Goal: Information Seeking & Learning: Check status

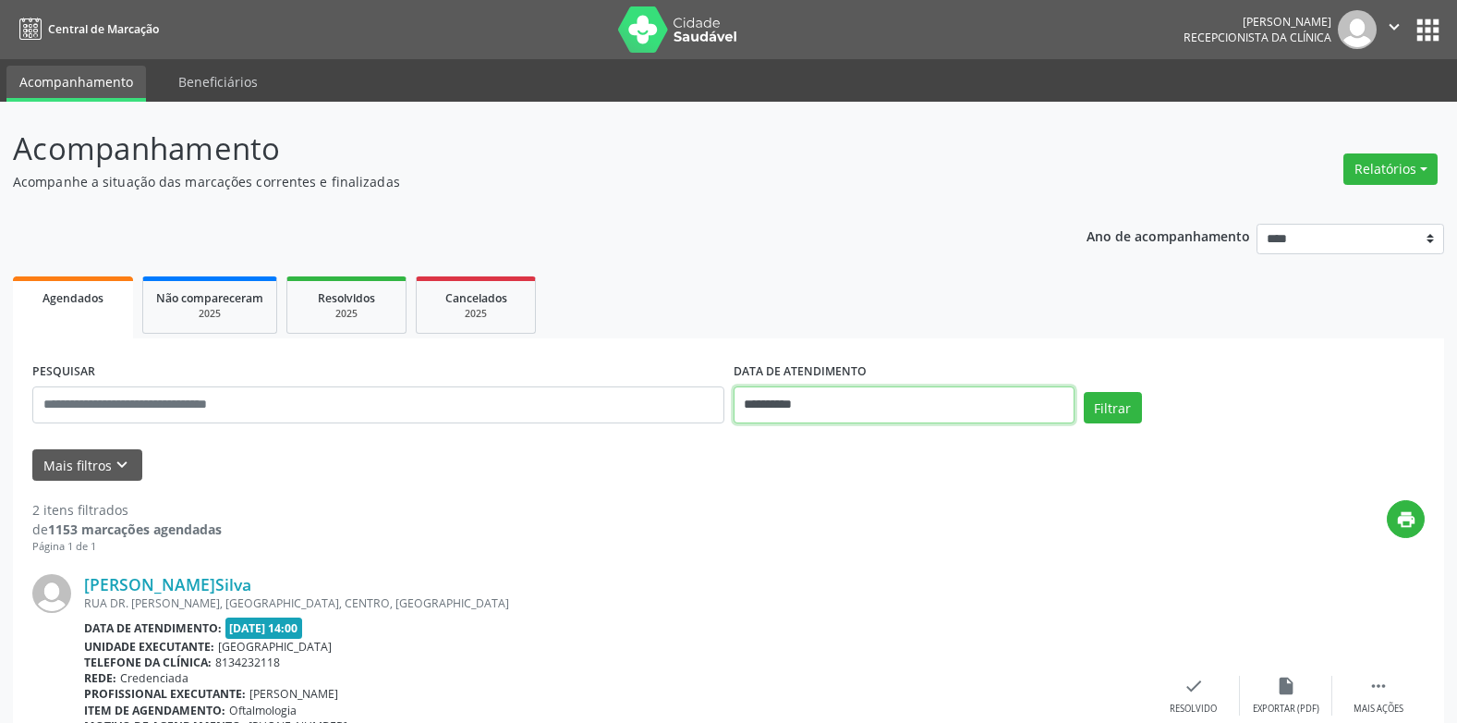
click at [897, 403] on input "**********" at bounding box center [904, 404] width 341 height 37
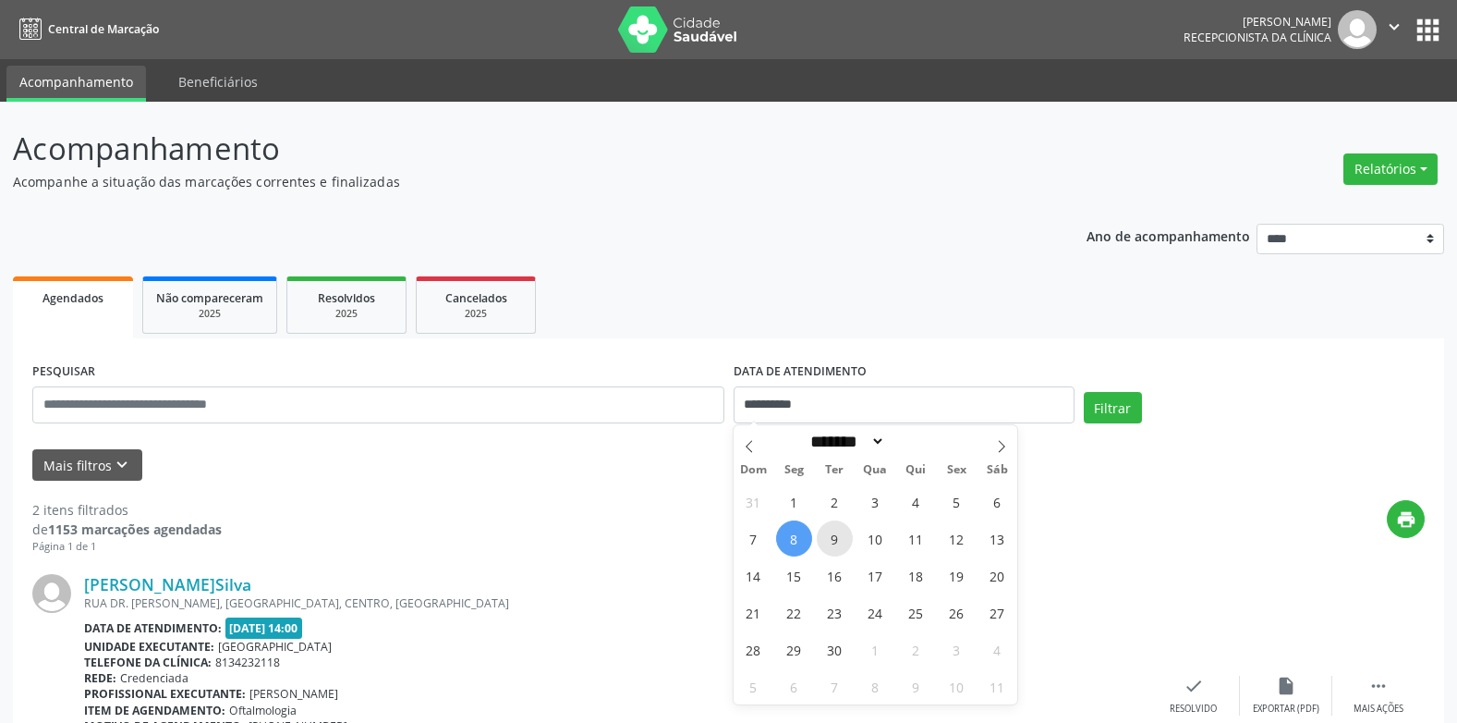
click at [830, 539] on span "9" at bounding box center [835, 538] width 36 height 36
type input "**********"
click at [830, 539] on span "9" at bounding box center [835, 538] width 36 height 36
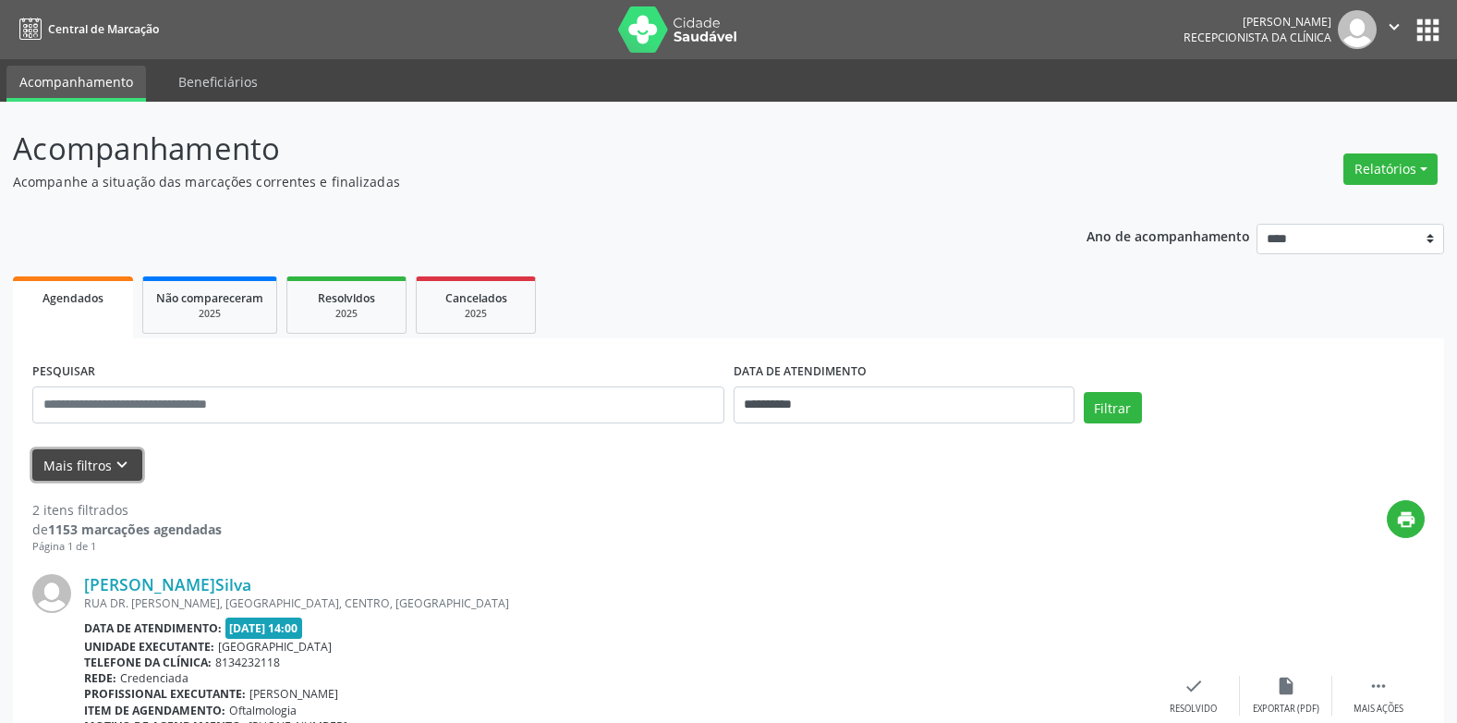
click at [114, 463] on icon "keyboard_arrow_down" at bounding box center [122, 465] width 20 height 20
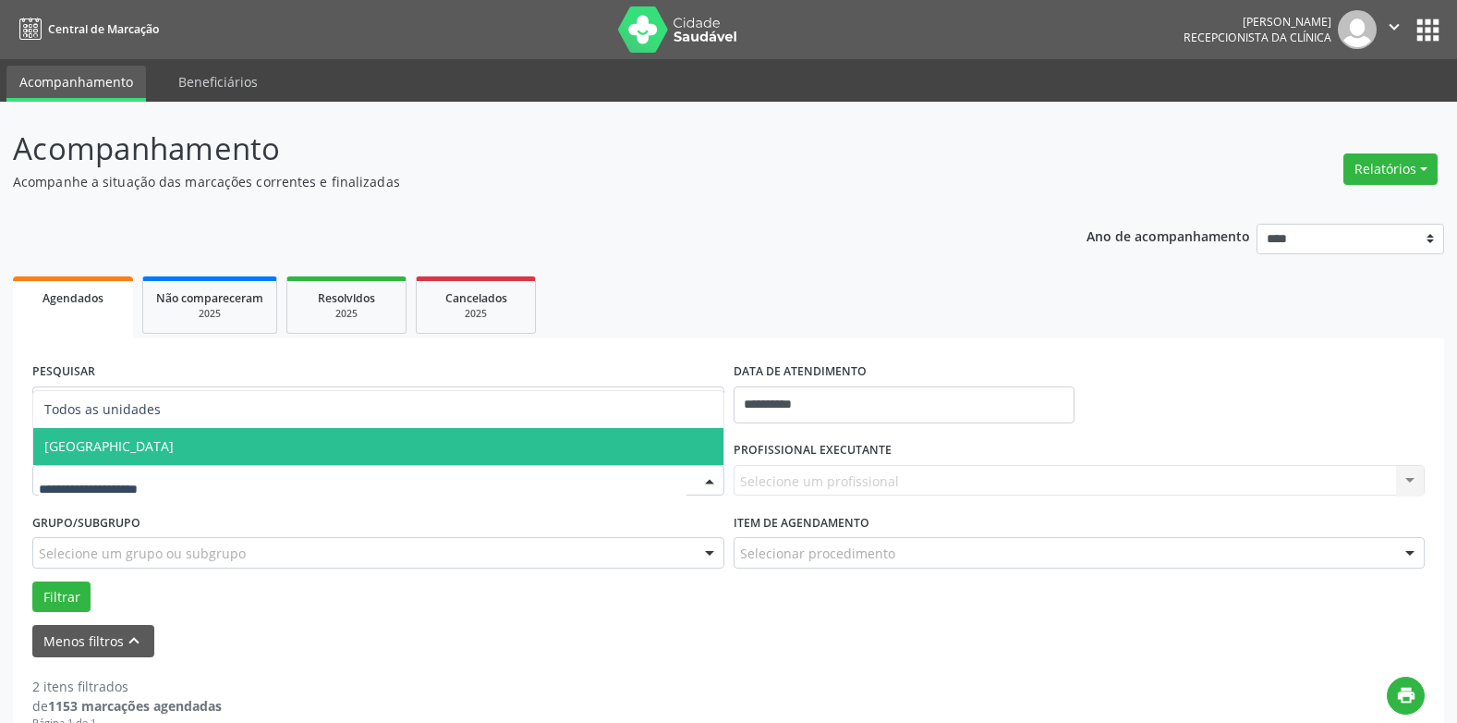
click at [103, 451] on span "[GEOGRAPHIC_DATA]" at bounding box center [108, 446] width 129 height 18
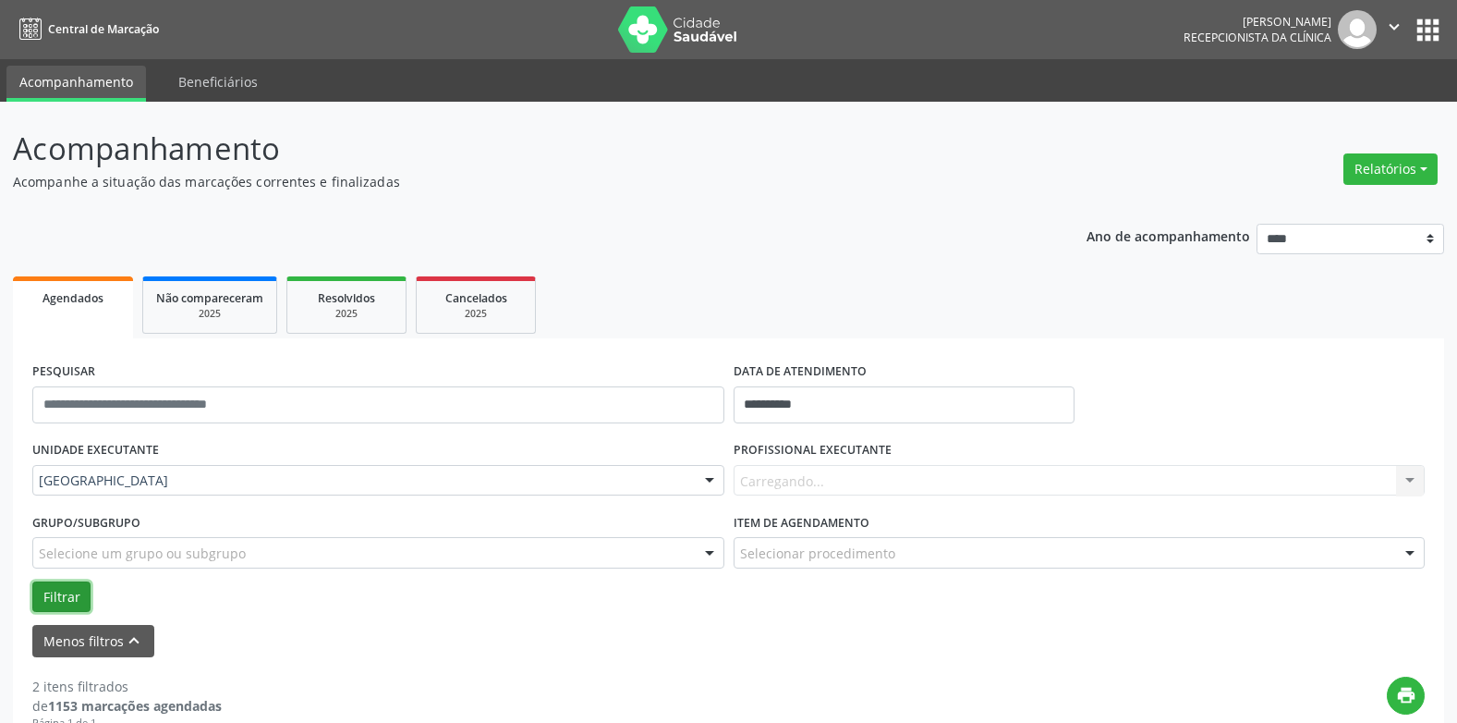
click at [59, 590] on button "Filtrar" at bounding box center [61, 596] width 58 height 31
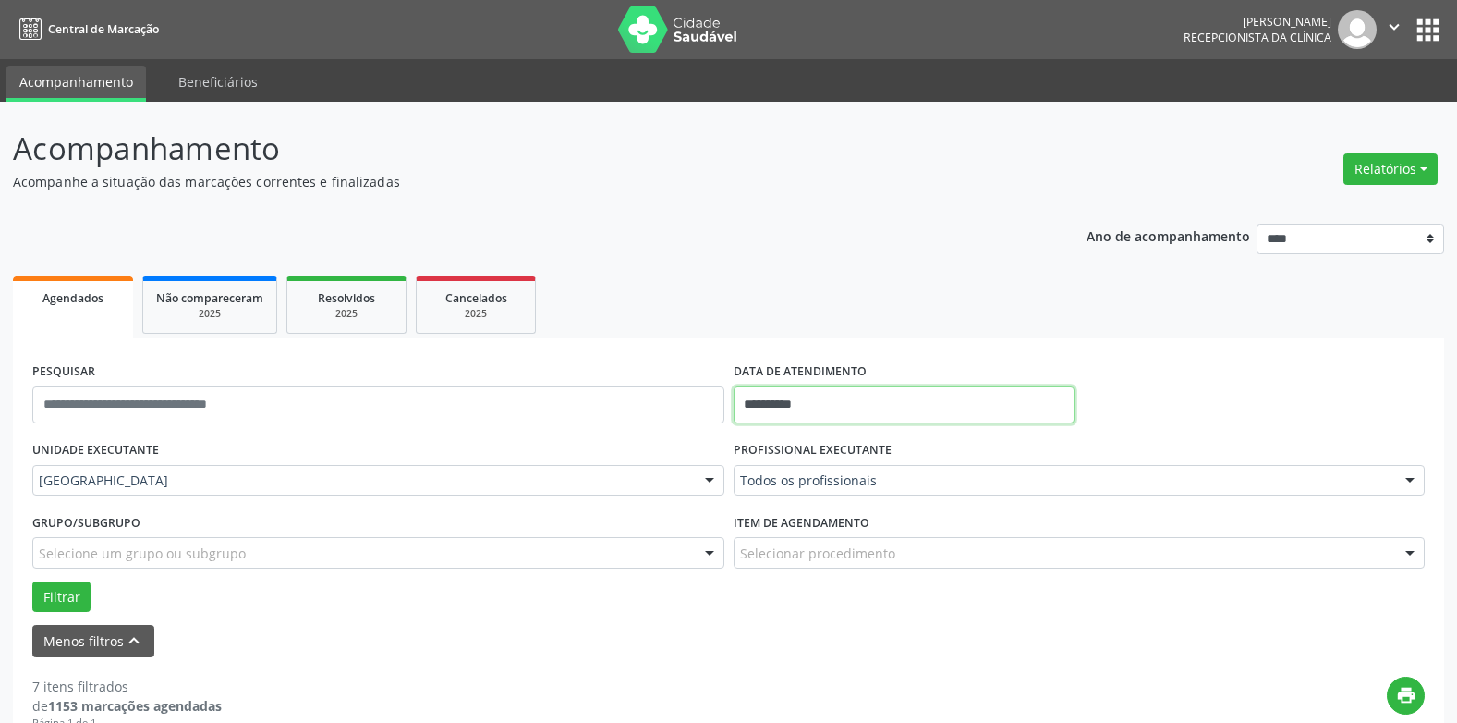
click at [795, 417] on body "**********" at bounding box center [728, 361] width 1457 height 723
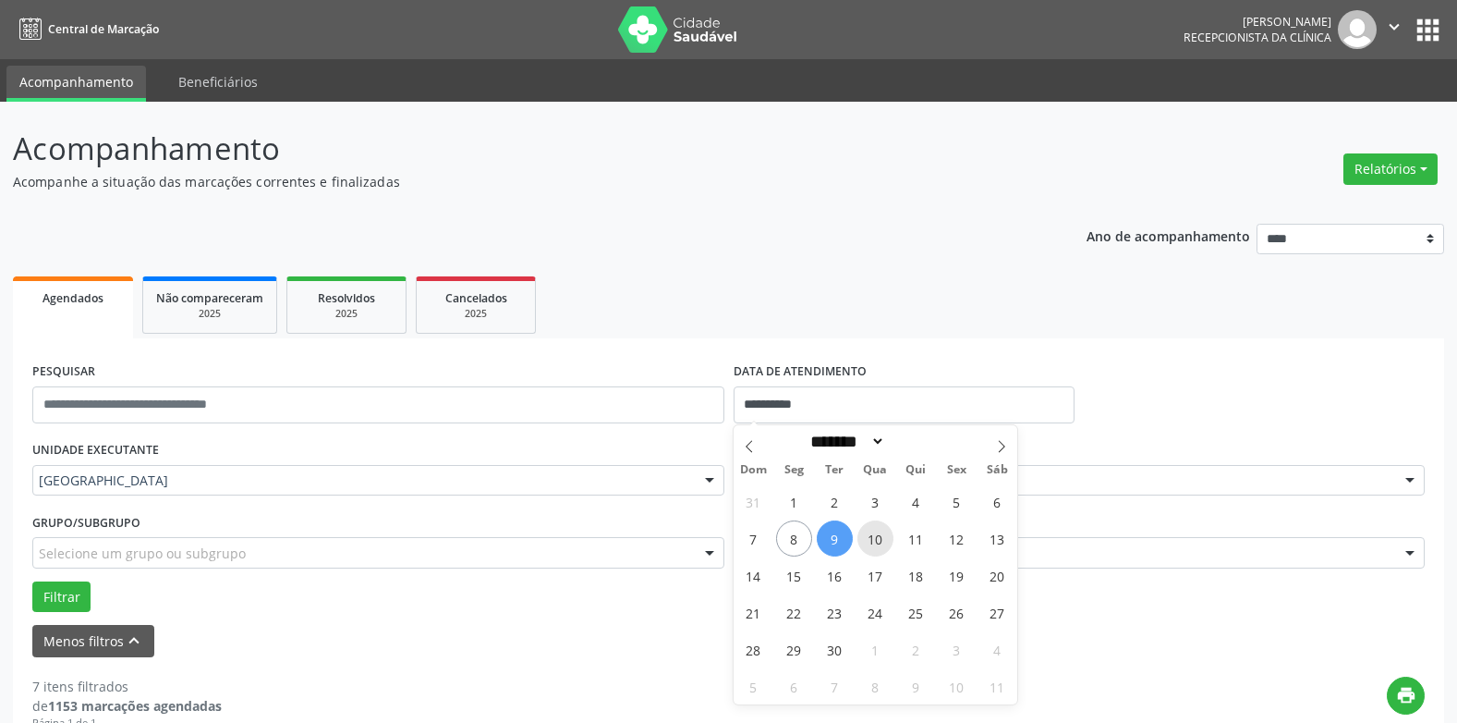
drag, startPoint x: 795, startPoint y: 417, endPoint x: 869, endPoint y: 535, distance: 139.5
click at [869, 535] on span "10" at bounding box center [876, 538] width 36 height 36
type input "**********"
click at [869, 535] on span "10" at bounding box center [876, 538] width 36 height 36
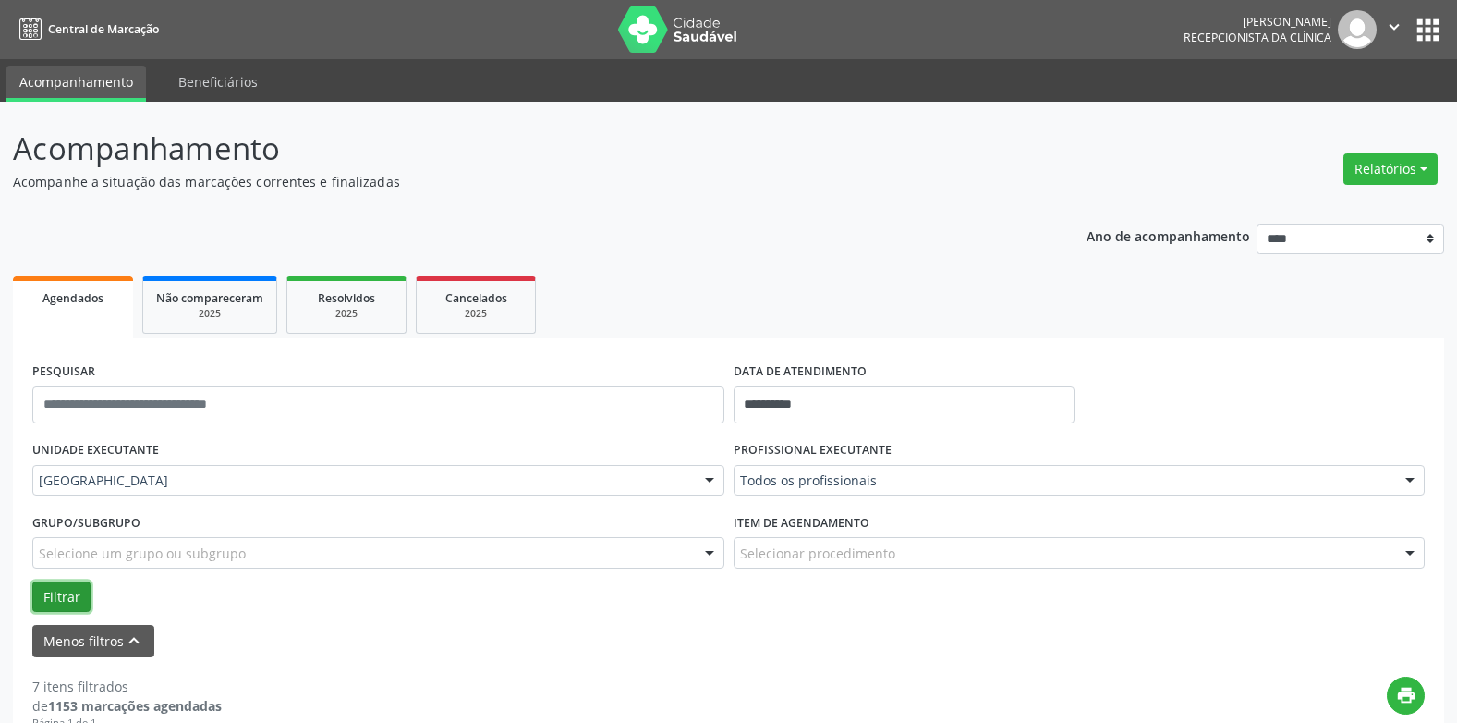
click at [58, 596] on button "Filtrar" at bounding box center [61, 596] width 58 height 31
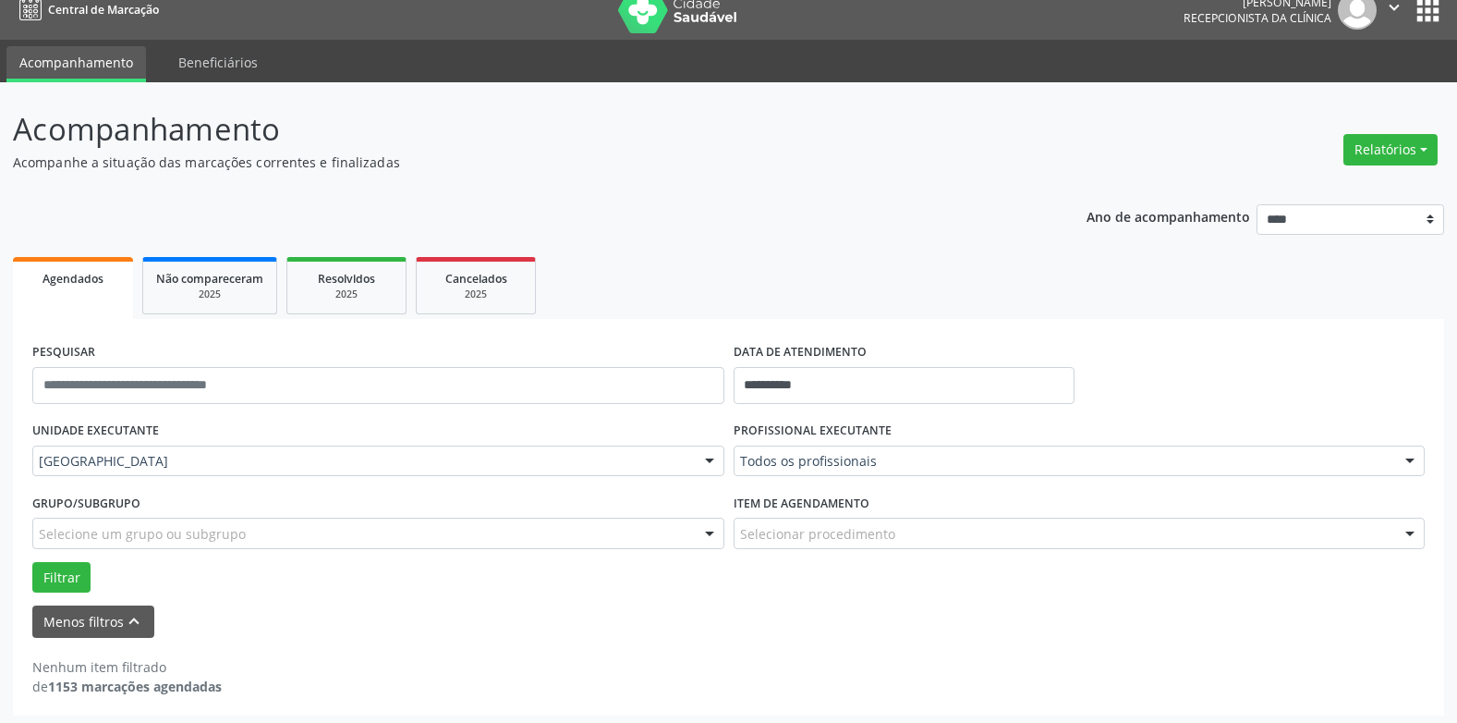
scroll to position [25, 0]
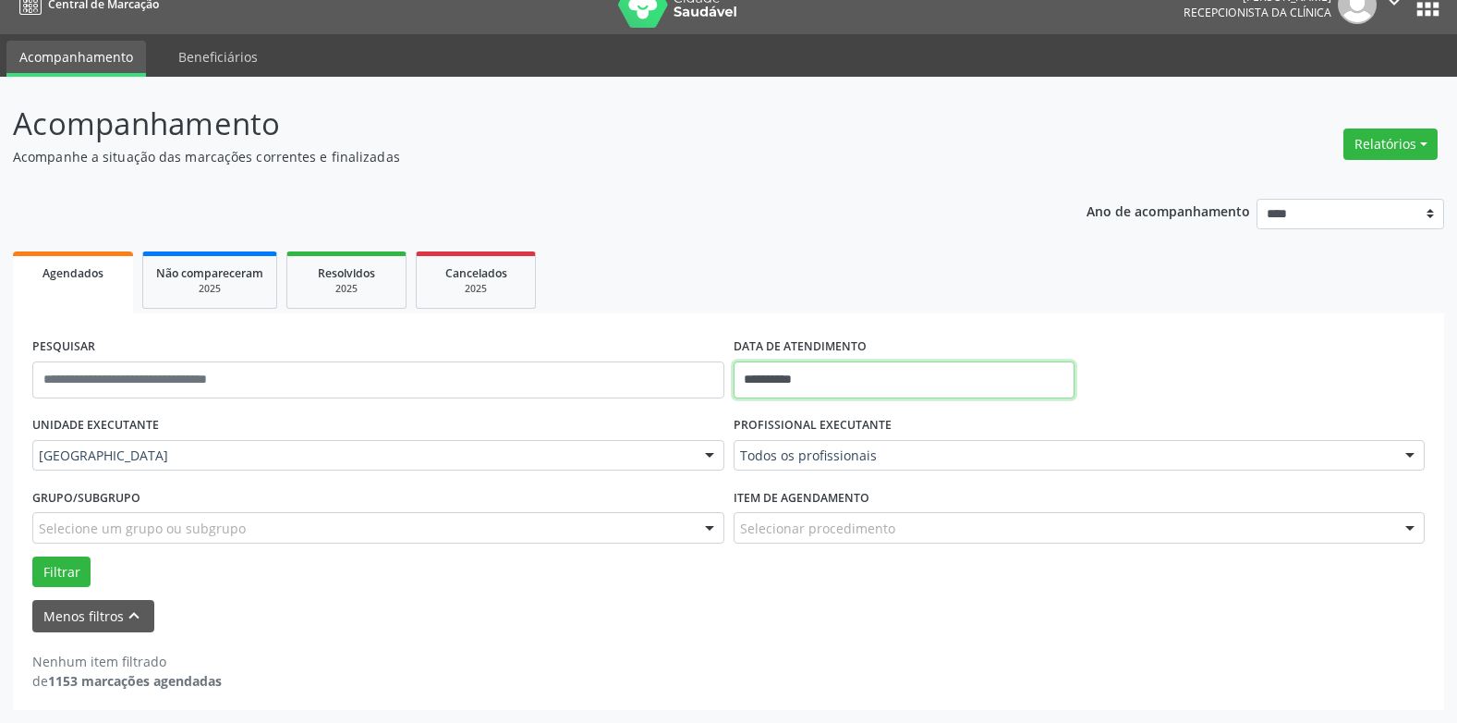
click at [790, 380] on input "**********" at bounding box center [904, 379] width 341 height 37
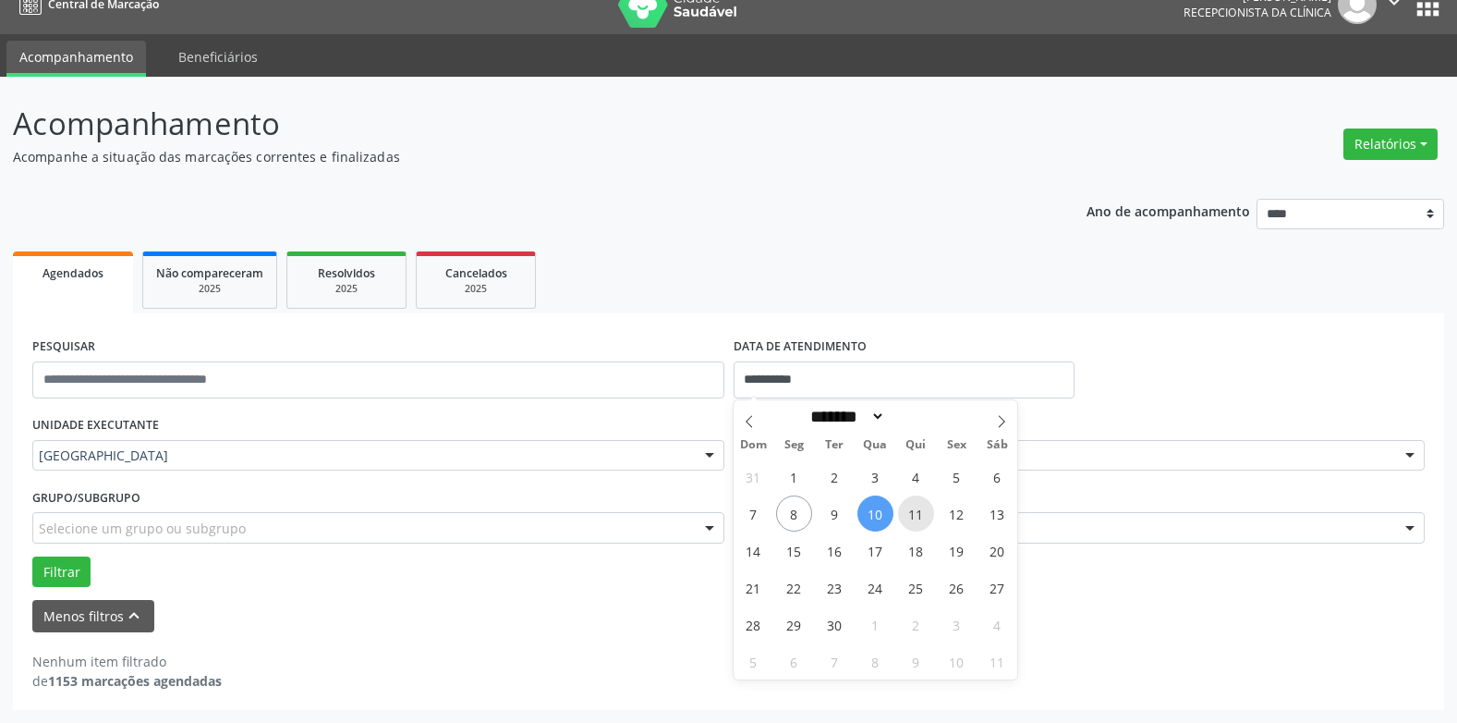
click at [920, 516] on span "11" at bounding box center [916, 513] width 36 height 36
type input "**********"
click at [920, 516] on span "11" at bounding box center [916, 513] width 36 height 36
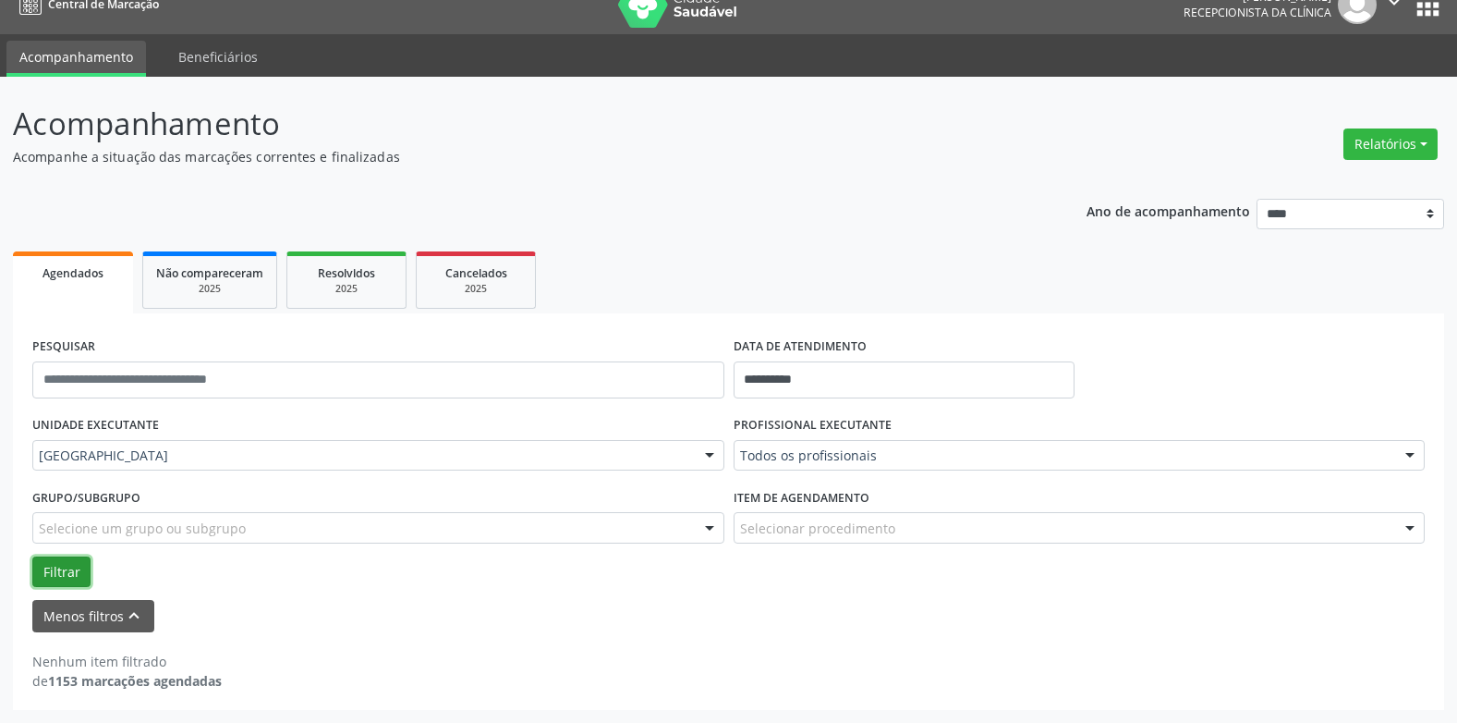
click at [71, 562] on button "Filtrar" at bounding box center [61, 571] width 58 height 31
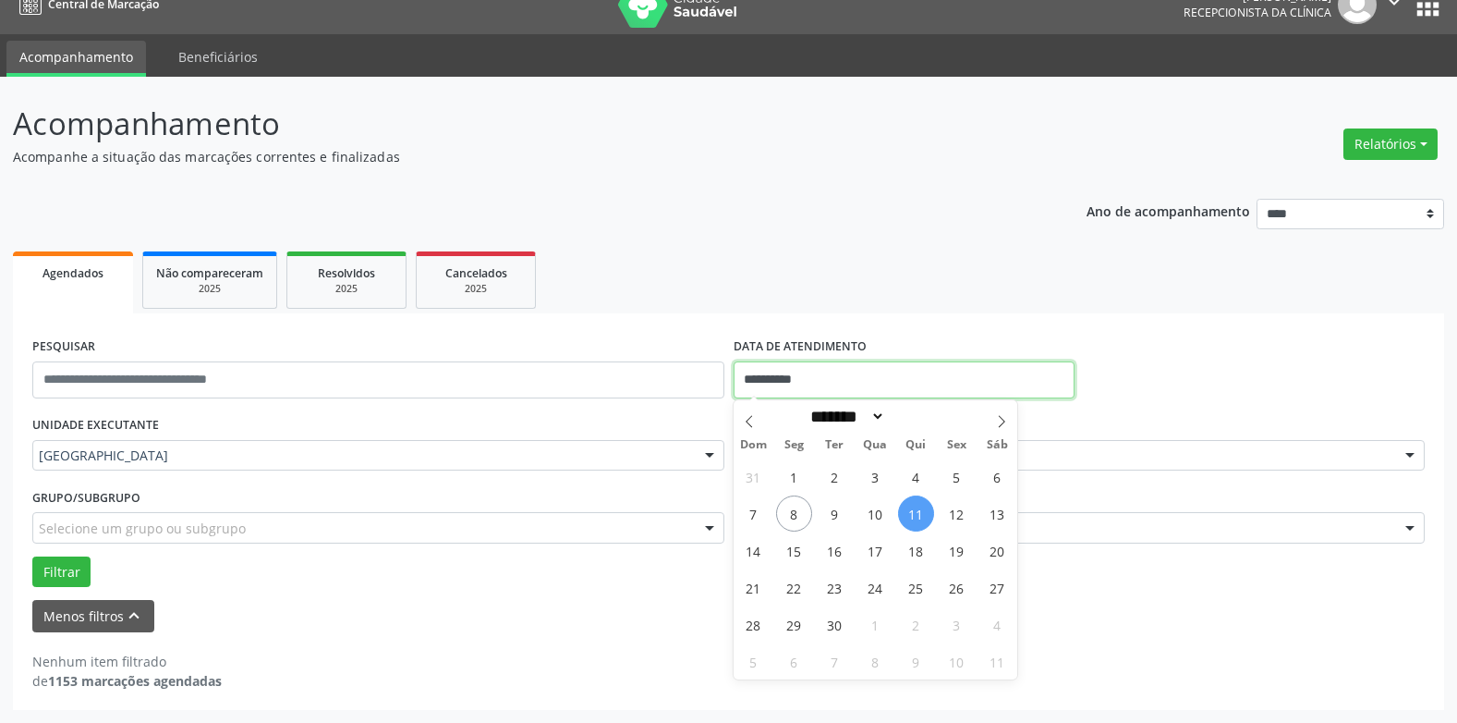
click at [760, 383] on input "**********" at bounding box center [904, 379] width 341 height 37
click at [958, 515] on span "12" at bounding box center [957, 513] width 36 height 36
type input "**********"
click at [958, 515] on span "12" at bounding box center [957, 513] width 36 height 36
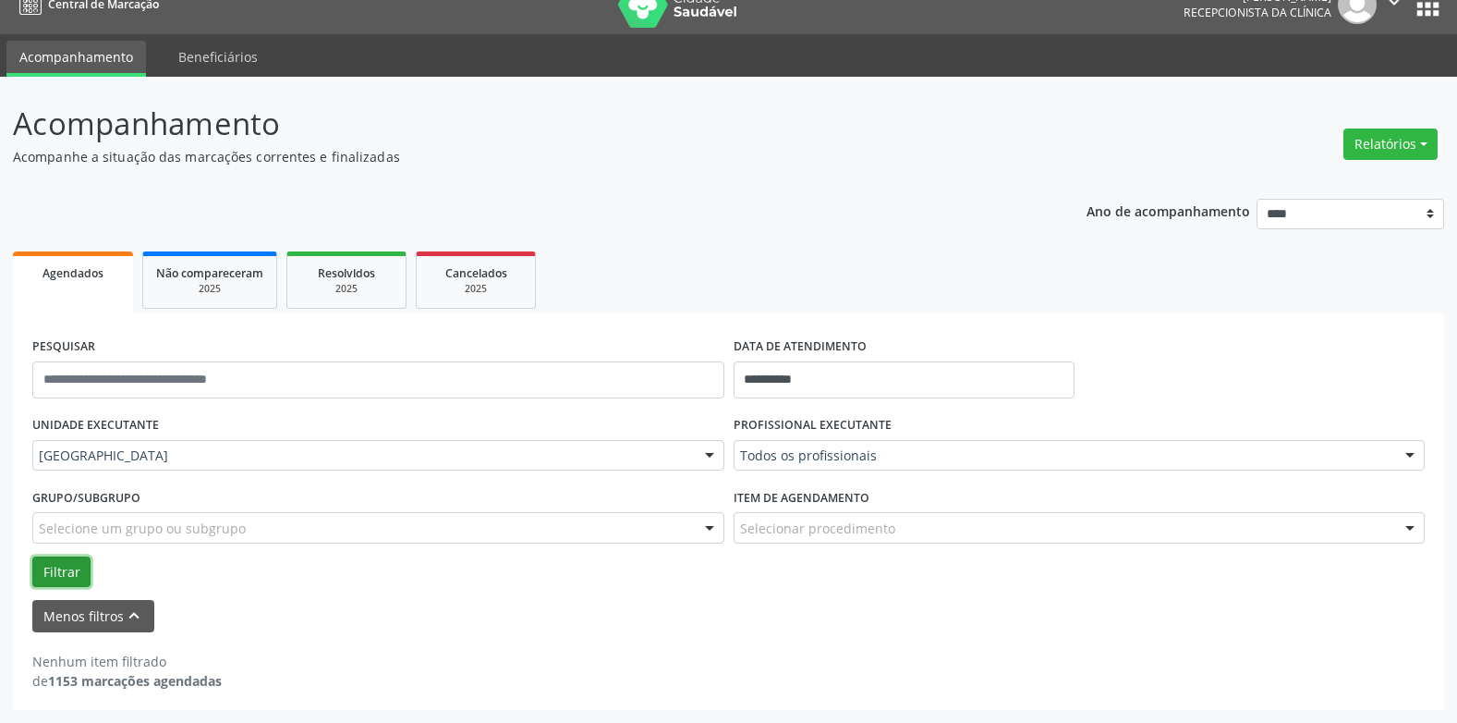
click at [50, 564] on button "Filtrar" at bounding box center [61, 571] width 58 height 31
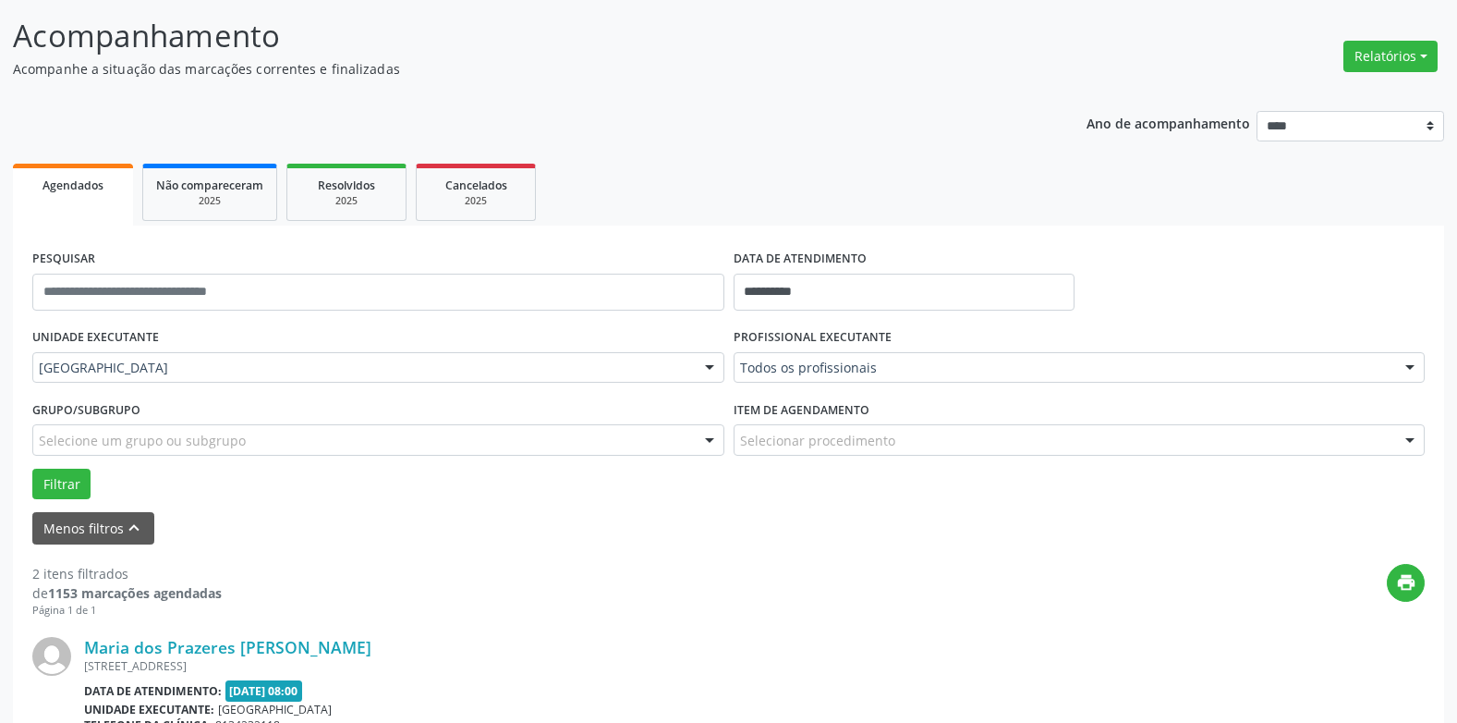
scroll to position [0, 0]
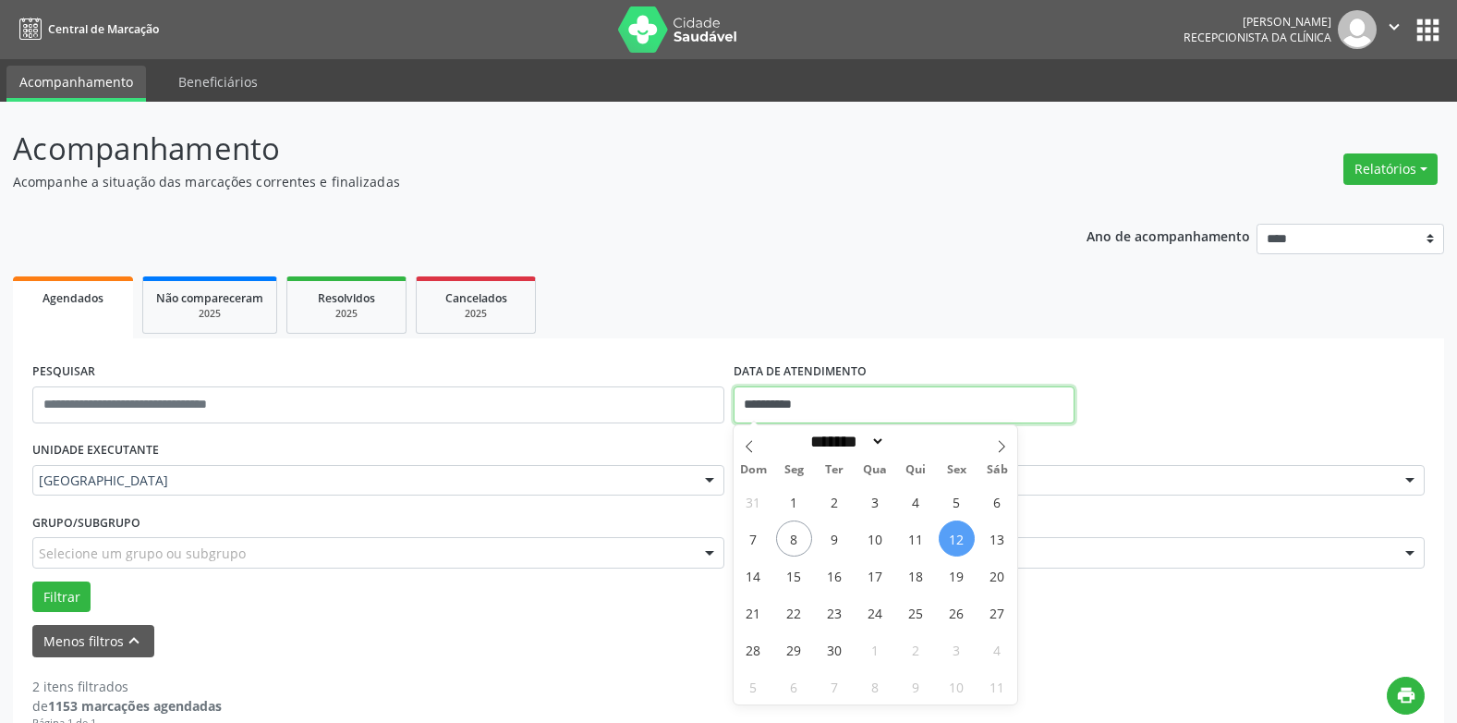
click at [833, 391] on input "**********" at bounding box center [904, 404] width 341 height 37
click at [995, 533] on span "13" at bounding box center [997, 538] width 36 height 36
type input "**********"
click at [995, 533] on span "13" at bounding box center [997, 538] width 36 height 36
select select "*"
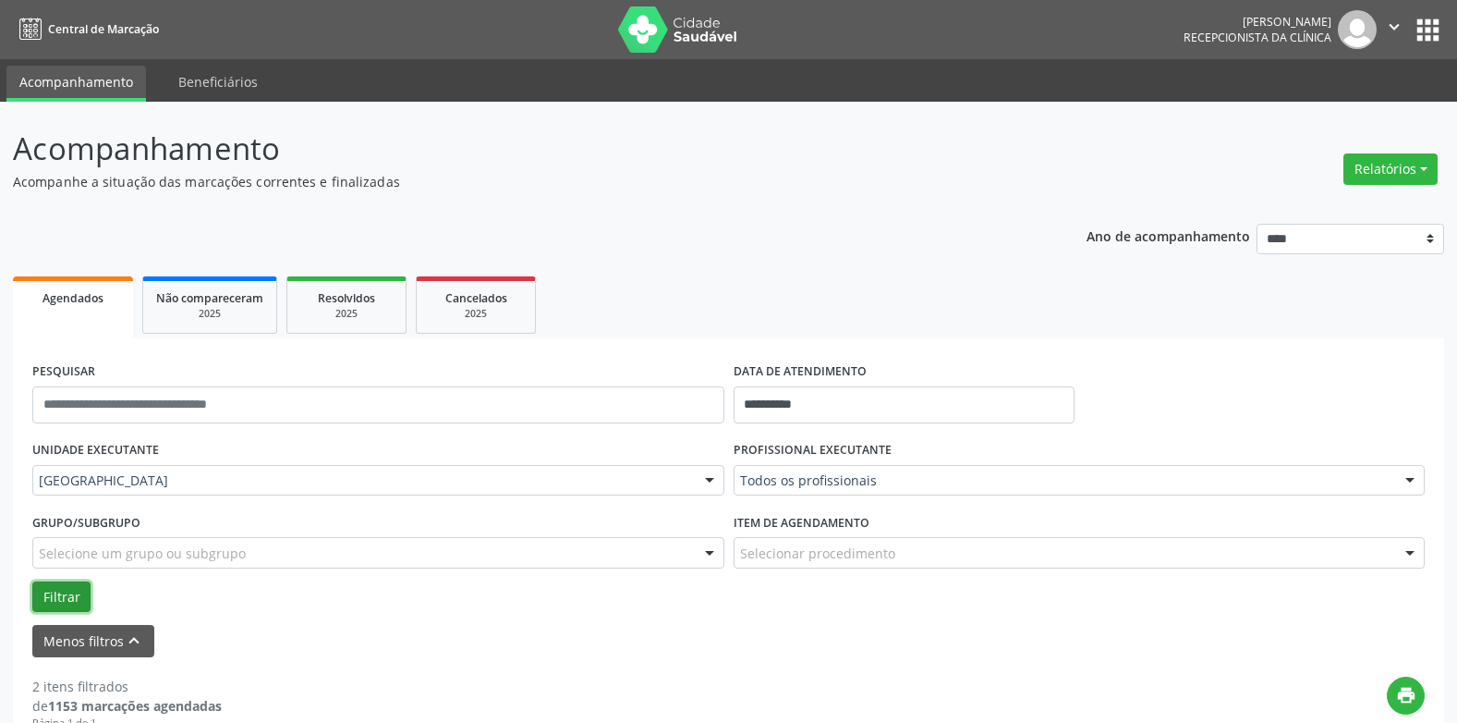
click at [57, 593] on button "Filtrar" at bounding box center [61, 596] width 58 height 31
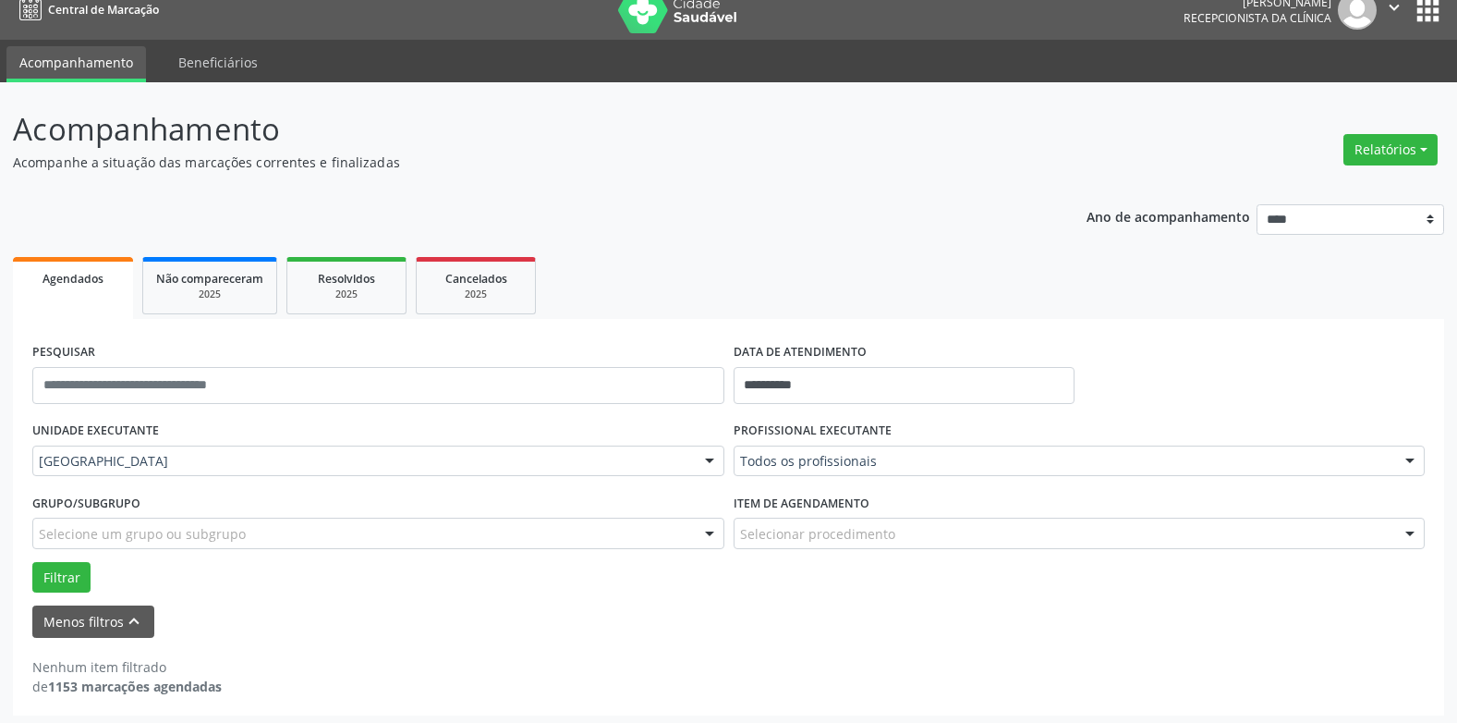
scroll to position [25, 0]
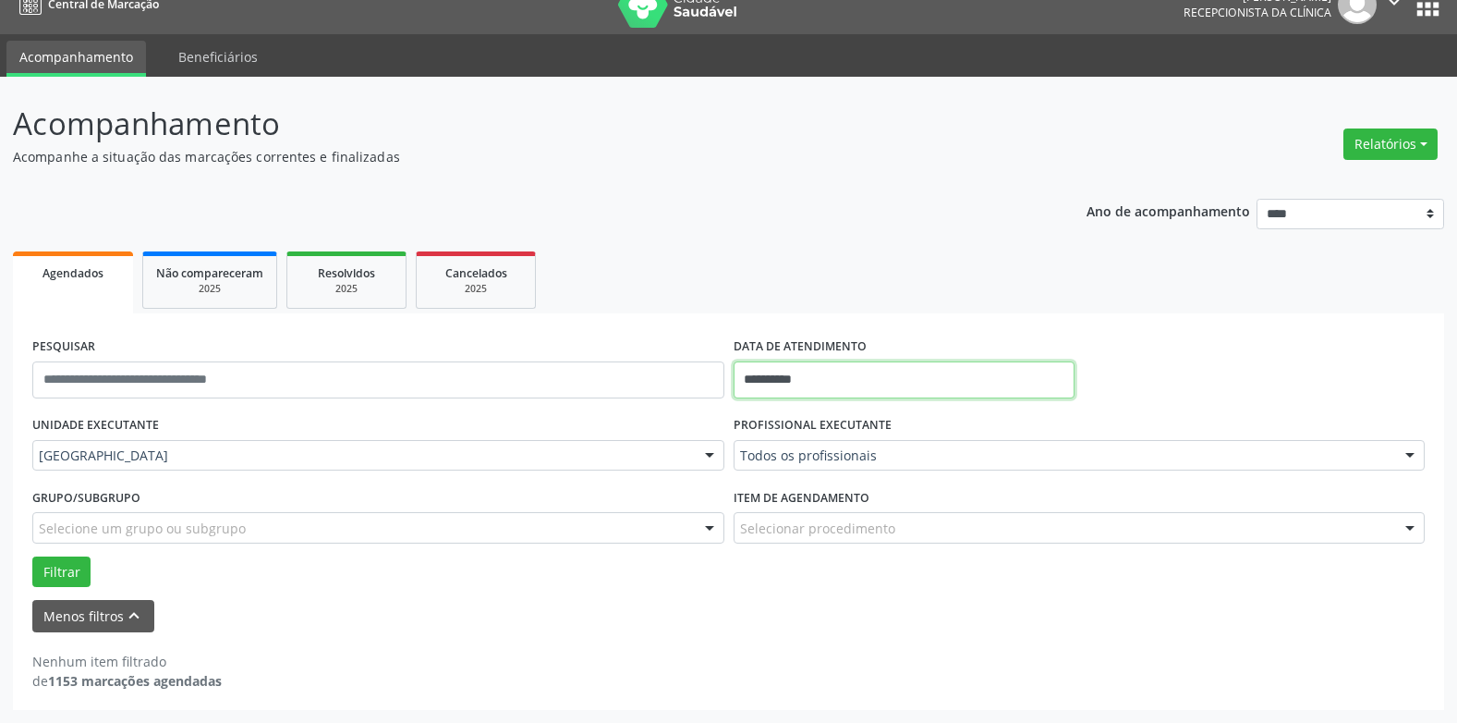
drag, startPoint x: 811, startPoint y: 383, endPoint x: 835, endPoint y: 390, distance: 25.1
click at [812, 383] on input "**********" at bounding box center [904, 379] width 341 height 37
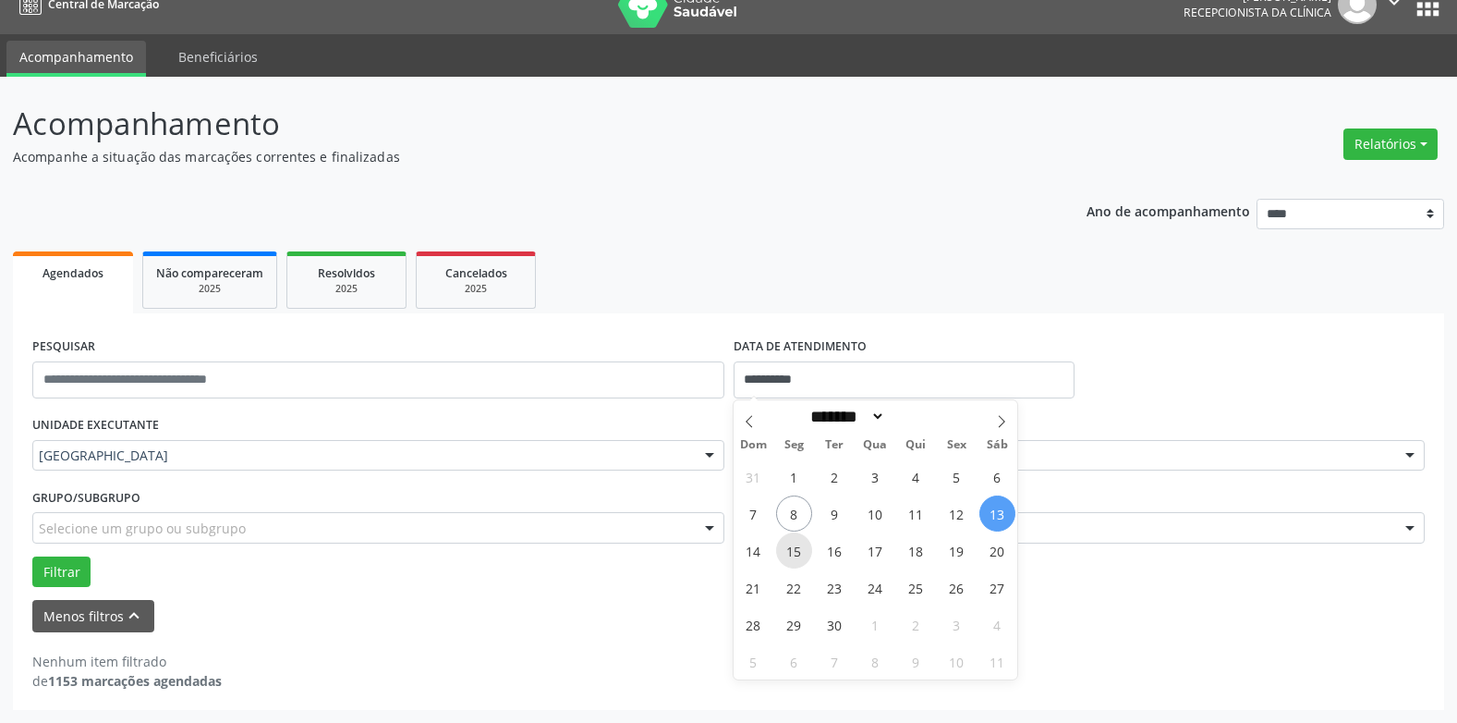
click at [790, 551] on span "15" at bounding box center [794, 550] width 36 height 36
type input "**********"
click at [790, 551] on span "15" at bounding box center [794, 550] width 36 height 36
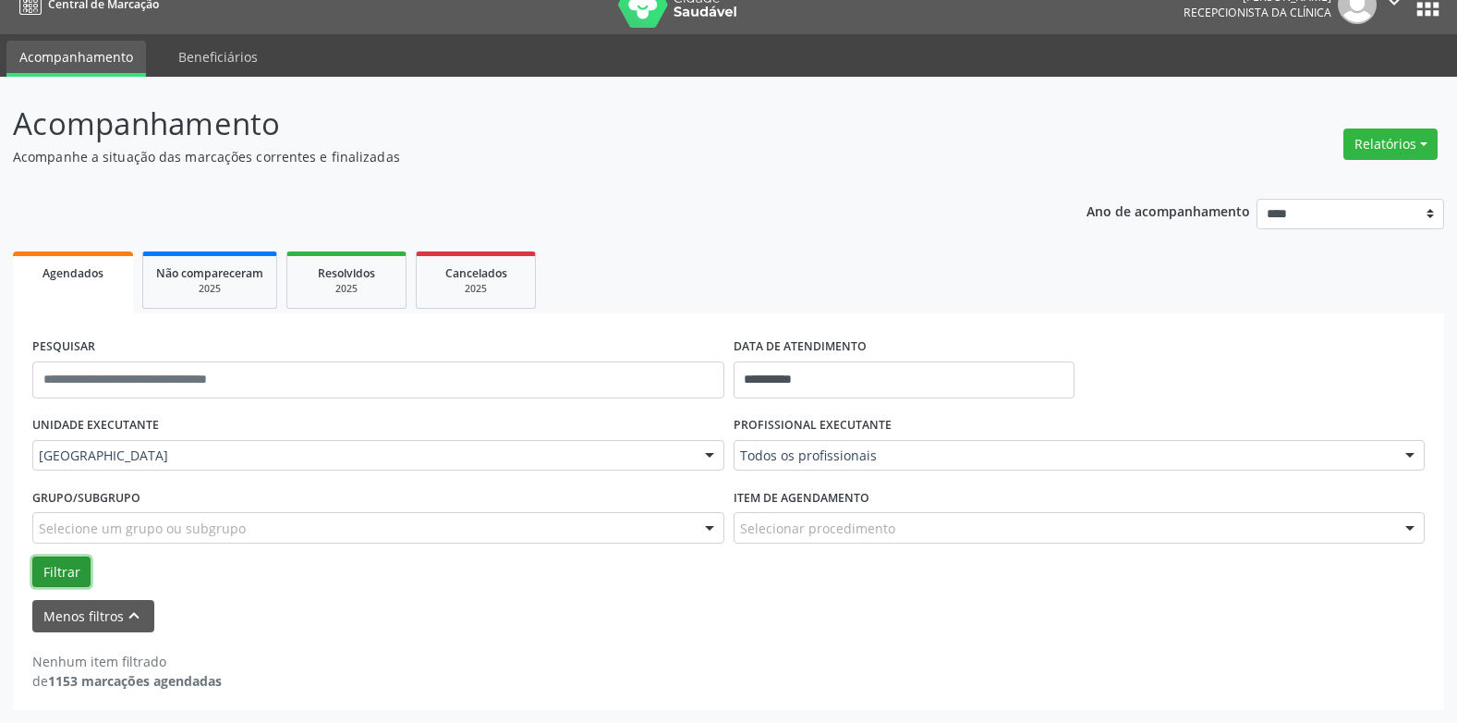
click at [68, 563] on button "Filtrar" at bounding box center [61, 571] width 58 height 31
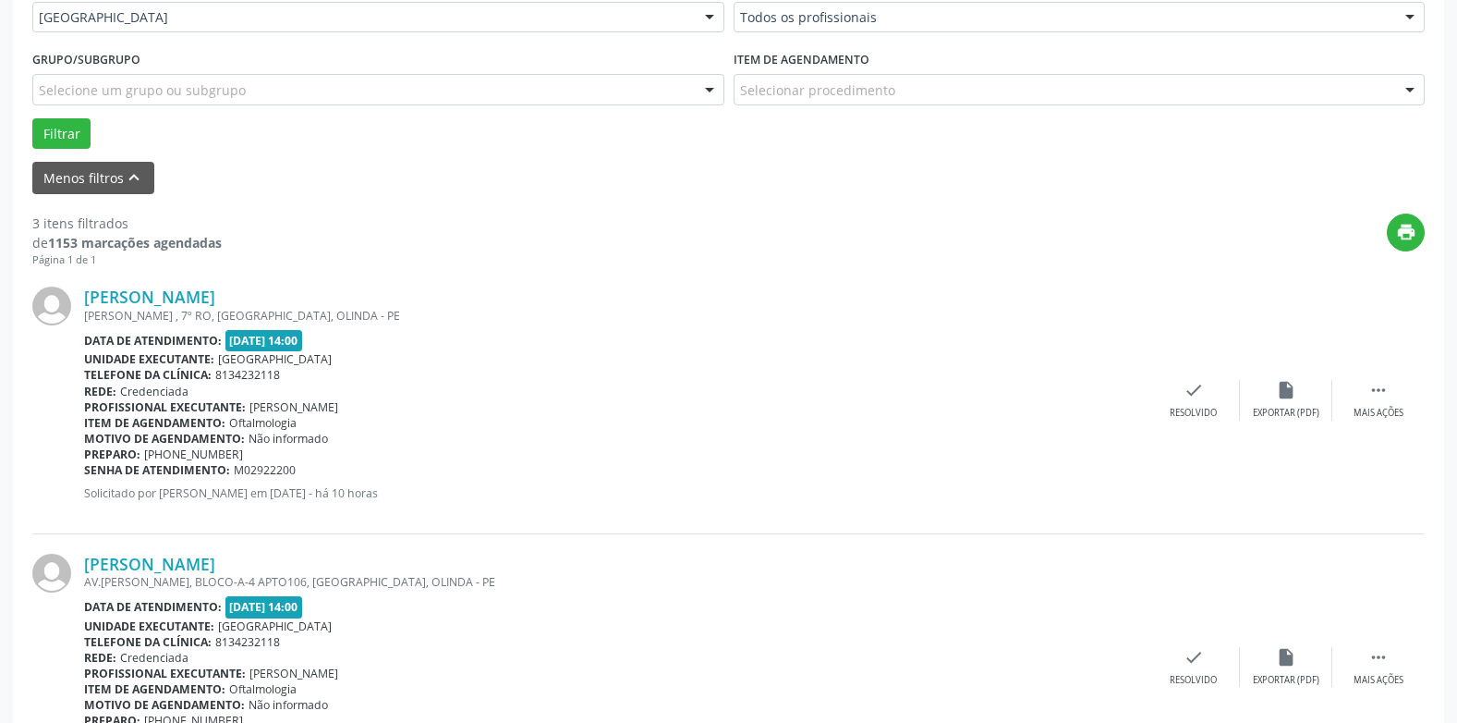
scroll to position [487, 0]
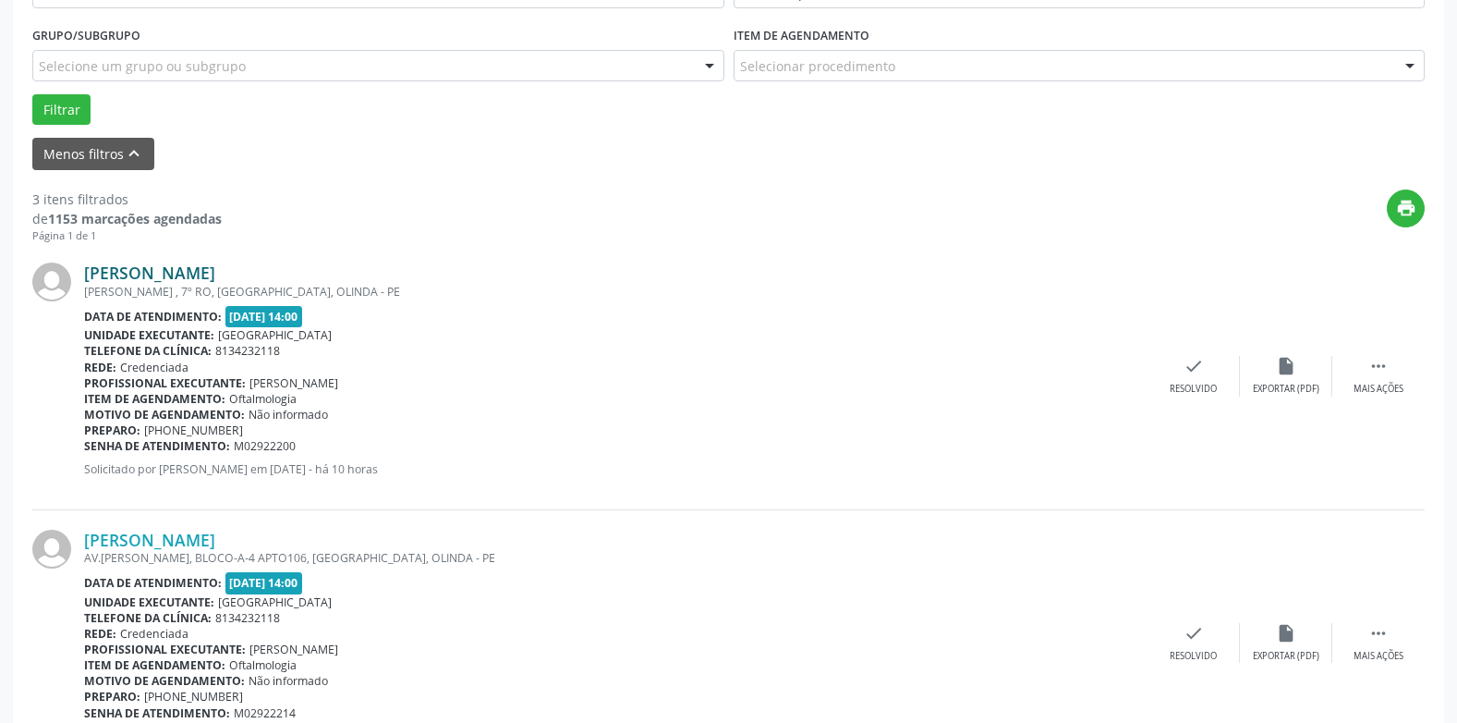
click at [192, 268] on link "[PERSON_NAME]" at bounding box center [149, 272] width 131 height 20
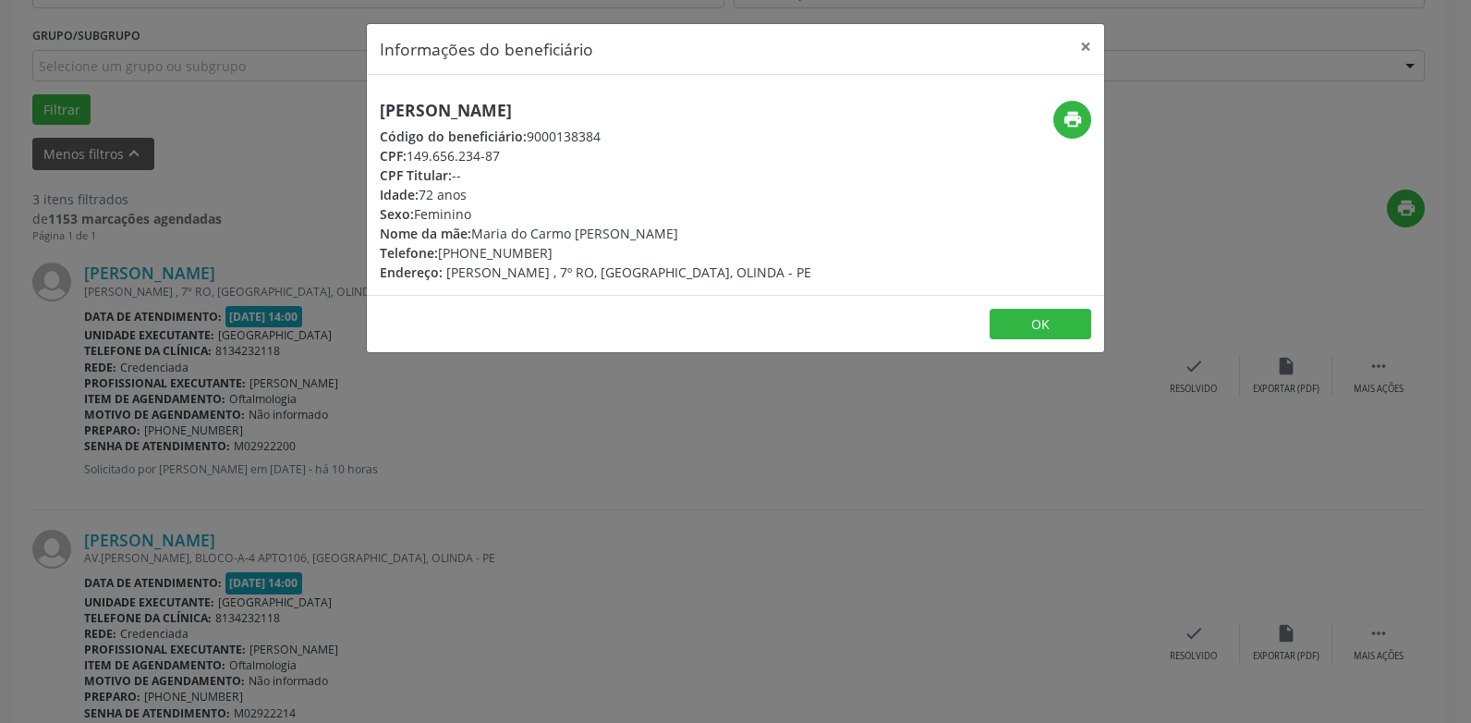
drag, startPoint x: 674, startPoint y: 112, endPoint x: 369, endPoint y: 118, distance: 305.0
click at [369, 118] on div "[PERSON_NAME] Código do beneficiário: 9000138384 CPF: 149.656.234-87 CPF Titula…" at bounding box center [613, 191] width 492 height 181
copy h5 "[PERSON_NAME]"
drag, startPoint x: 574, startPoint y: 257, endPoint x: 340, endPoint y: 262, distance: 233.8
click at [340, 262] on div "Informações do beneficiário × [PERSON_NAME] Código do beneficiário: 9000138384 …" at bounding box center [735, 361] width 1471 height 723
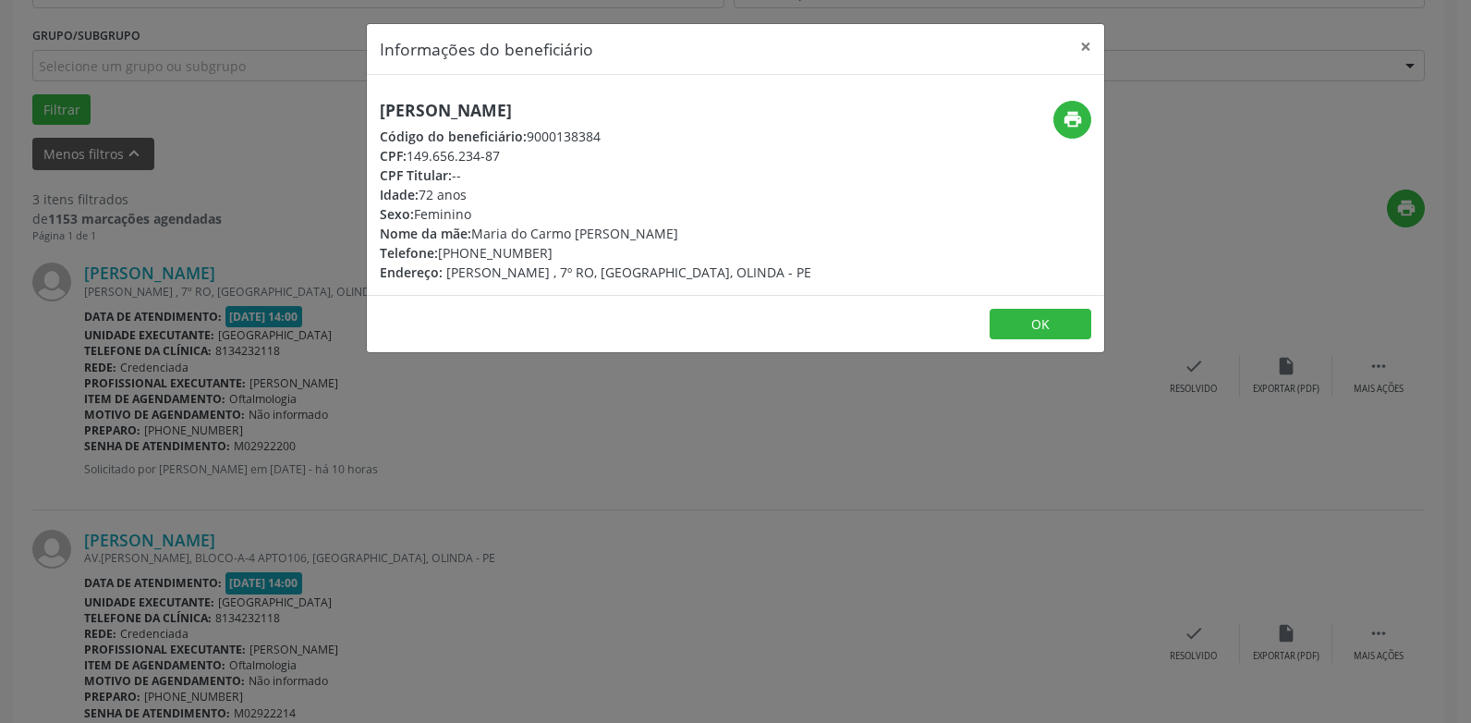
copy div "Telefone: [PHONE_NUMBER]"
click at [693, 162] on div "CPF: 149.656.234-87" at bounding box center [596, 155] width 432 height 19
click at [1057, 116] on button "print" at bounding box center [1072, 120] width 38 height 38
click at [1090, 47] on button "×" at bounding box center [1085, 46] width 37 height 45
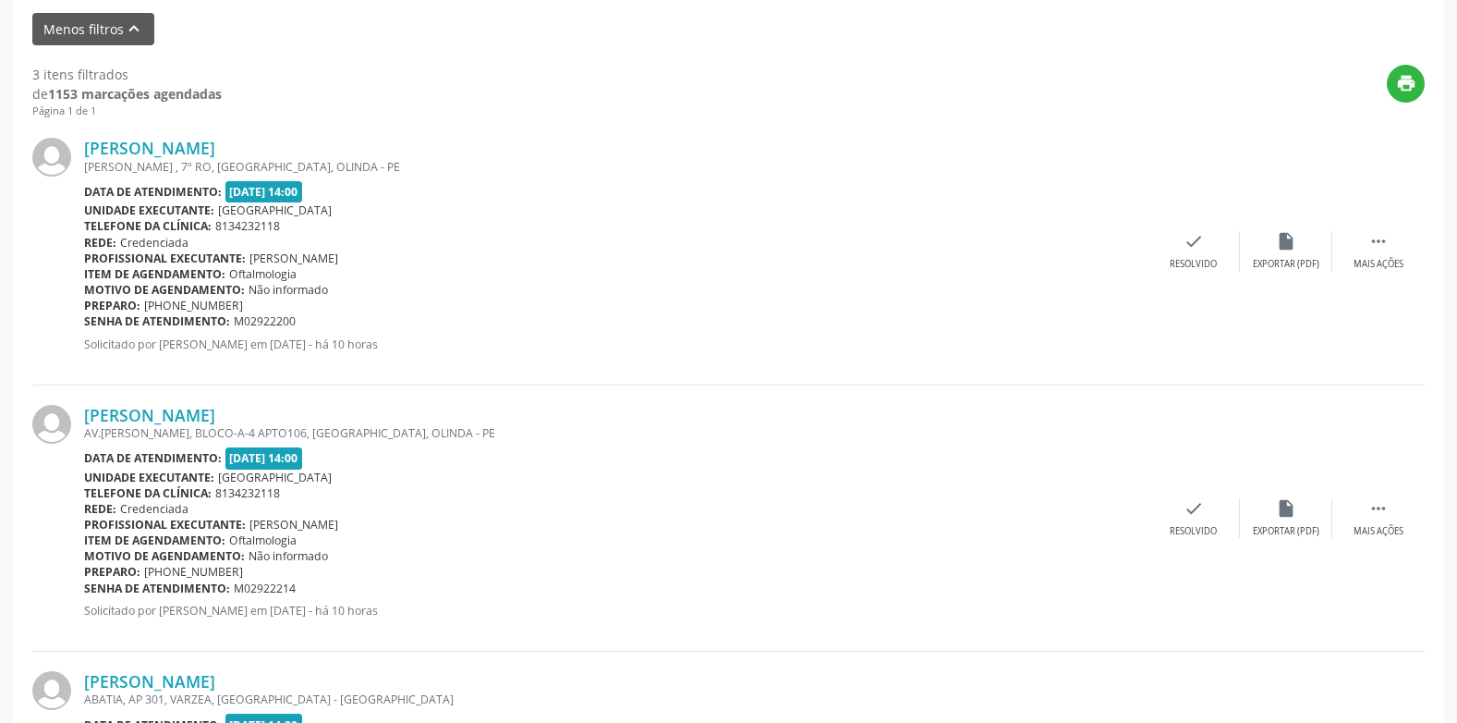
scroll to position [579, 0]
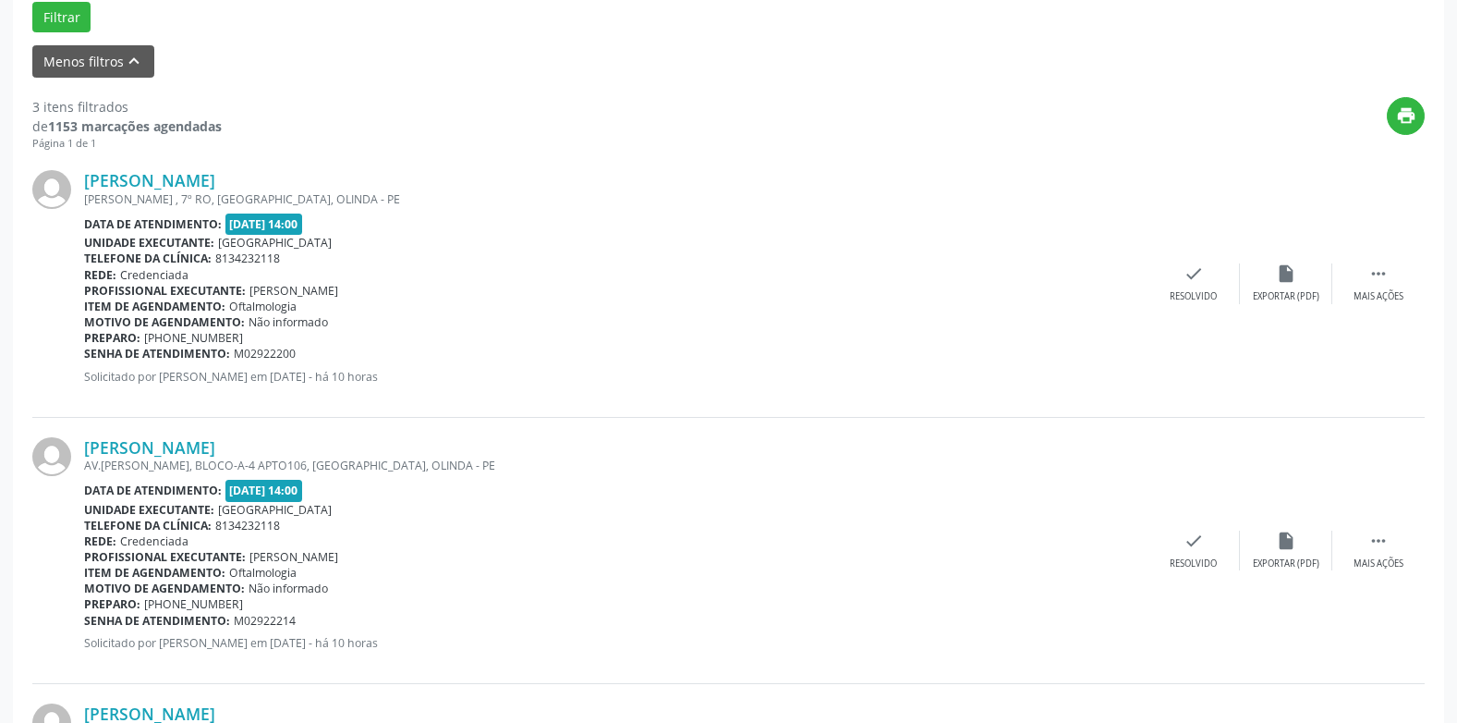
drag, startPoint x: 302, startPoint y: 353, endPoint x: 85, endPoint y: 354, distance: 217.2
click at [85, 354] on div "Senha de atendimento: M02922200" at bounding box center [616, 354] width 1064 height 16
copy div "Senha de atendimento: M02922200"
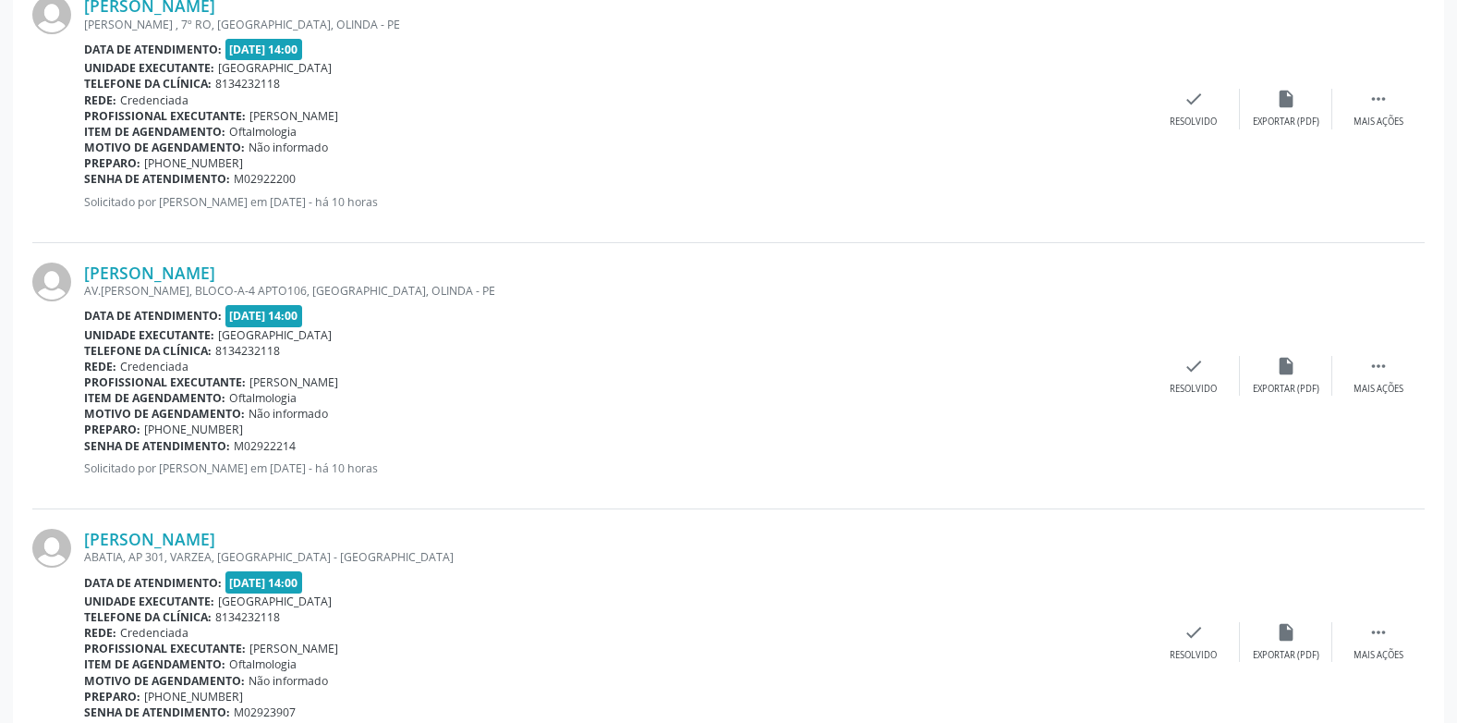
scroll to position [764, 0]
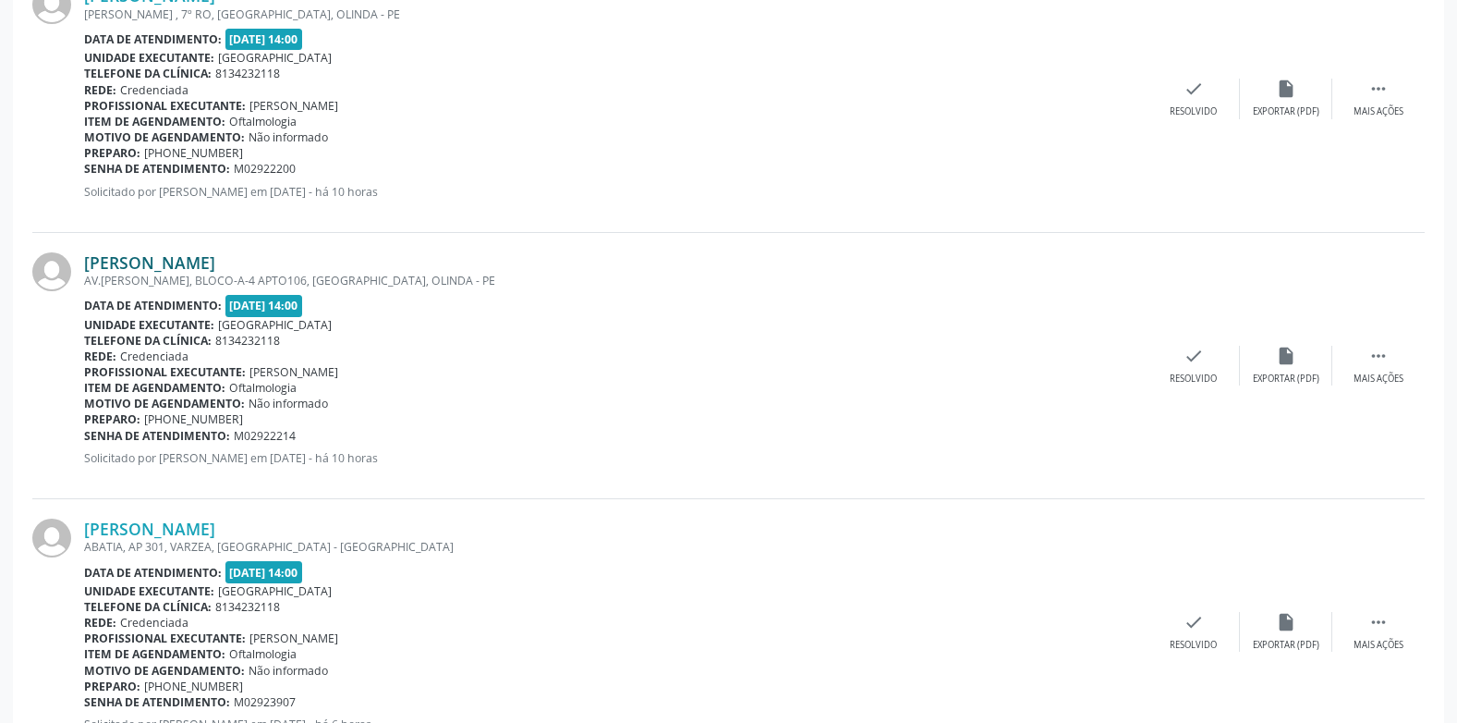
click at [207, 261] on link "[PERSON_NAME]" at bounding box center [149, 262] width 131 height 20
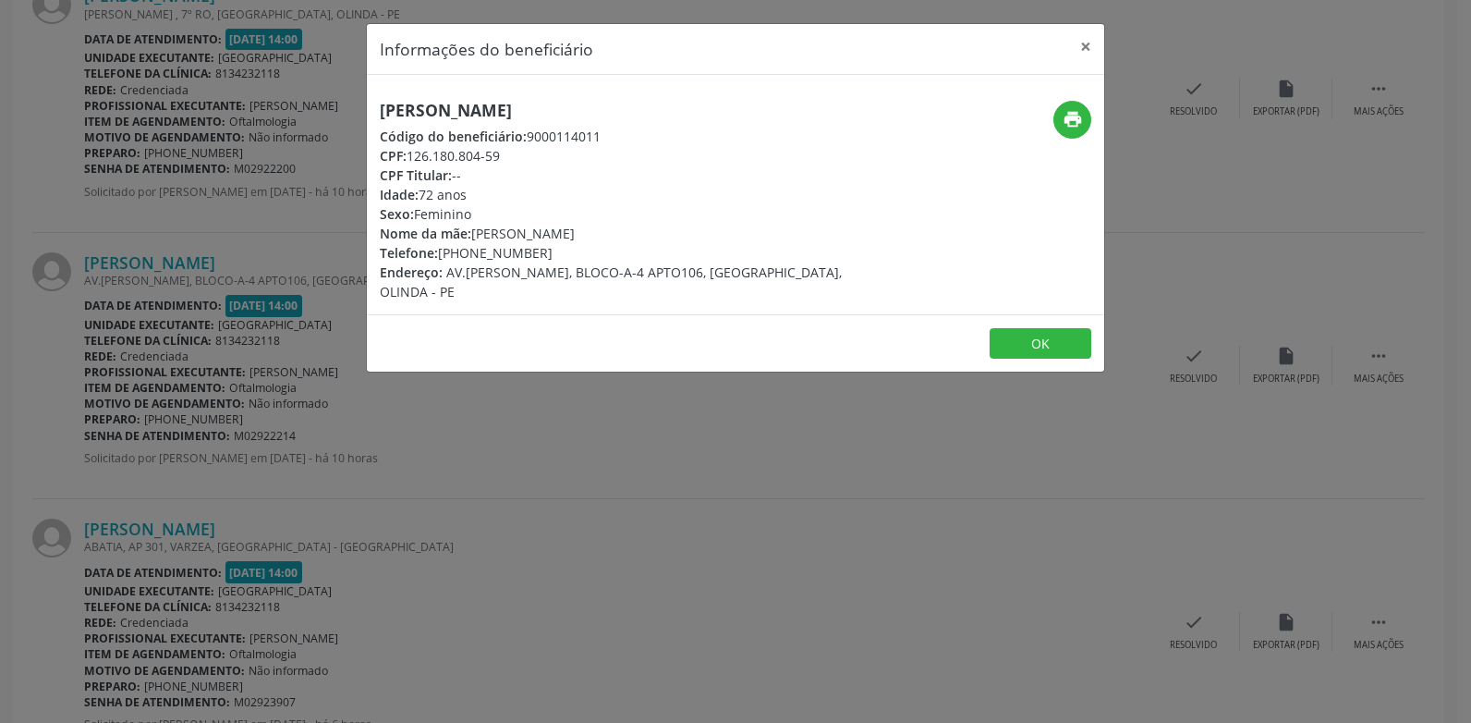
drag, startPoint x: 635, startPoint y: 110, endPoint x: 368, endPoint y: 114, distance: 267.1
click at [368, 114] on div "[PERSON_NAME] Código do beneficiário: 9000114011 CPF: 126.180.804-59 CPF Titula…" at bounding box center [613, 201] width 492 height 201
copy h5 "[PERSON_NAME]"
drag, startPoint x: 541, startPoint y: 245, endPoint x: 378, endPoint y: 258, distance: 163.1
click at [379, 258] on div "[PERSON_NAME] Código do beneficiário: 9000114011 CPF: 126.180.804-59 CPF Titula…" at bounding box center [613, 201] width 492 height 201
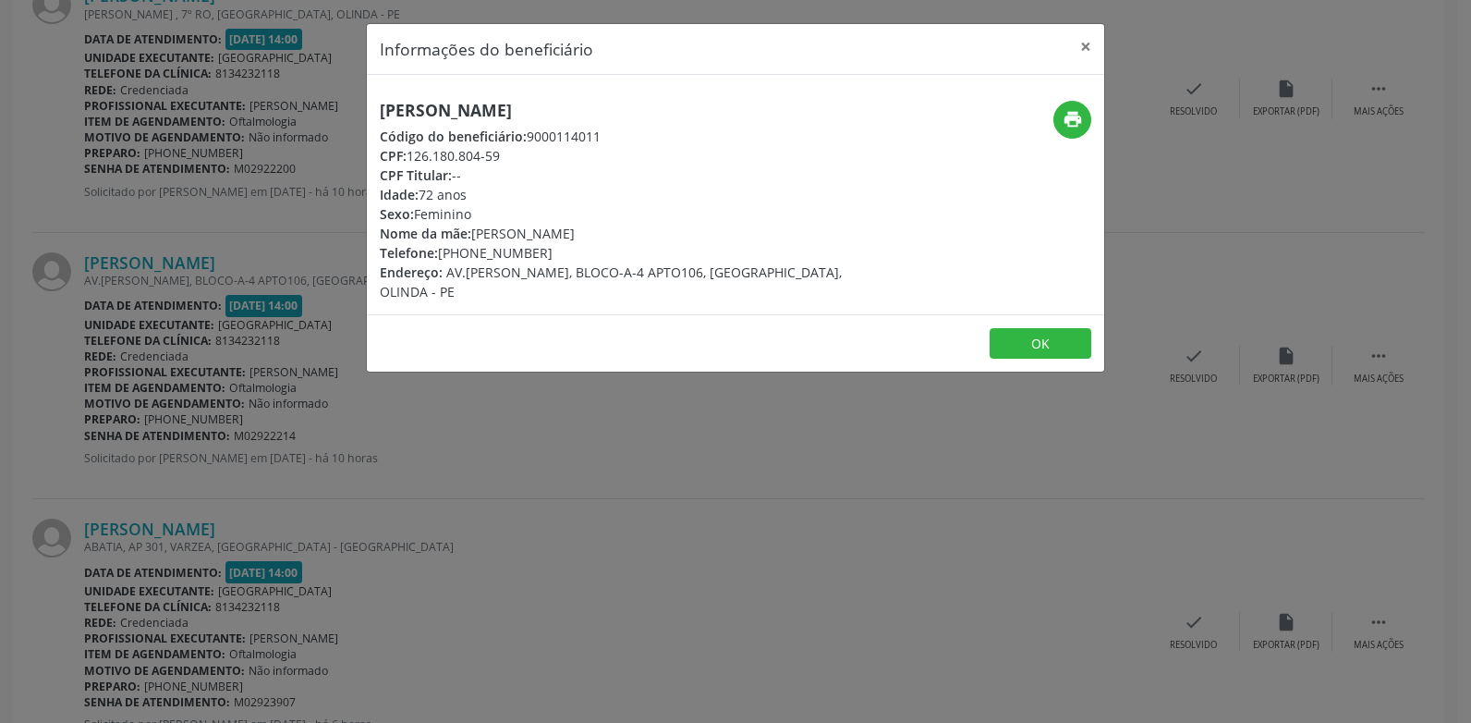
copy div "Telefone: [PHONE_NUMBER]"
drag, startPoint x: 673, startPoint y: 169, endPoint x: 783, endPoint y: 159, distance: 110.4
click at [672, 167] on div "CPF Titular: --" at bounding box center [613, 174] width 466 height 19
click at [1079, 124] on icon "print" at bounding box center [1073, 119] width 20 height 20
click at [1087, 47] on button "×" at bounding box center [1085, 46] width 37 height 45
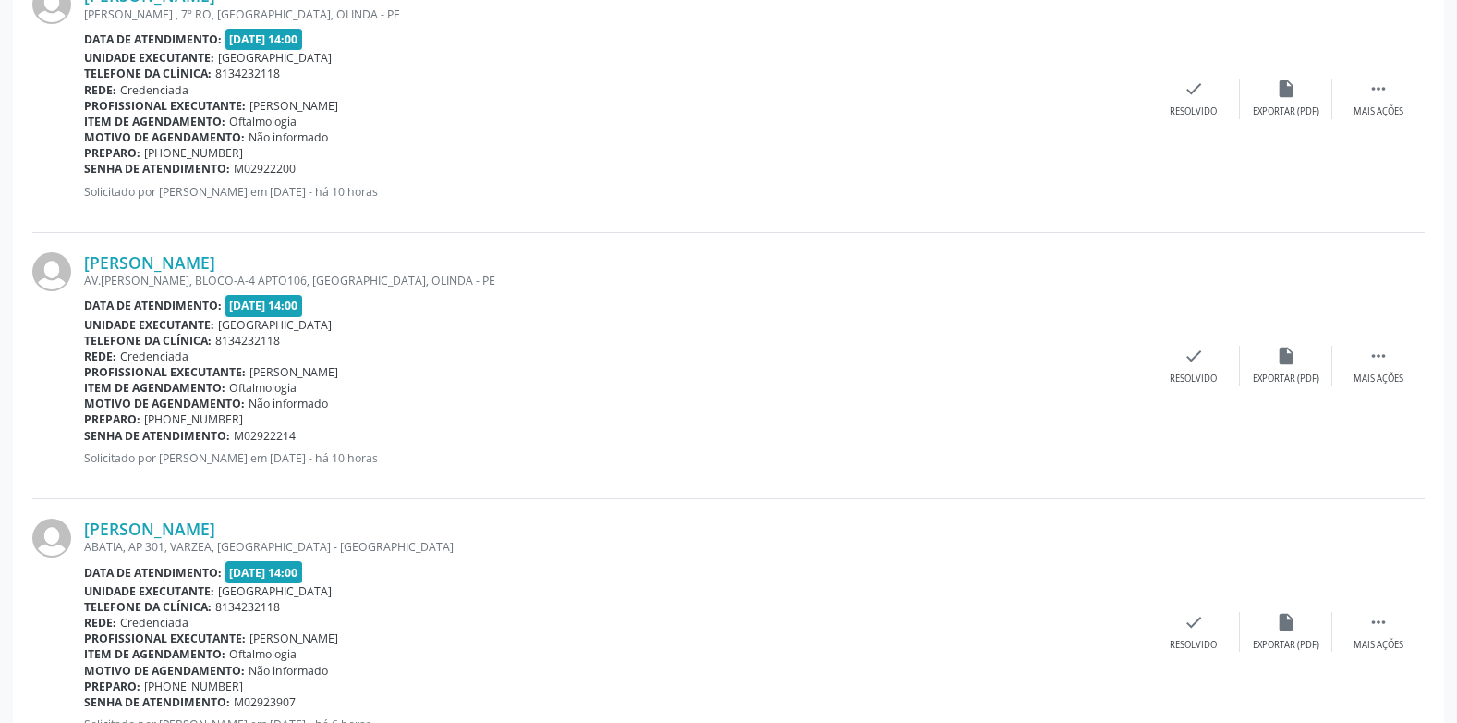
click at [226, 432] on b "Senha de atendimento:" at bounding box center [157, 436] width 146 height 16
drag, startPoint x: 226, startPoint y: 432, endPoint x: 84, endPoint y: 439, distance: 142.4
click at [84, 439] on div "Senha de atendimento: M02922214" at bounding box center [616, 436] width 1064 height 16
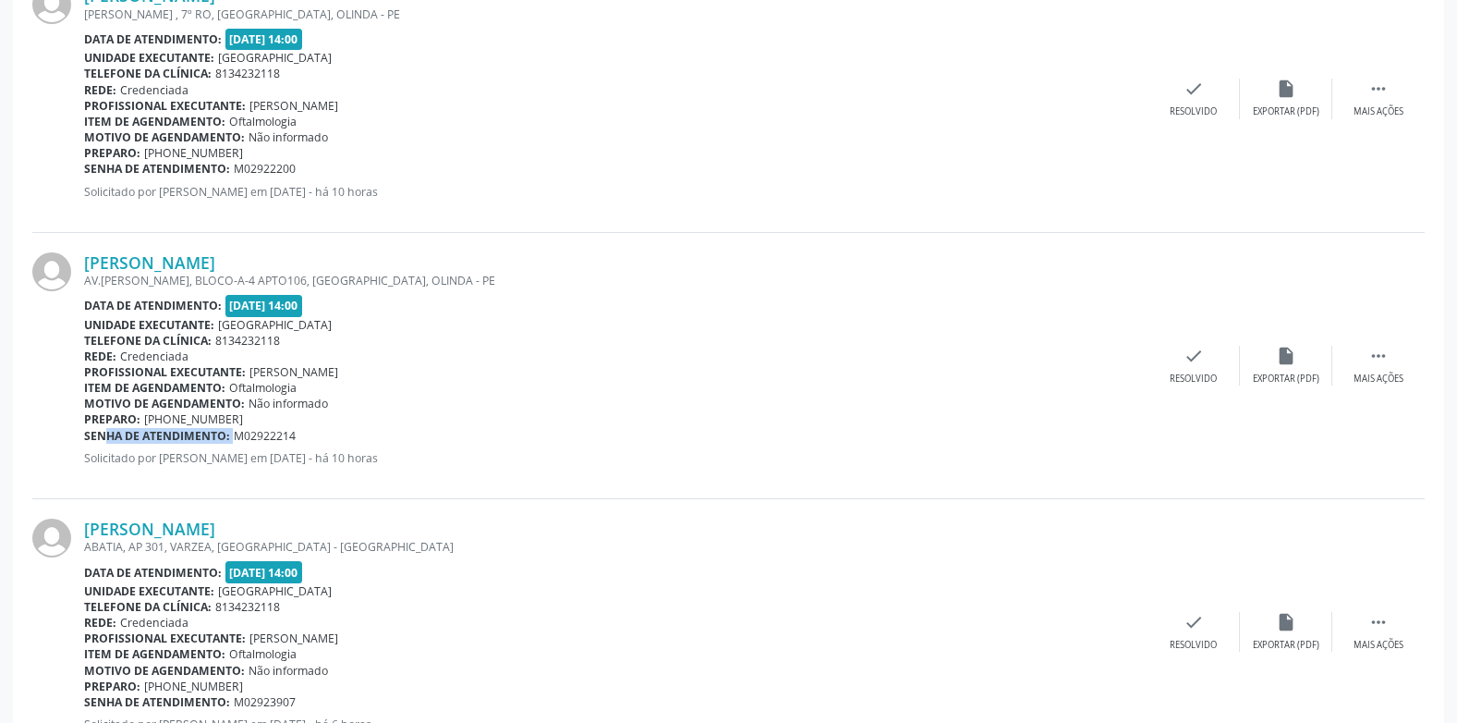
copy div "Senha de atendimento: M02922214"
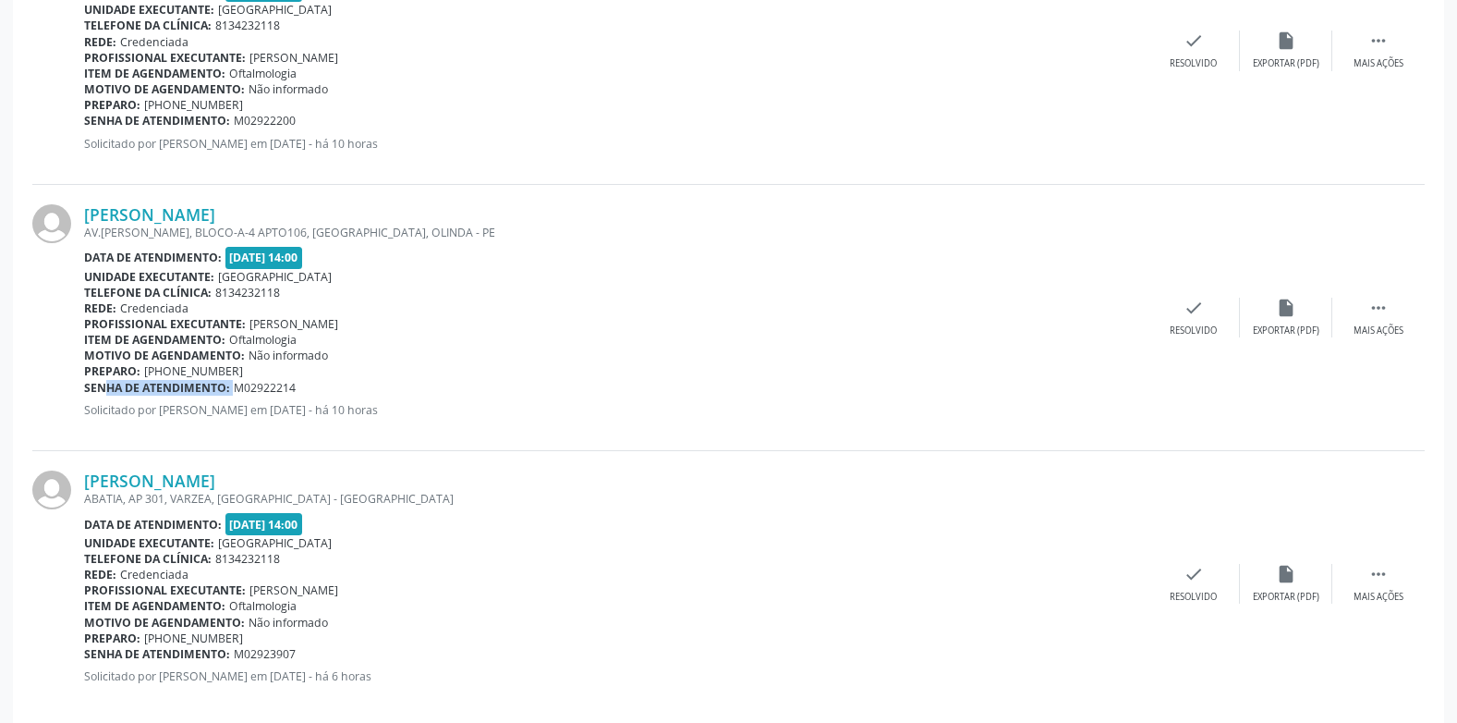
scroll to position [838, 0]
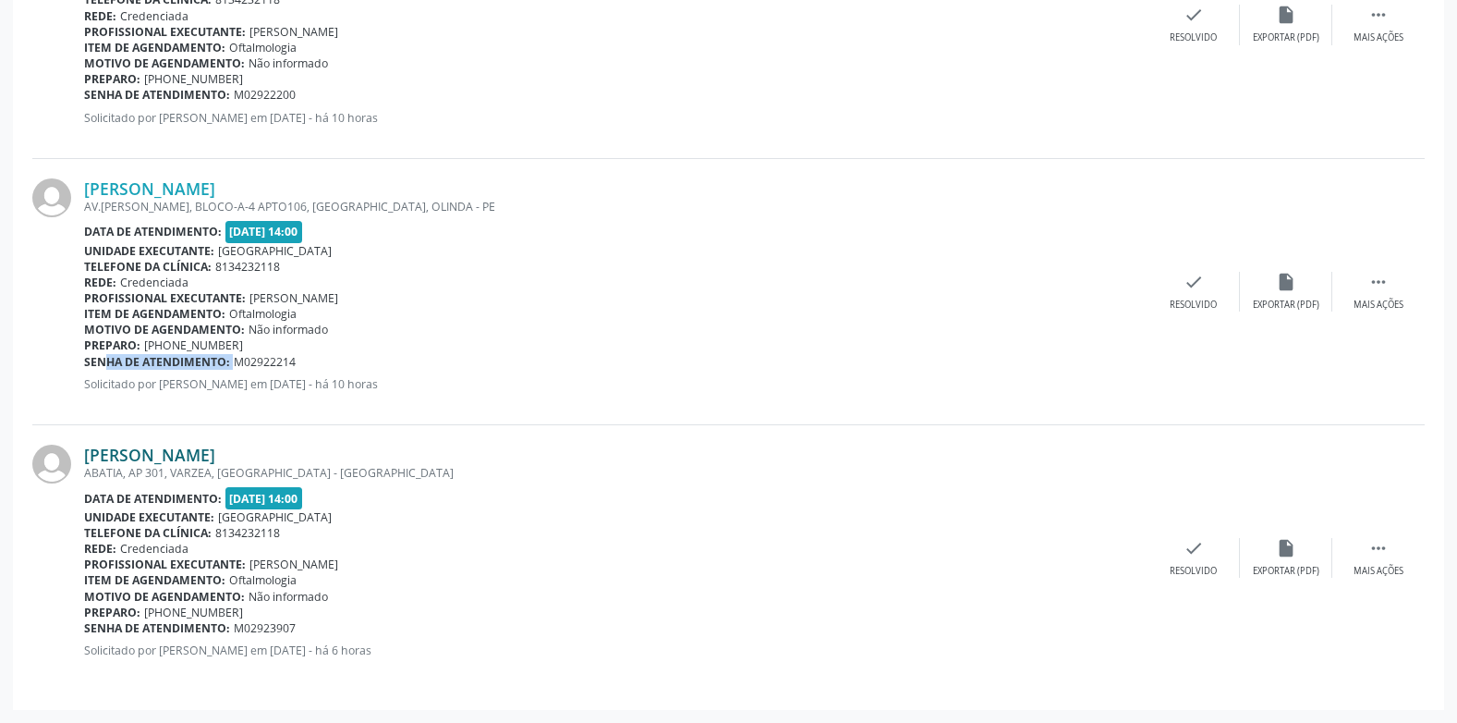
click at [190, 454] on link "[PERSON_NAME]" at bounding box center [149, 454] width 131 height 20
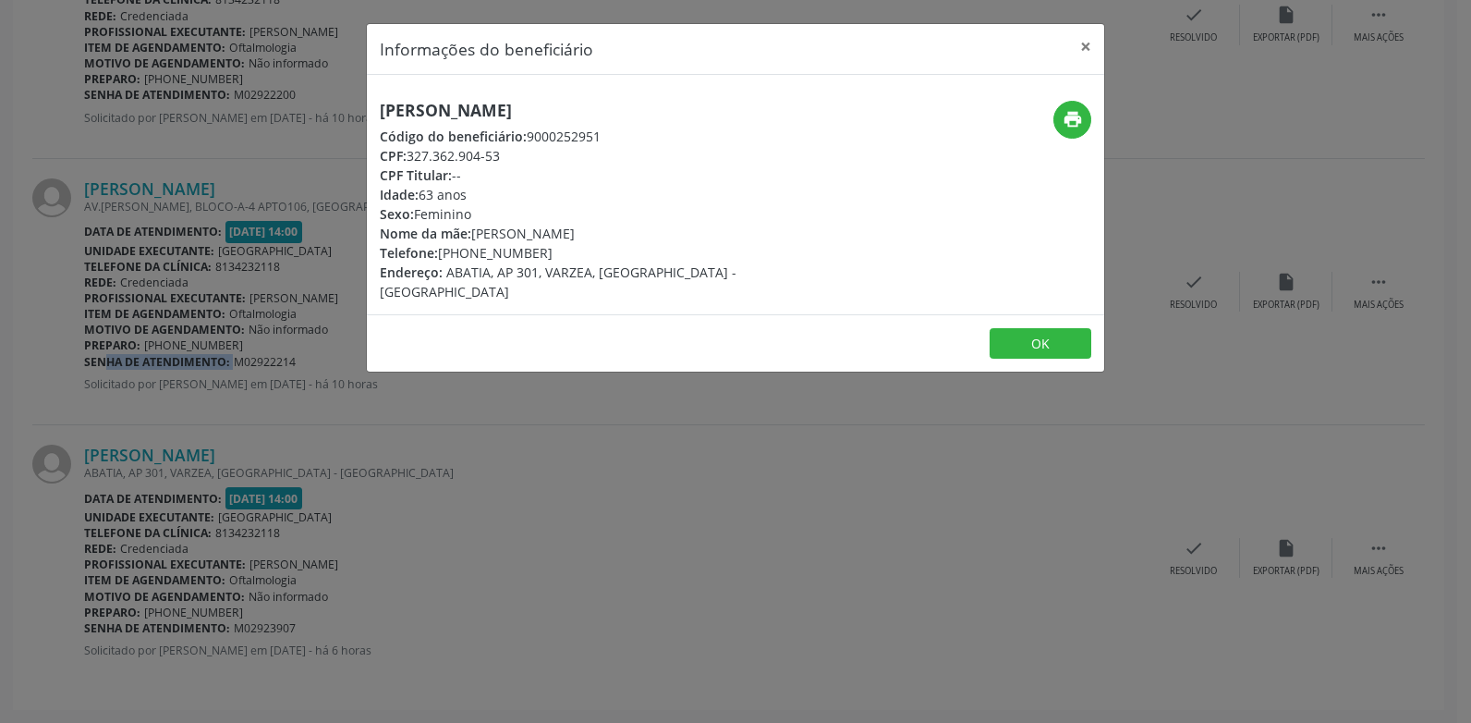
drag, startPoint x: 554, startPoint y: 118, endPoint x: 365, endPoint y: 116, distance: 188.5
click at [365, 116] on div "Informações do beneficiário × [PERSON_NAME] Código do beneficiário: 9000252951 …" at bounding box center [735, 361] width 1471 height 723
copy h5 "[PERSON_NAME]"
drag, startPoint x: 552, startPoint y: 249, endPoint x: 362, endPoint y: 246, distance: 189.5
click at [362, 246] on div "Informações do beneficiário × [PERSON_NAME] Código do beneficiário: 9000252951 …" at bounding box center [735, 361] width 1471 height 723
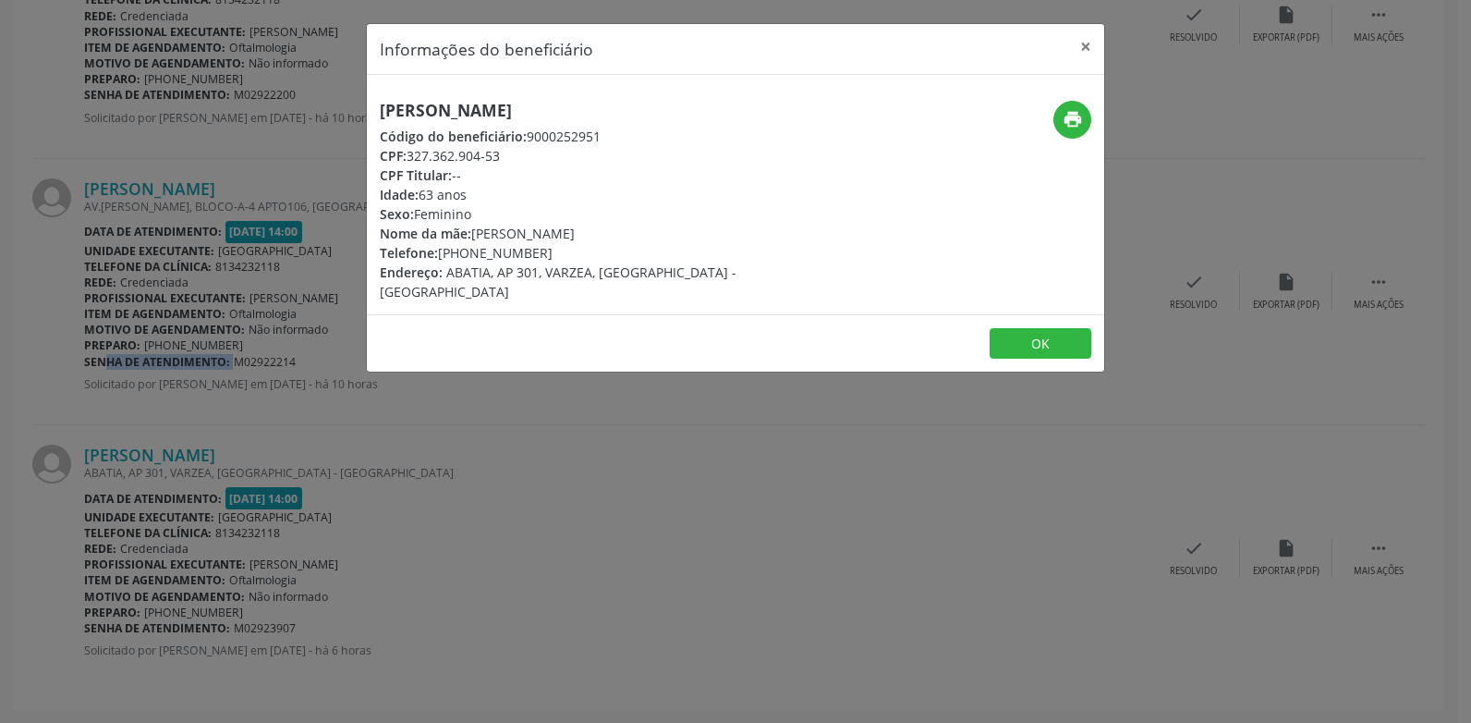
copy div "Telefone: [PHONE_NUMBER]"
click at [675, 163] on div "[PERSON_NAME] Código do beneficiário: 9000252951 CPF: 327.362.904-53 CPF Titula…" at bounding box center [613, 201] width 492 height 201
click at [1077, 123] on icon "print" at bounding box center [1073, 119] width 20 height 20
click at [1082, 44] on button "×" at bounding box center [1085, 46] width 37 height 45
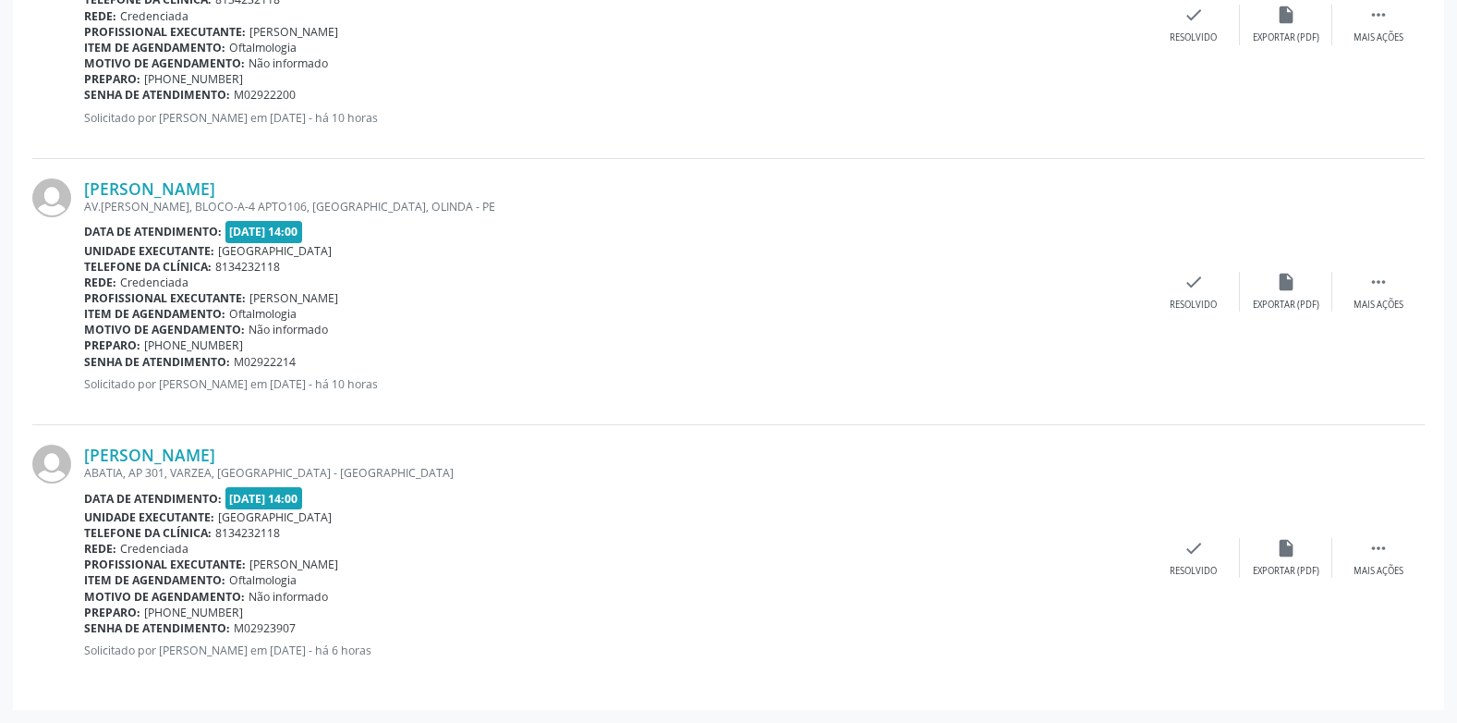
drag, startPoint x: 302, startPoint y: 626, endPoint x: 85, endPoint y: 633, distance: 217.3
click at [85, 633] on div "Senha de atendimento: M02923907" at bounding box center [616, 628] width 1064 height 16
copy div "Senha de atendimento: M02923907"
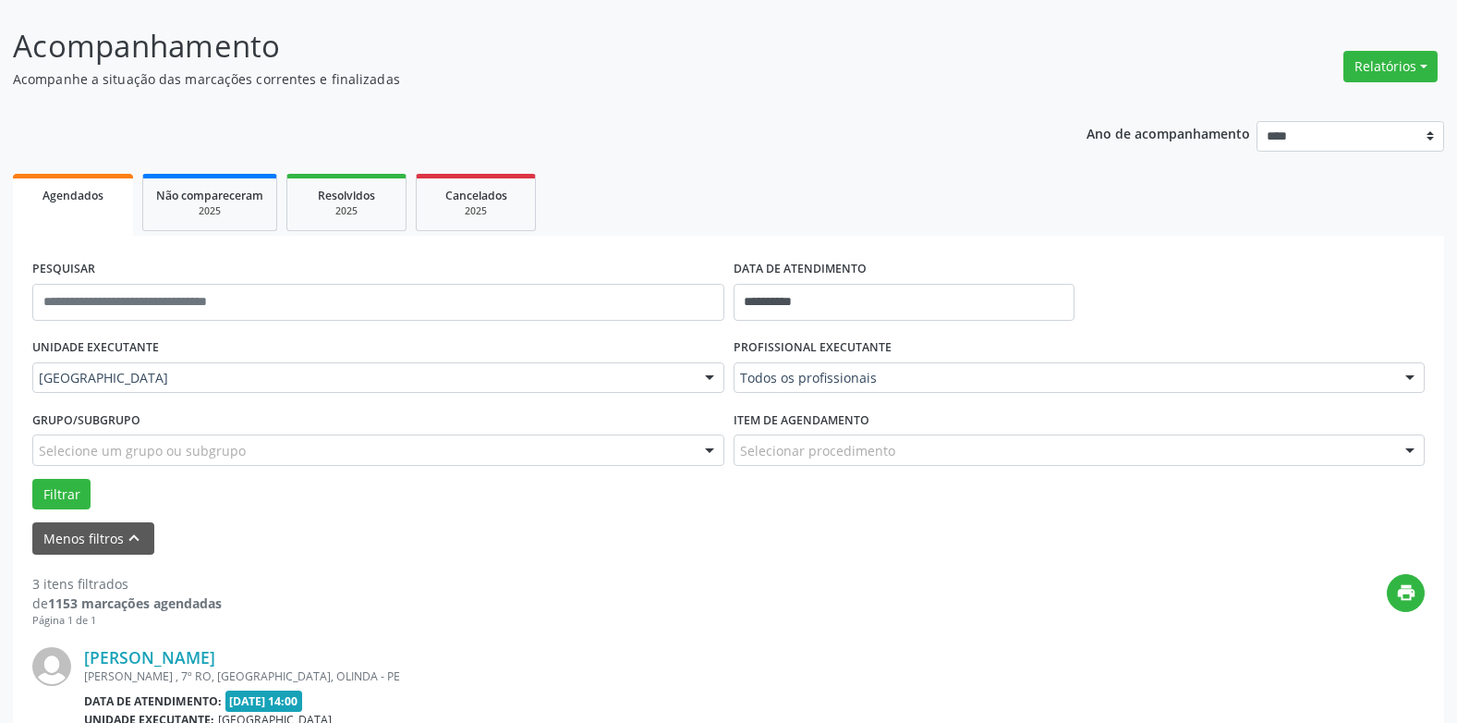
scroll to position [99, 0]
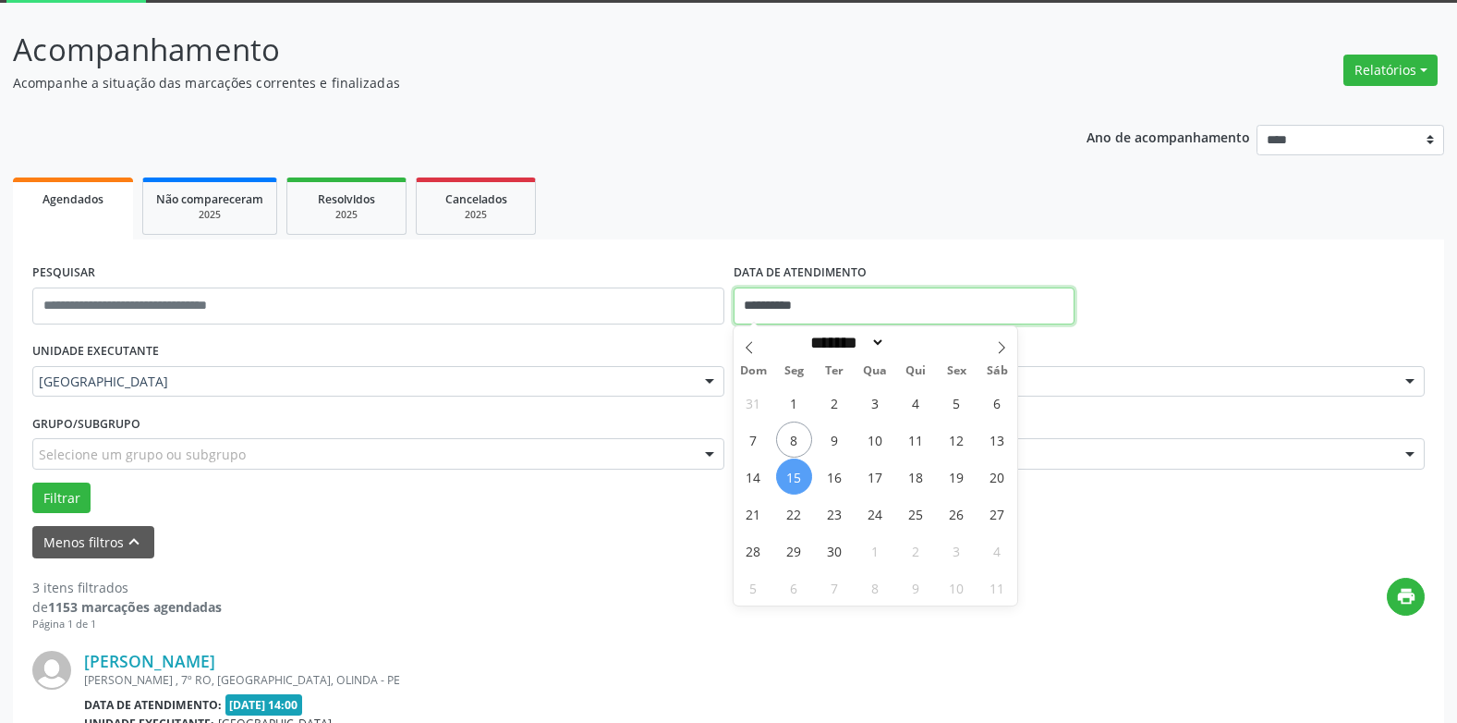
click at [787, 296] on input "**********" at bounding box center [904, 305] width 341 height 37
click at [833, 476] on span "16" at bounding box center [835, 476] width 36 height 36
type input "**********"
click at [833, 476] on span "16" at bounding box center [835, 476] width 36 height 36
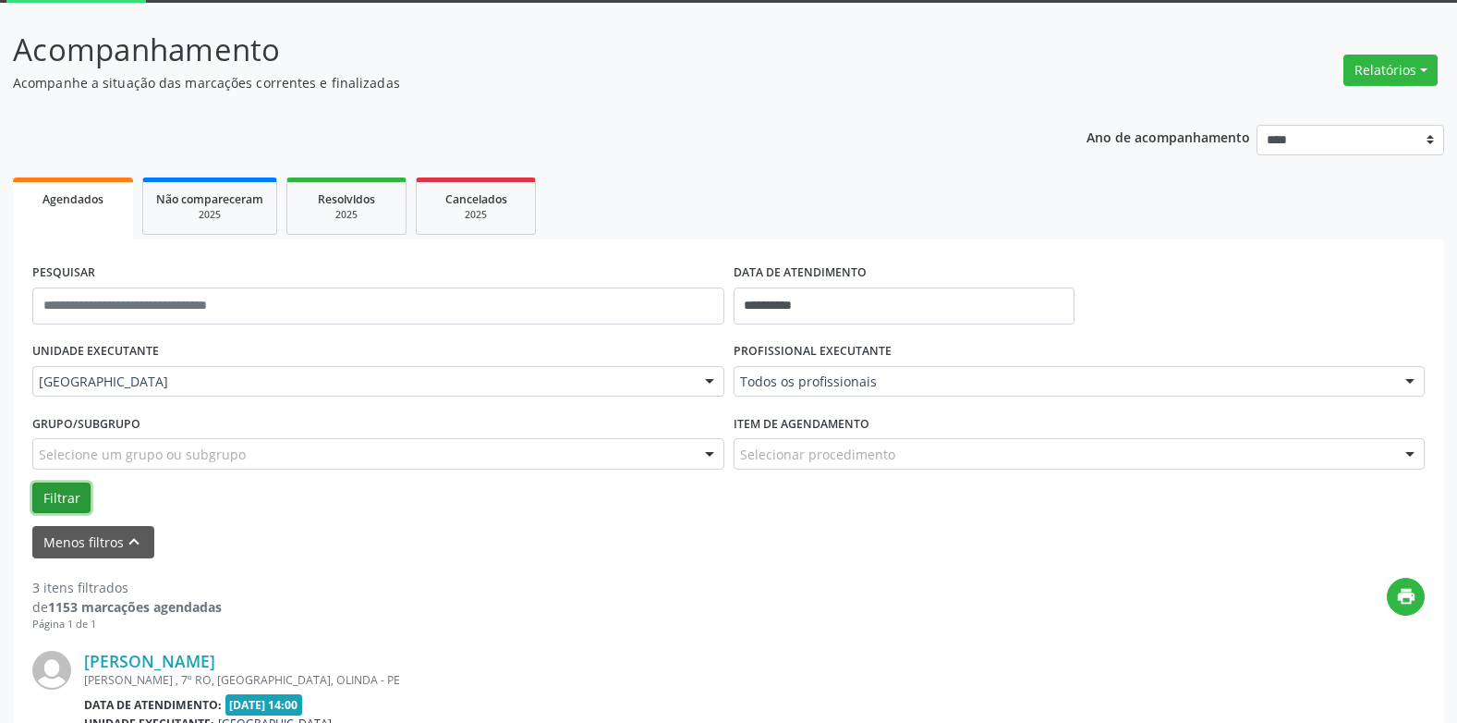
click at [54, 494] on button "Filtrar" at bounding box center [61, 497] width 58 height 31
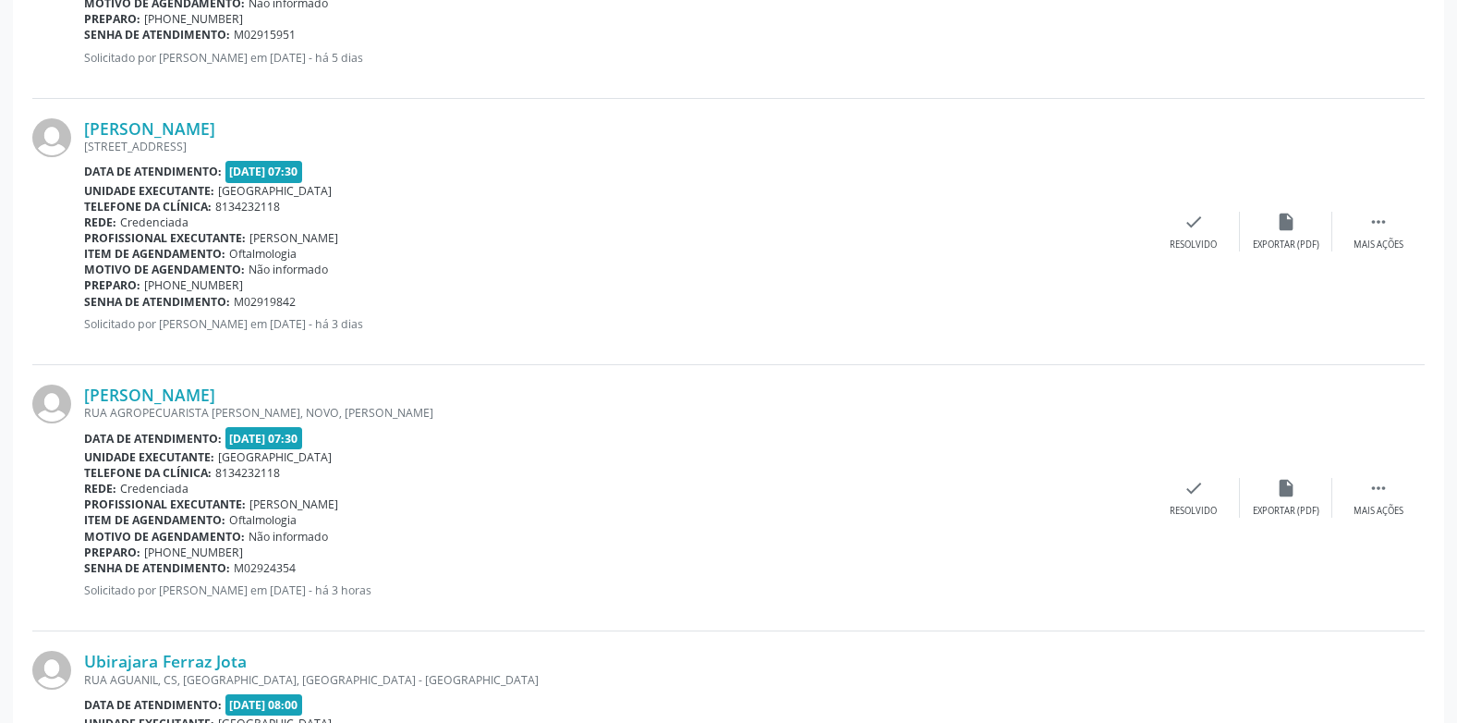
scroll to position [931, 0]
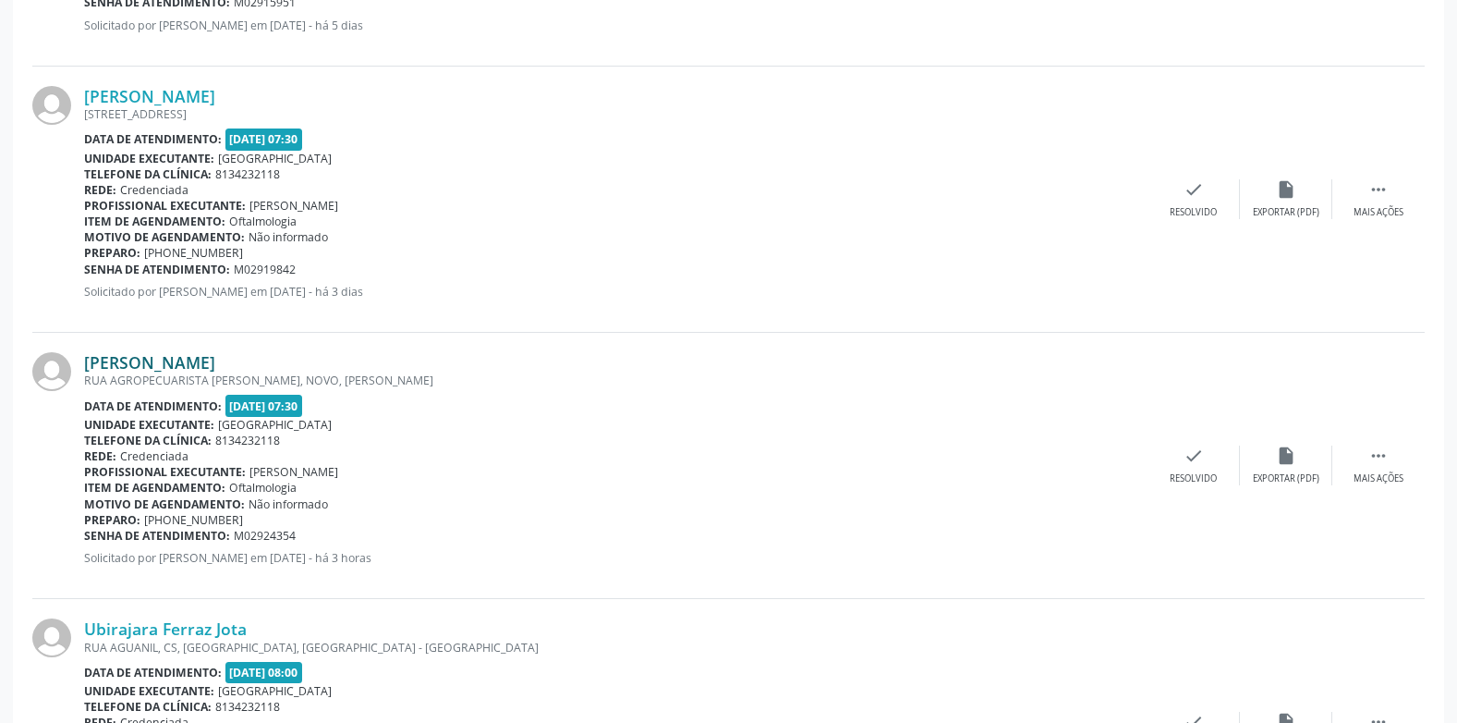
click at [215, 361] on link "[PERSON_NAME]" at bounding box center [149, 362] width 131 height 20
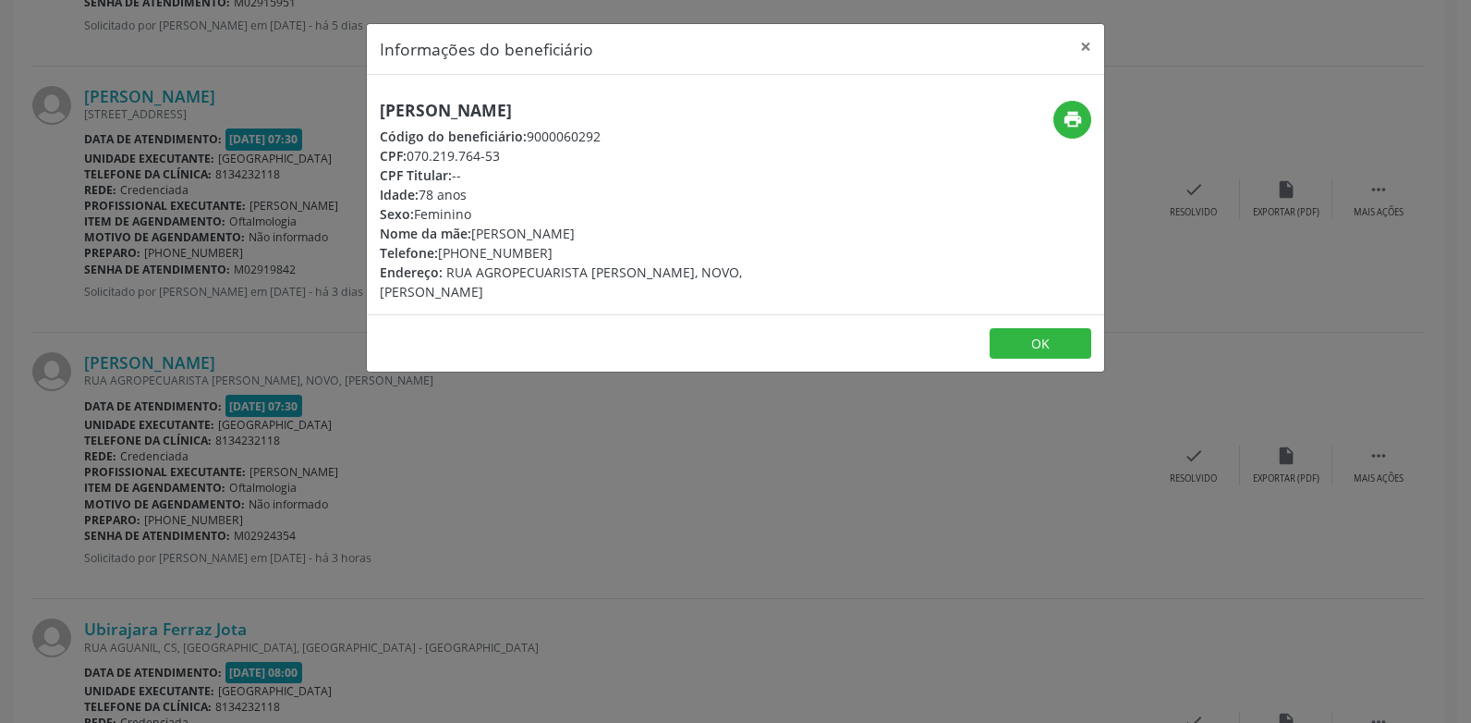
drag, startPoint x: 675, startPoint y: 109, endPoint x: 355, endPoint y: 102, distance: 319.8
click at [355, 102] on div "Informações do beneficiário × [PERSON_NAME] Código do beneficiário: 9000060292 …" at bounding box center [735, 361] width 1471 height 723
drag, startPoint x: 555, startPoint y: 254, endPoint x: 382, endPoint y: 252, distance: 173.7
click at [382, 252] on div "Telefone: [PHONE_NUMBER]" at bounding box center [613, 252] width 466 height 19
click at [616, 141] on div "Código do beneficiário: 9000060292" at bounding box center [613, 136] width 466 height 19
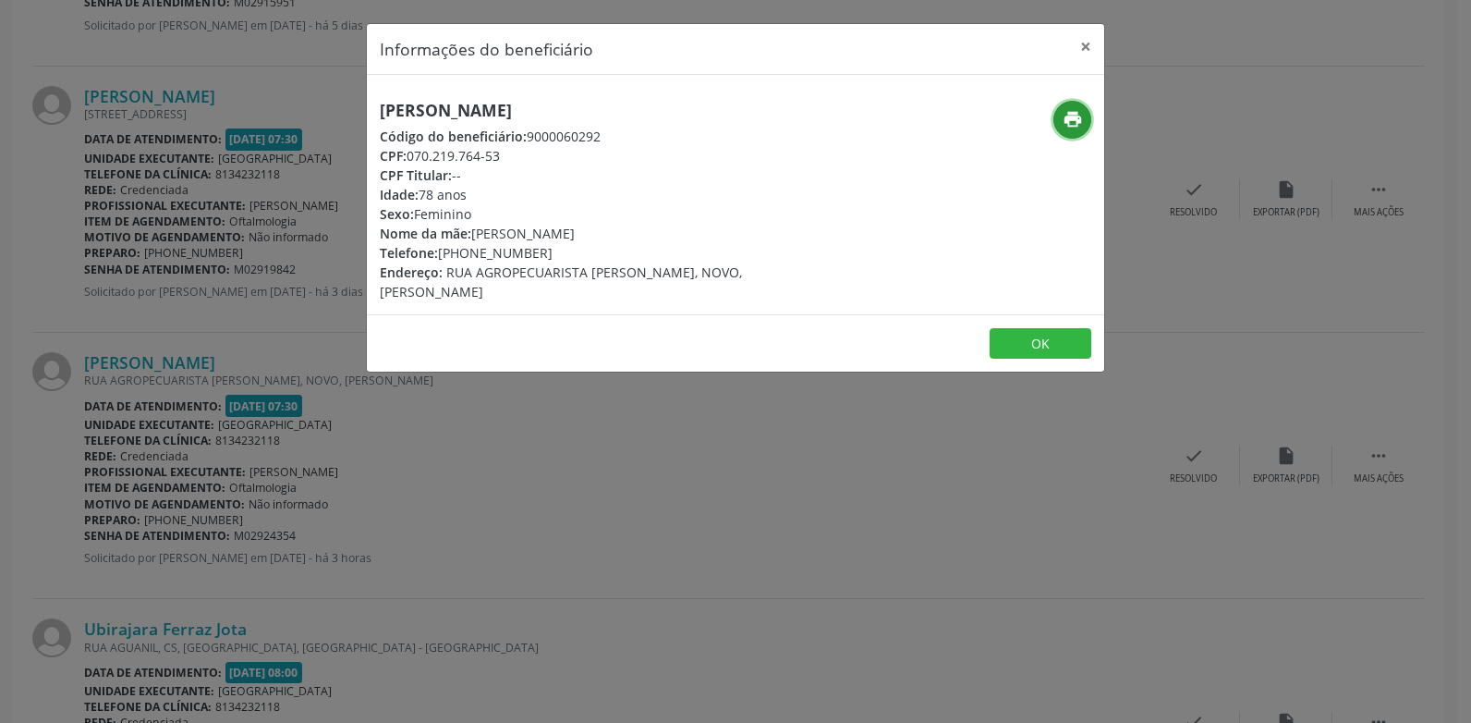
click at [1070, 128] on icon "print" at bounding box center [1073, 119] width 20 height 20
click at [1081, 41] on button "×" at bounding box center [1085, 46] width 37 height 45
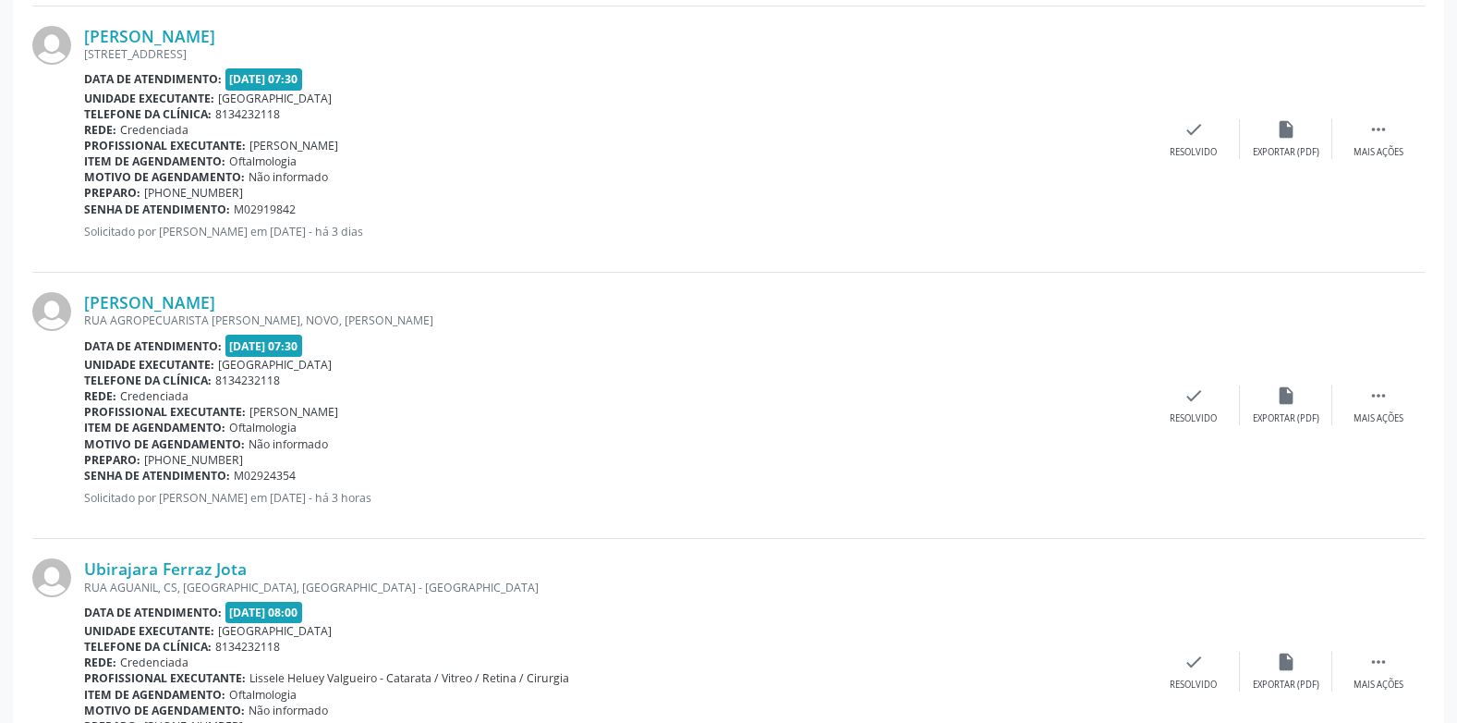
scroll to position [1023, 0]
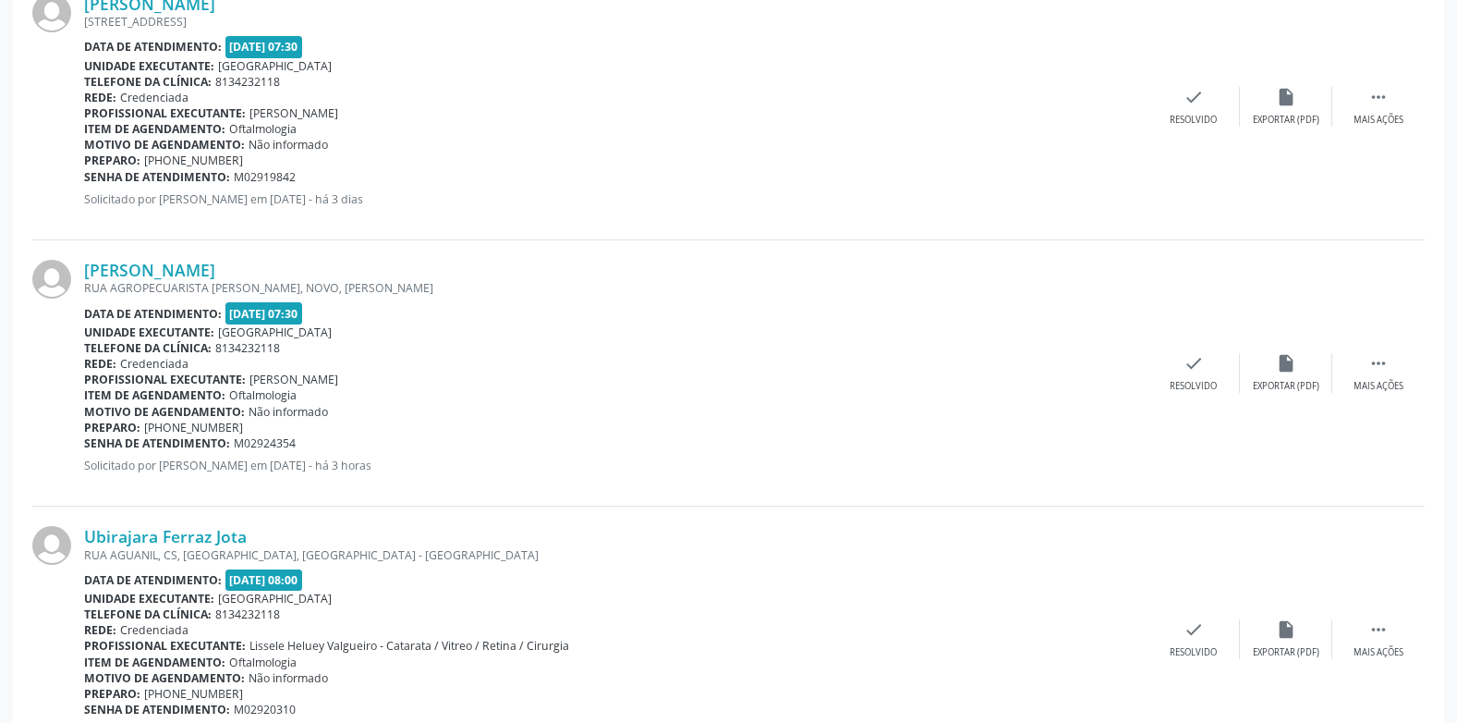
drag, startPoint x: 303, startPoint y: 435, endPoint x: 84, endPoint y: 444, distance: 219.2
click at [84, 444] on div "Senha de atendimento: M02924354" at bounding box center [616, 443] width 1064 height 16
click at [201, 274] on link "[PERSON_NAME]" at bounding box center [149, 270] width 131 height 20
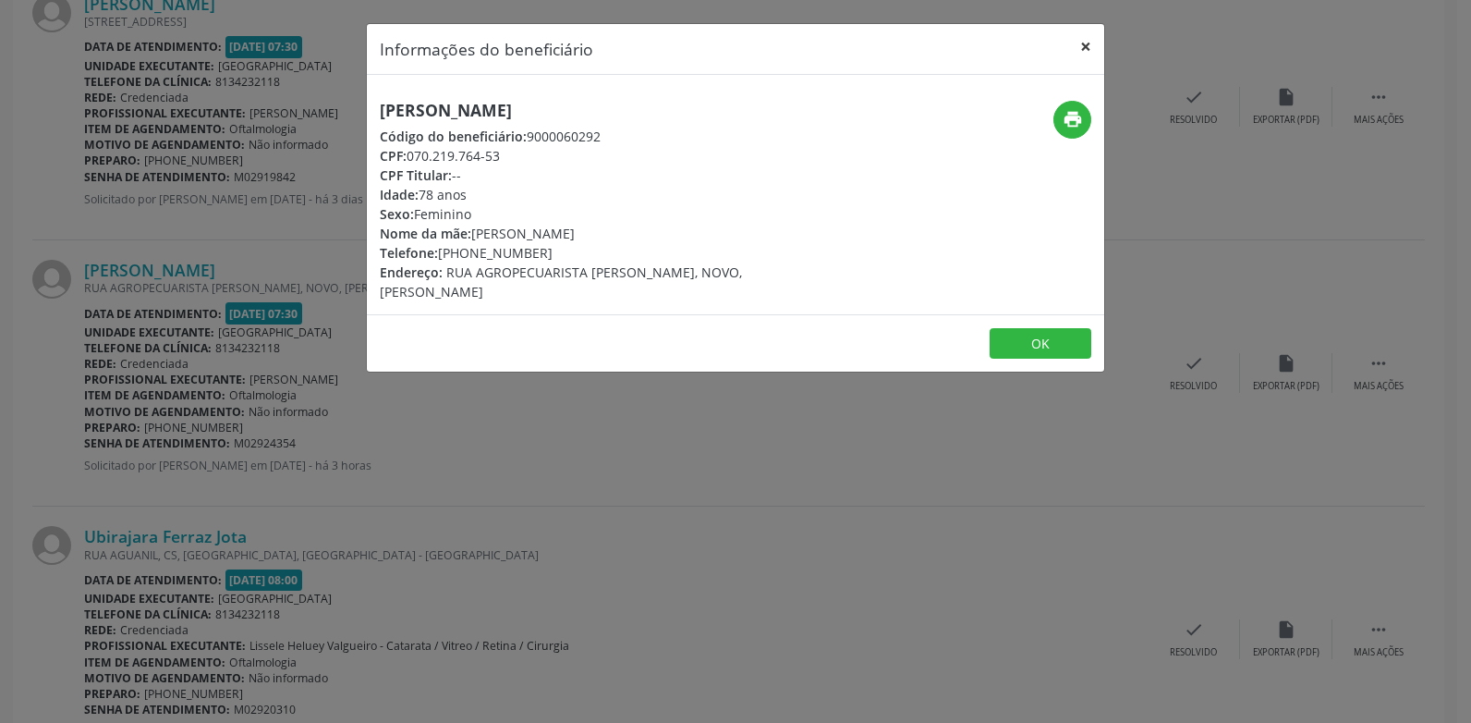
click at [1095, 51] on button "×" at bounding box center [1085, 46] width 37 height 45
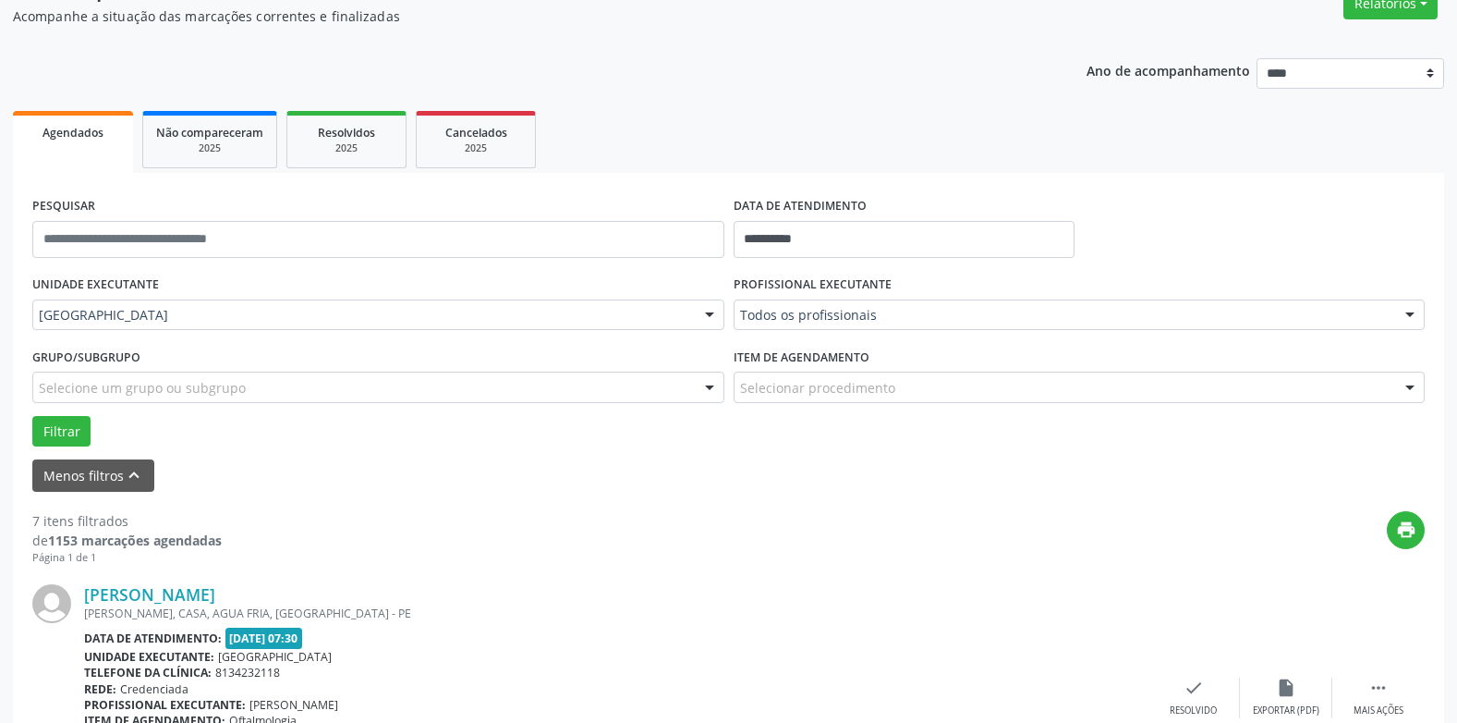
scroll to position [0, 0]
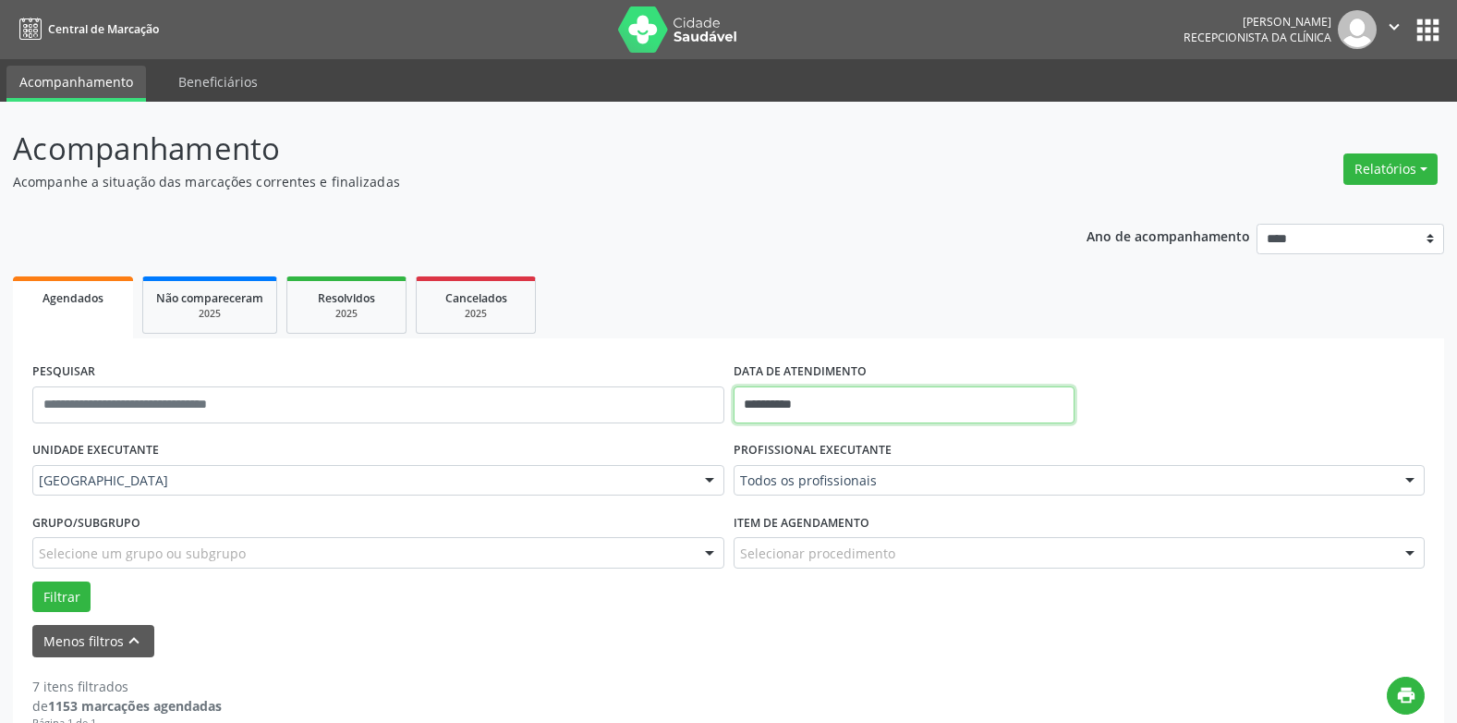
click at [816, 403] on input "**********" at bounding box center [904, 404] width 341 height 37
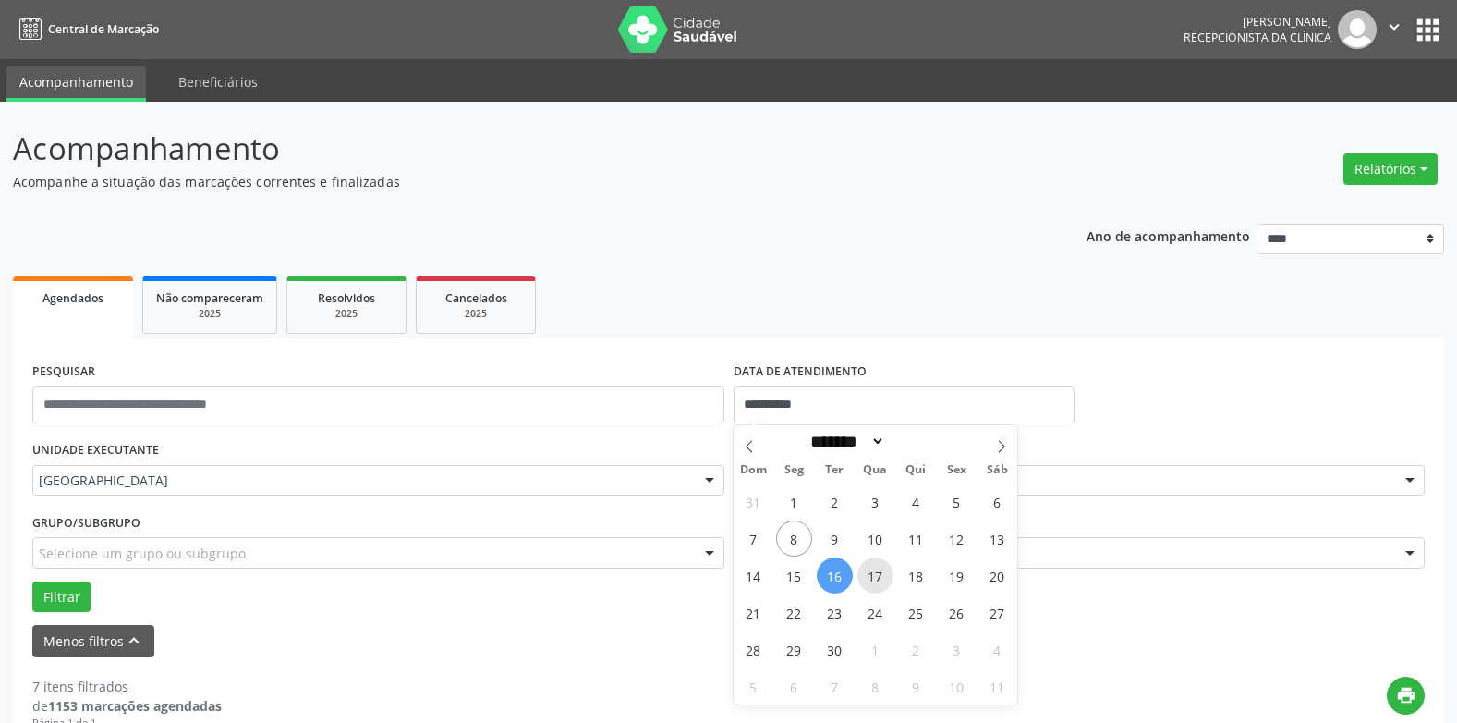
click at [876, 572] on span "17" at bounding box center [876, 575] width 36 height 36
type input "**********"
click at [876, 572] on span "17" at bounding box center [876, 575] width 36 height 36
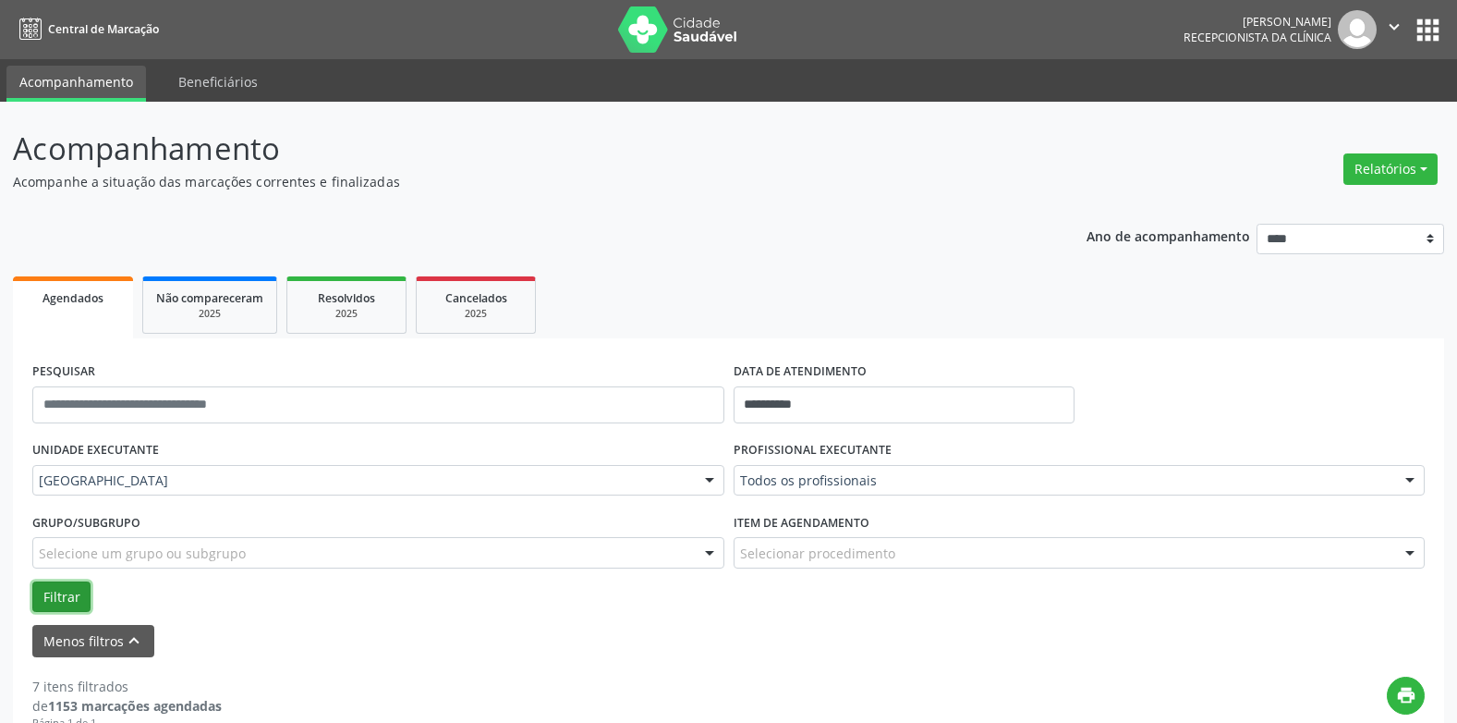
click at [79, 590] on button "Filtrar" at bounding box center [61, 596] width 58 height 31
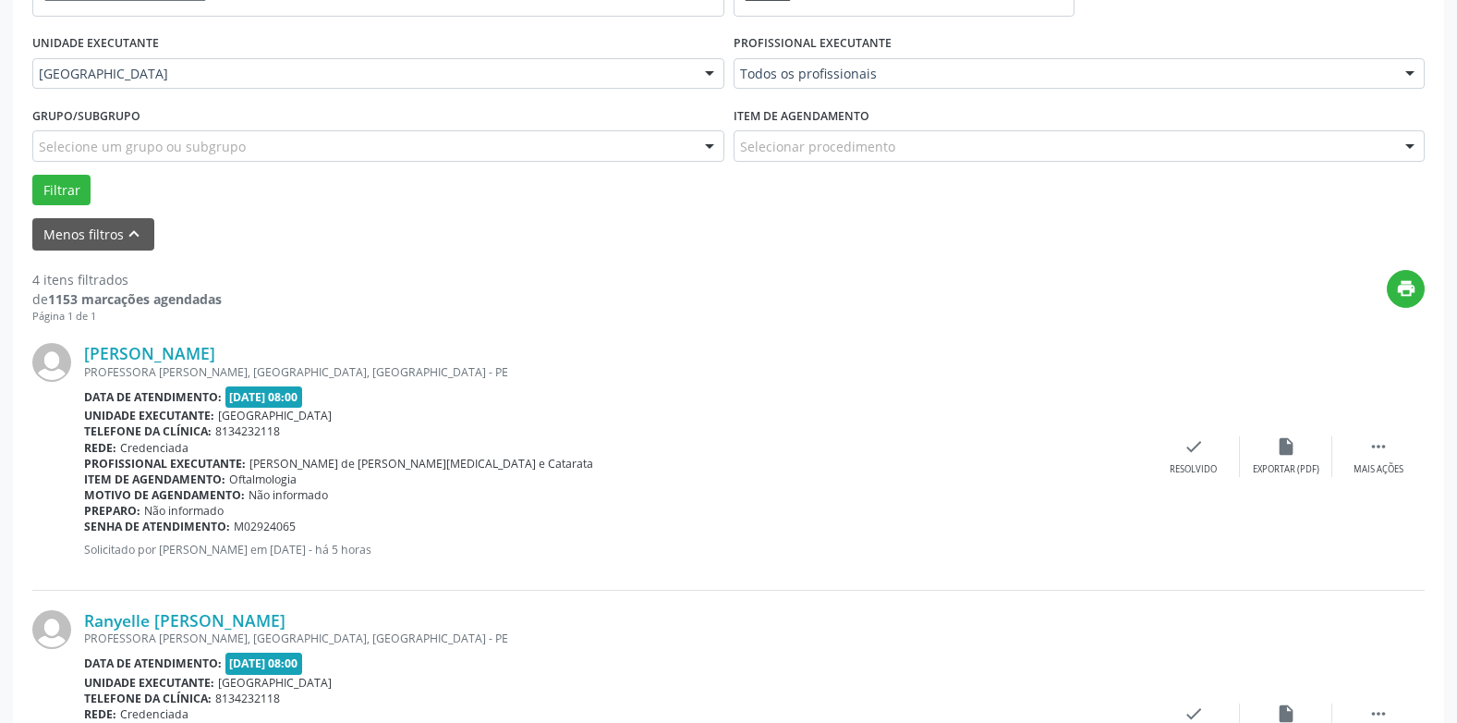
scroll to position [462, 0]
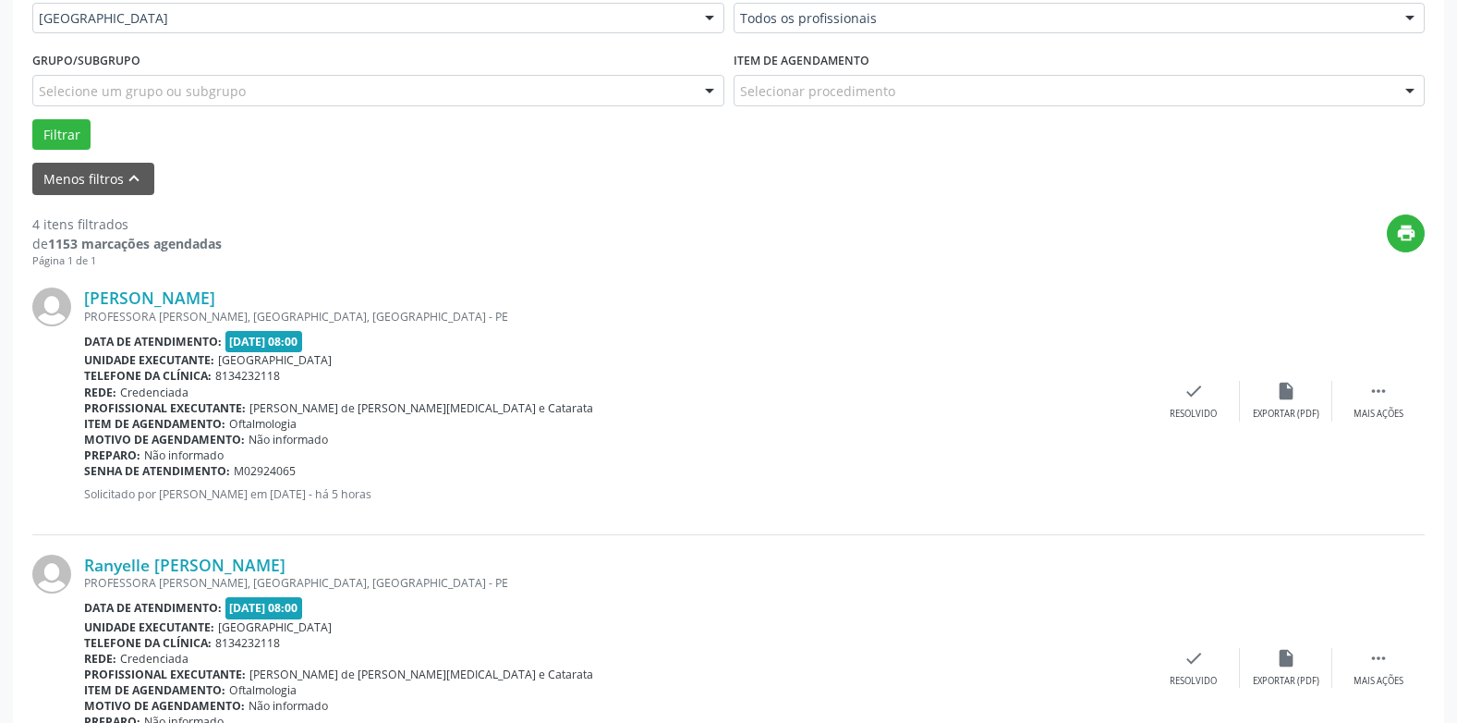
click at [200, 286] on div "[PERSON_NAME] PROFESSORA [PERSON_NAME], [GEOGRAPHIC_DATA], [GEOGRAPHIC_DATA] - …" at bounding box center [728, 401] width 1393 height 266
click at [192, 290] on link "[PERSON_NAME]" at bounding box center [149, 297] width 131 height 20
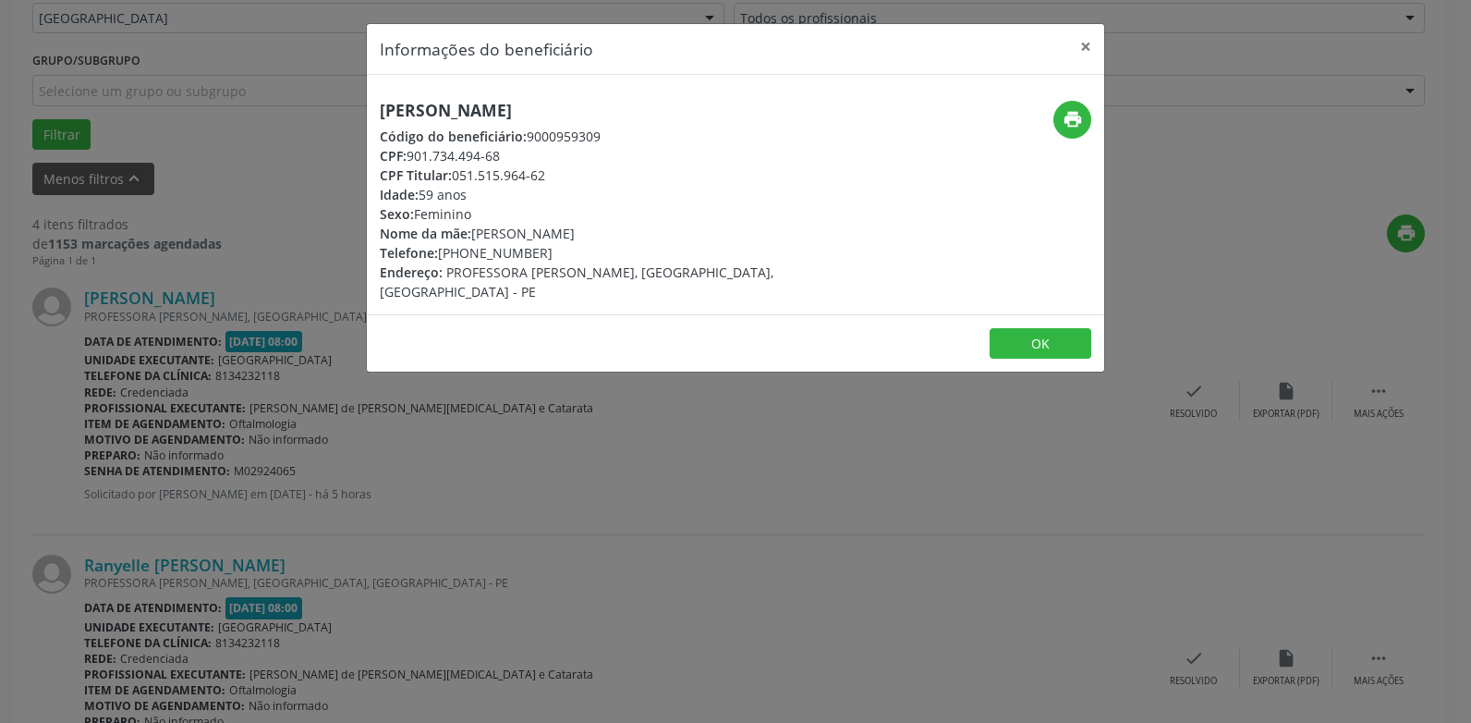
drag, startPoint x: 638, startPoint y: 109, endPoint x: 378, endPoint y: 114, distance: 259.7
click at [378, 114] on div "[PERSON_NAME] Código do beneficiário: 9000959309 CPF: 901.734.494-68 CPF Titula…" at bounding box center [613, 201] width 492 height 201
drag, startPoint x: 541, startPoint y: 253, endPoint x: 378, endPoint y: 253, distance: 163.6
click at [378, 253] on div "[PERSON_NAME] Código do beneficiário: 9000959309 CPF: 901.734.494-68 CPF Titula…" at bounding box center [613, 201] width 492 height 201
click at [617, 206] on div "Sexo: [GEOGRAPHIC_DATA]" at bounding box center [613, 213] width 466 height 19
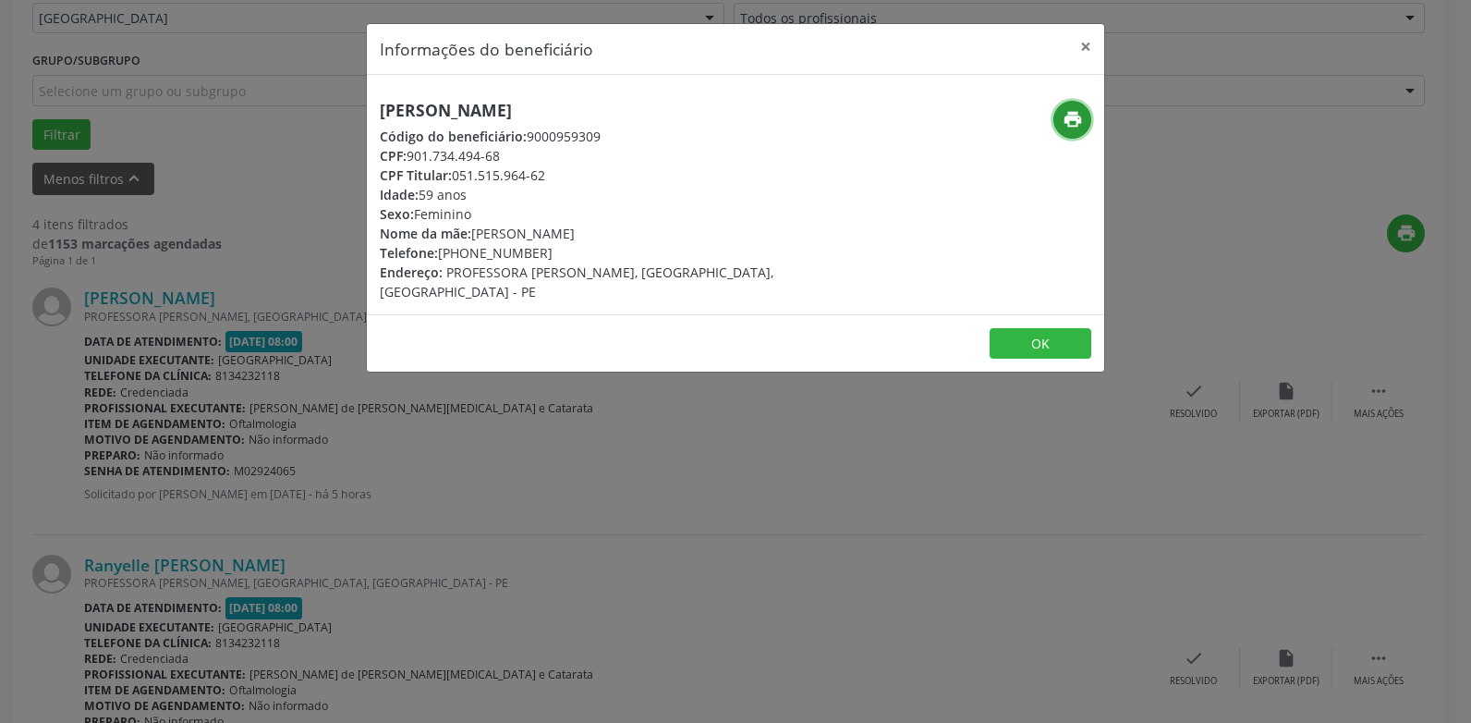
click at [1071, 122] on icon "print" at bounding box center [1073, 119] width 20 height 20
click at [1077, 41] on button "×" at bounding box center [1085, 46] width 37 height 45
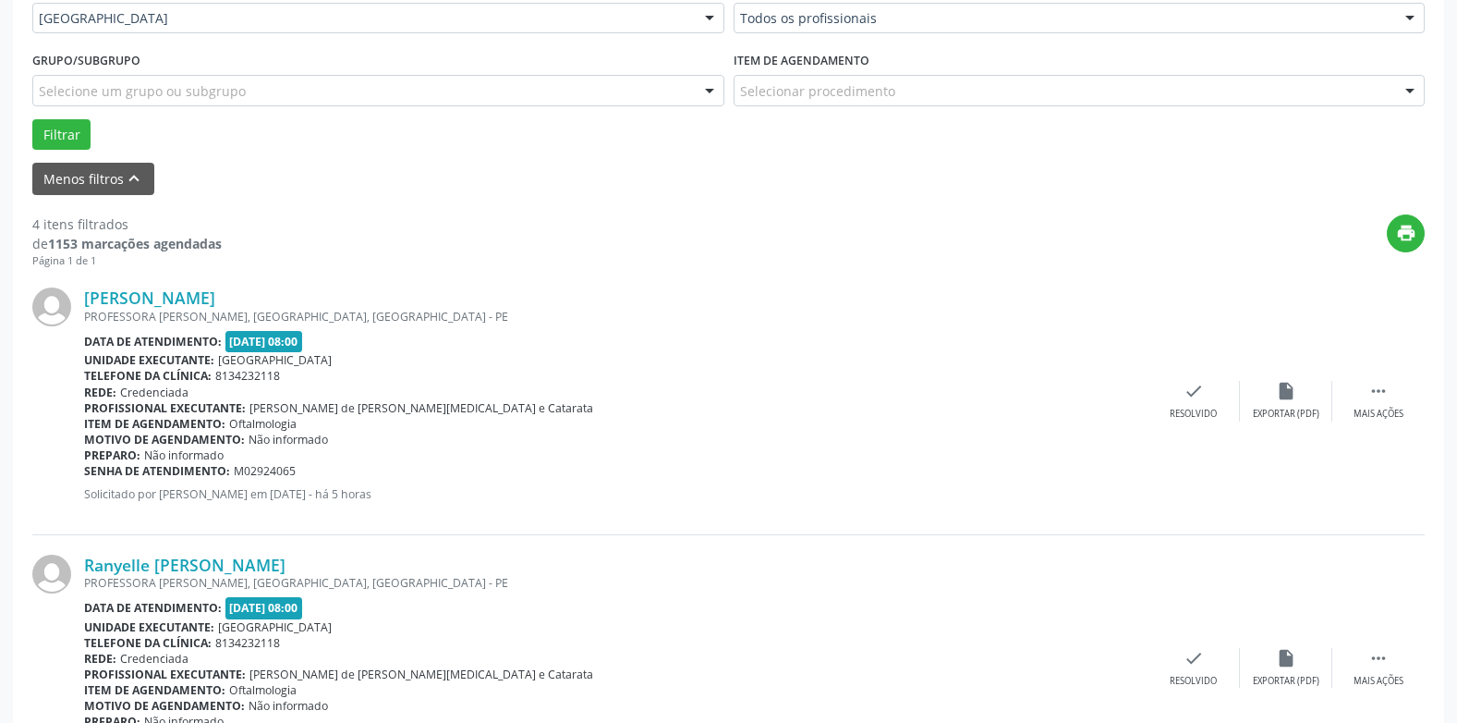
scroll to position [554, 0]
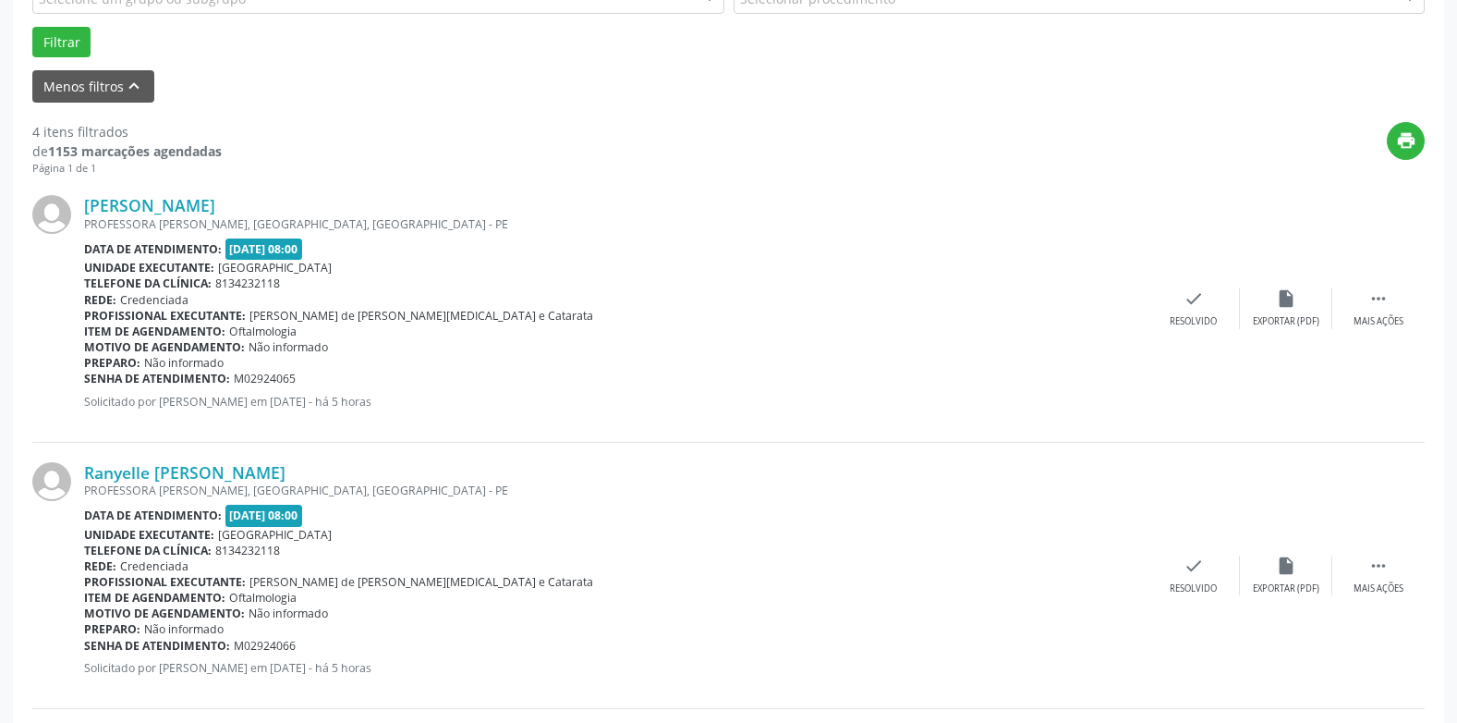
drag, startPoint x: 306, startPoint y: 381, endPoint x: 83, endPoint y: 378, distance: 222.7
click at [83, 378] on div "[PERSON_NAME] PROFESSORA [PERSON_NAME], [GEOGRAPHIC_DATA], [GEOGRAPHIC_DATA] - …" at bounding box center [728, 309] width 1393 height 266
click at [83, 378] on div at bounding box center [58, 308] width 52 height 226
drag, startPoint x: 302, startPoint y: 376, endPoint x: 85, endPoint y: 382, distance: 217.2
click at [85, 382] on div "Senha de atendimento: M02924065" at bounding box center [616, 379] width 1064 height 16
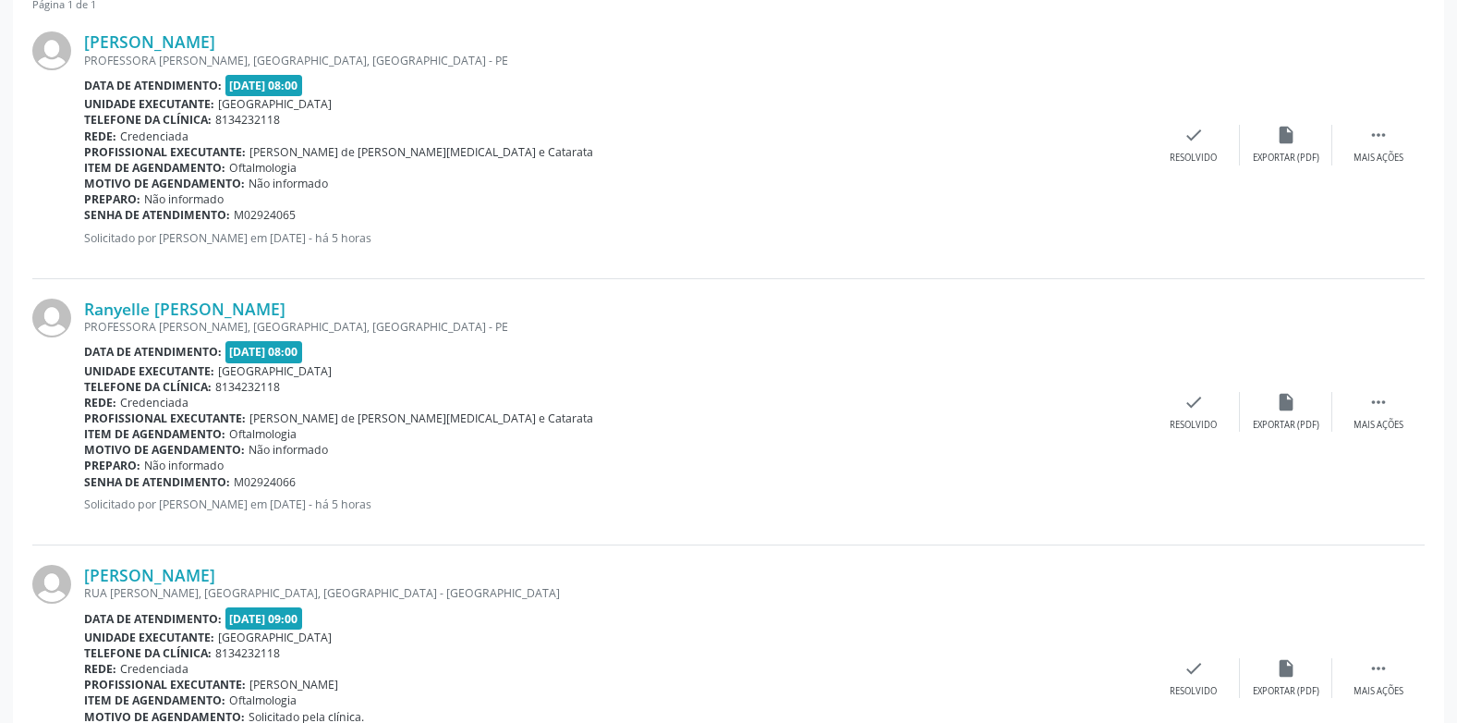
scroll to position [739, 0]
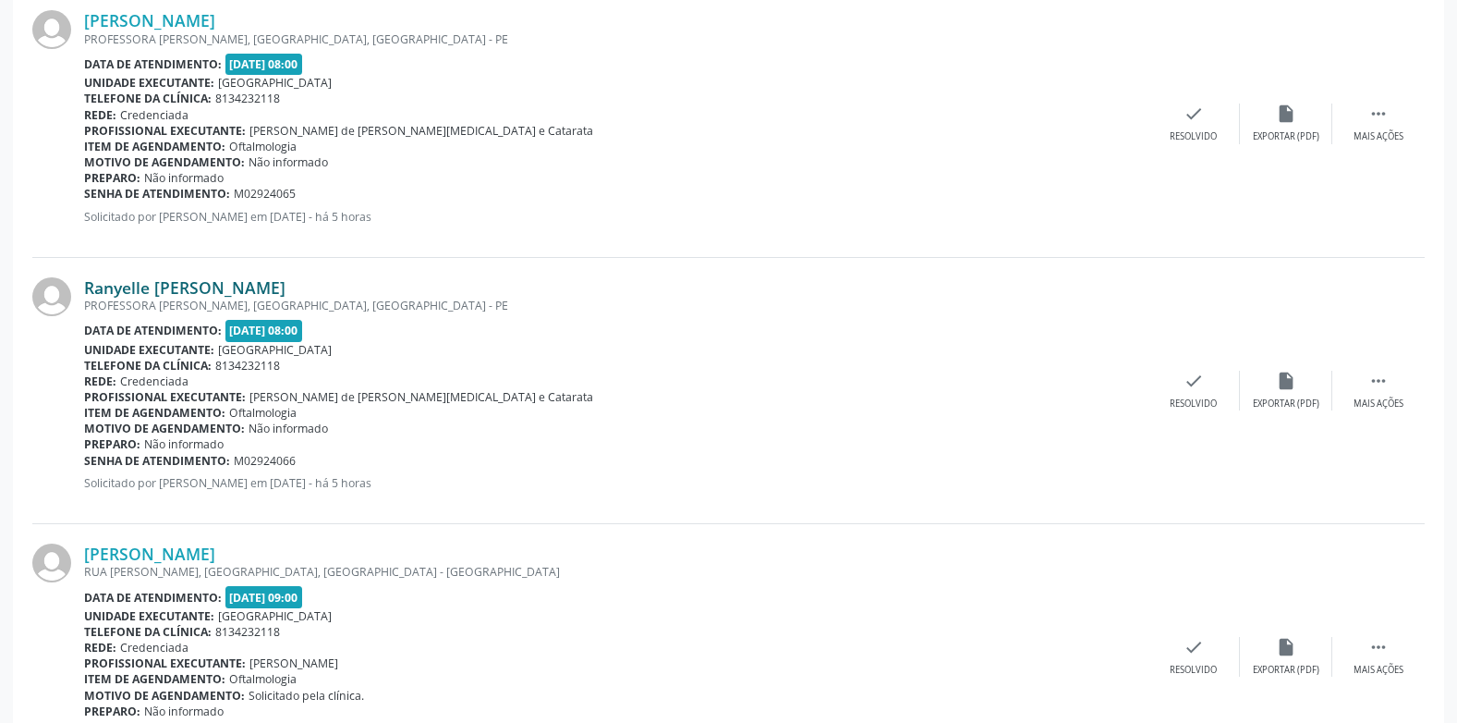
click at [189, 281] on link "Ranyelle [PERSON_NAME]" at bounding box center [184, 287] width 201 height 20
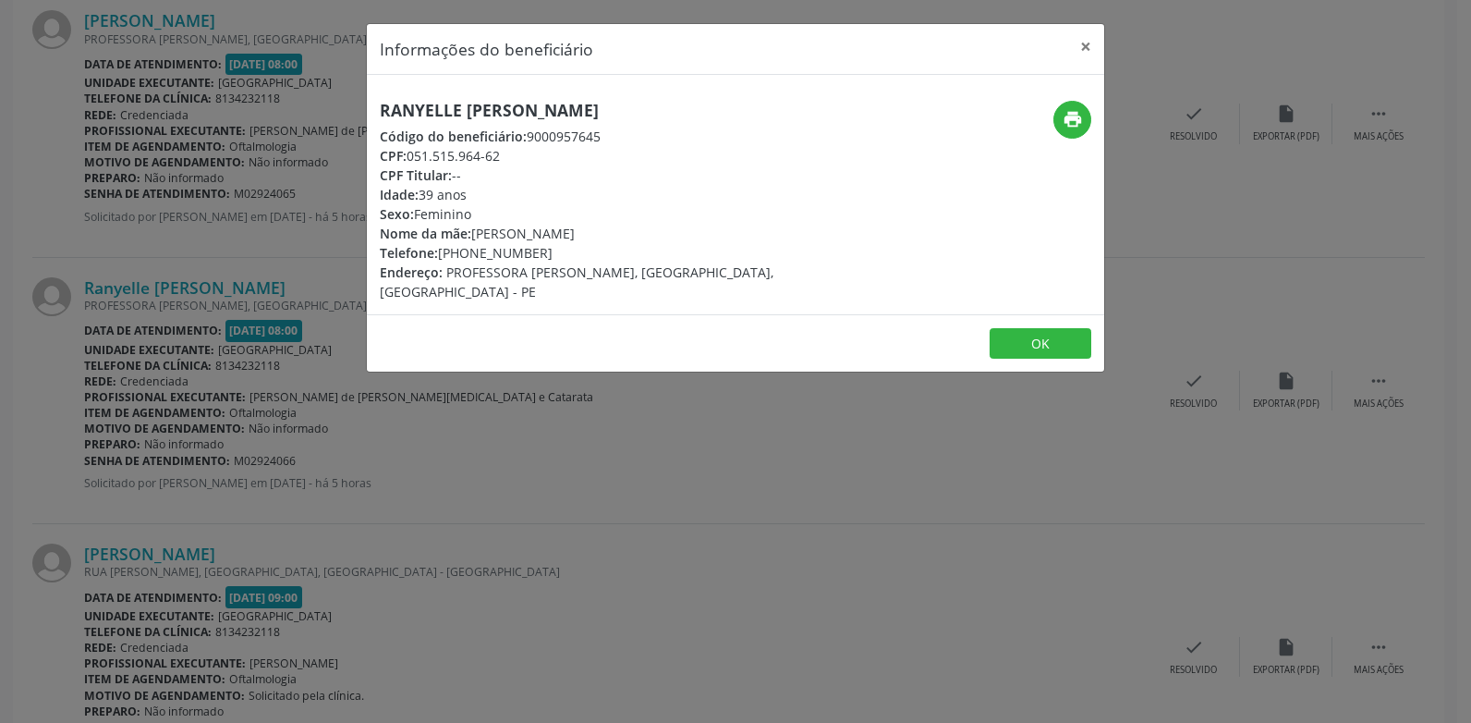
click at [478, 108] on h5 "Ranyelle [PERSON_NAME]" at bounding box center [613, 110] width 466 height 19
drag, startPoint x: 691, startPoint y: 115, endPoint x: 369, endPoint y: 113, distance: 322.5
click at [369, 113] on div "Ranyelle [PERSON_NAME] Código do beneficiário: 9000957645 CPF: 051.515.964-62 C…" at bounding box center [613, 201] width 492 height 201
drag, startPoint x: 541, startPoint y: 252, endPoint x: 382, endPoint y: 249, distance: 159.9
click at [382, 249] on div "Telefone: [PHONE_NUMBER]" at bounding box center [613, 252] width 466 height 19
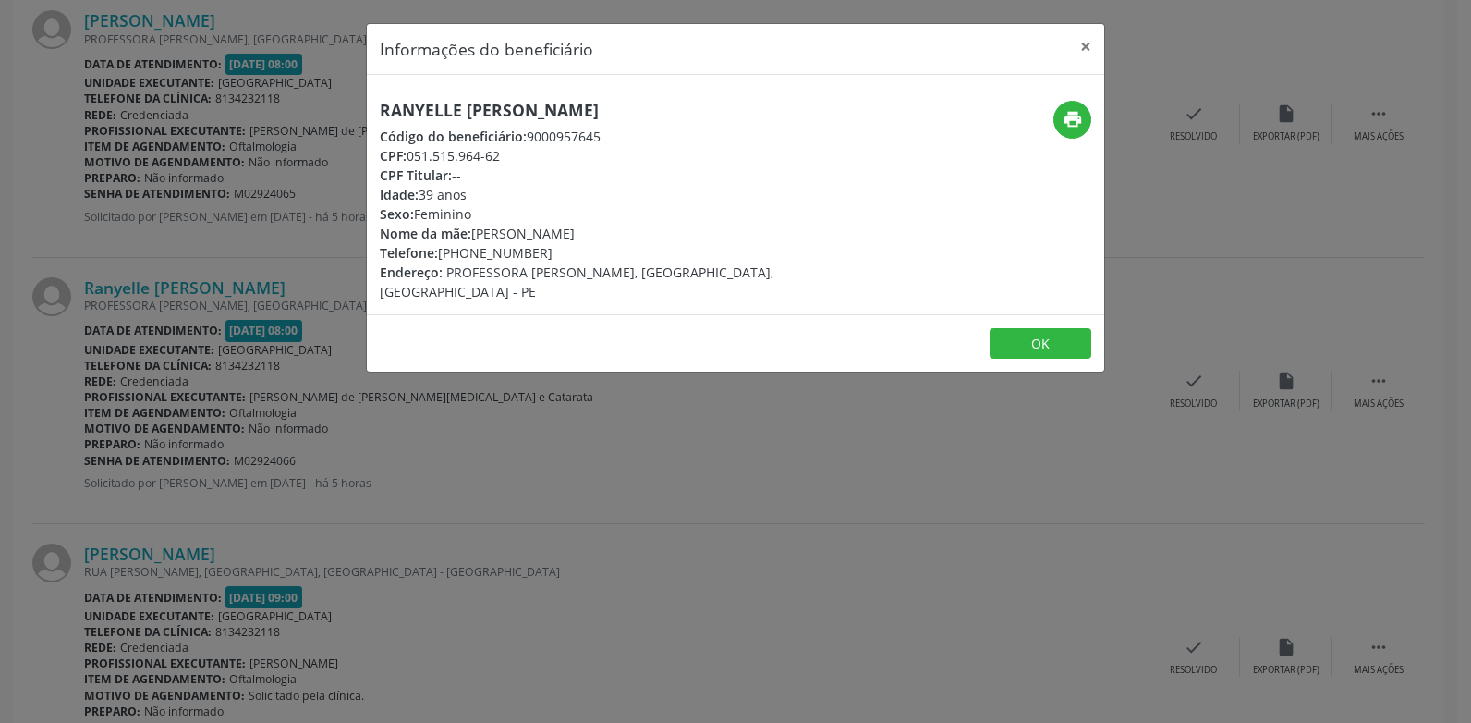
click at [705, 222] on div "Ranyelle [PERSON_NAME] Código do beneficiário: 9000957645 CPF: 051.515.964-62 C…" at bounding box center [613, 201] width 466 height 201
click at [1070, 115] on icon "print" at bounding box center [1073, 119] width 20 height 20
click at [1089, 30] on button "×" at bounding box center [1085, 46] width 37 height 45
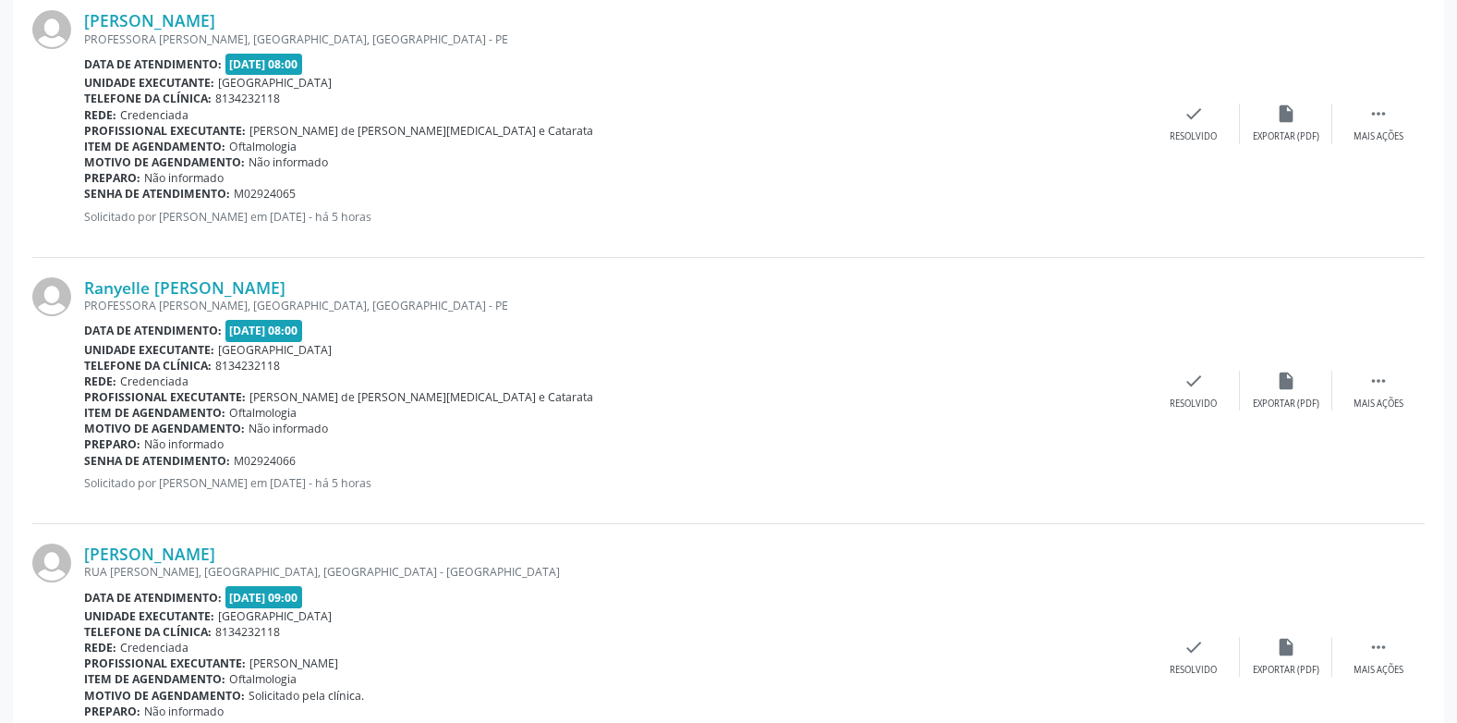
drag, startPoint x: 296, startPoint y: 458, endPoint x: 87, endPoint y: 461, distance: 208.9
click at [87, 461] on div "Senha de atendimento: M02924066" at bounding box center [616, 461] width 1064 height 16
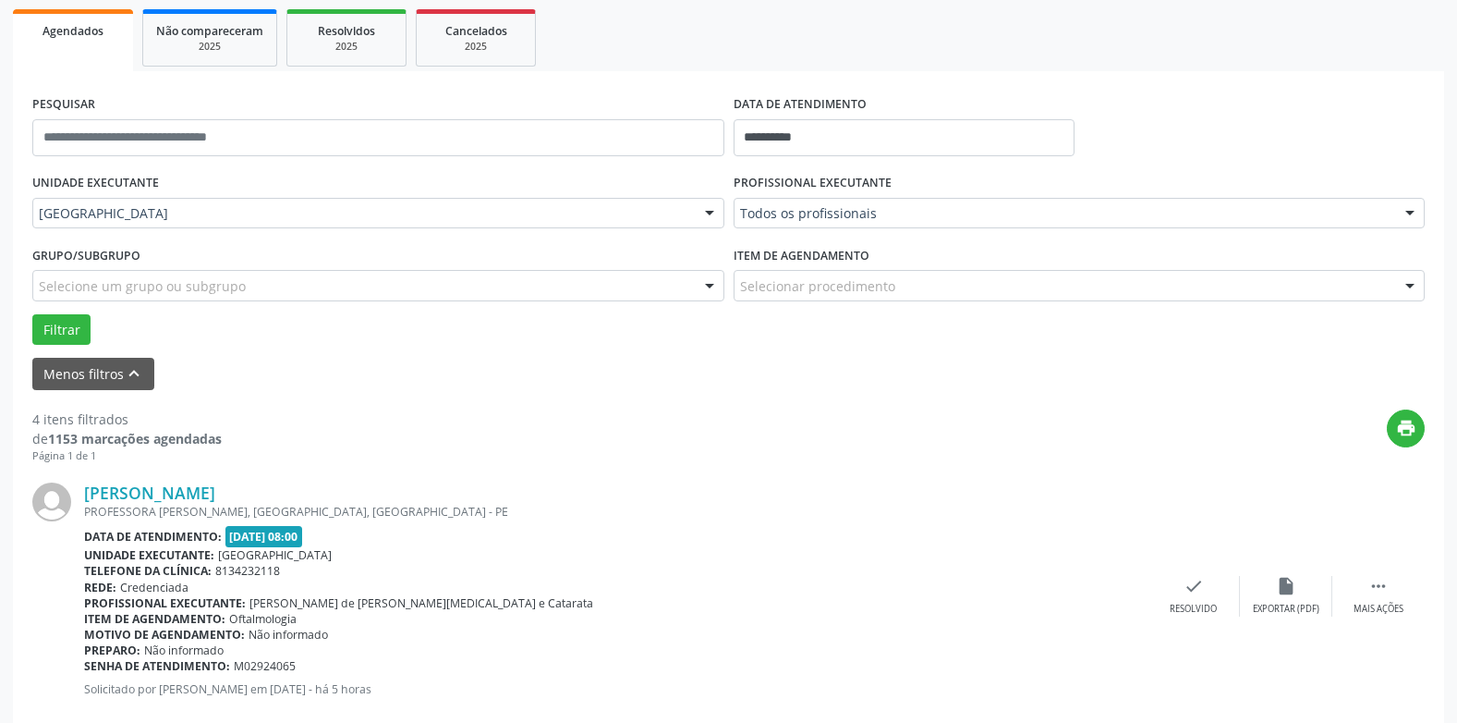
scroll to position [180, 0]
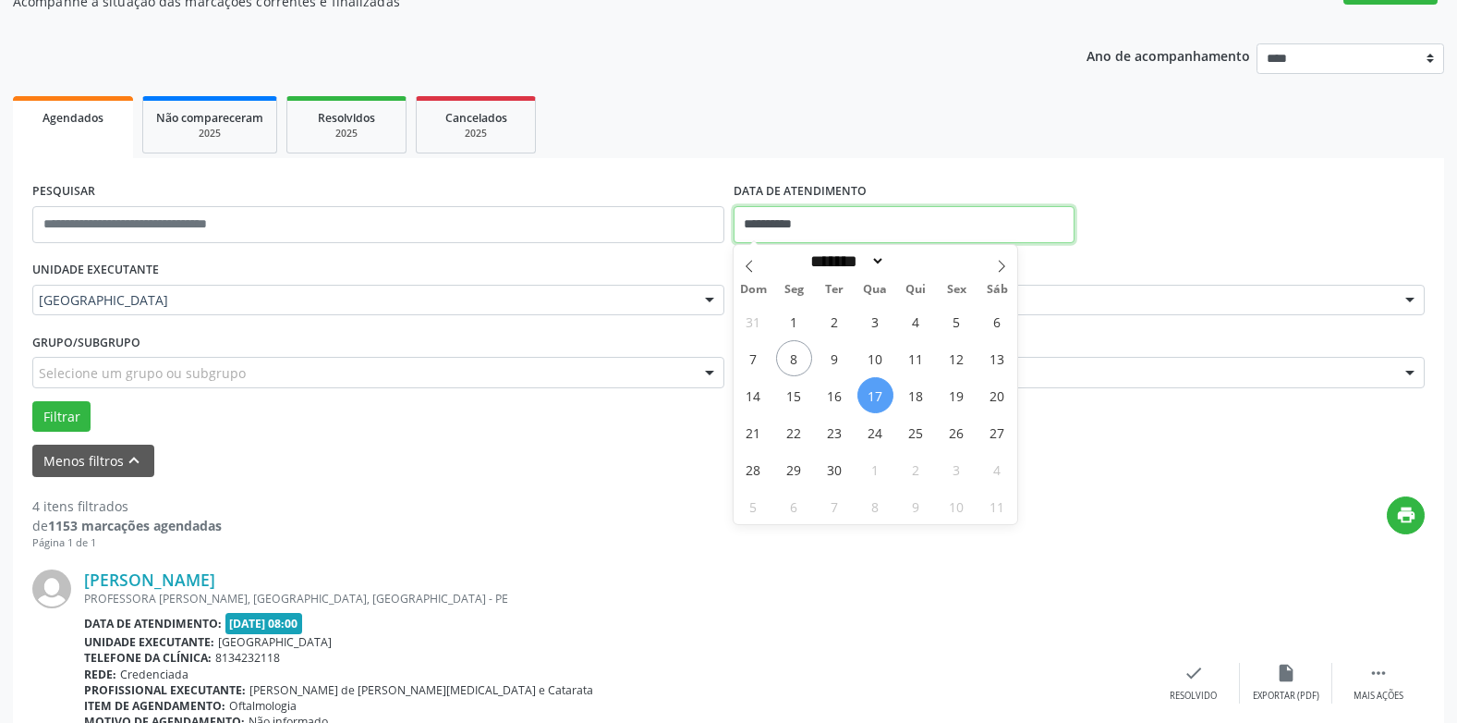
click at [786, 209] on input "**********" at bounding box center [904, 224] width 341 height 37
click at [912, 395] on span "18" at bounding box center [916, 395] width 36 height 36
type input "**********"
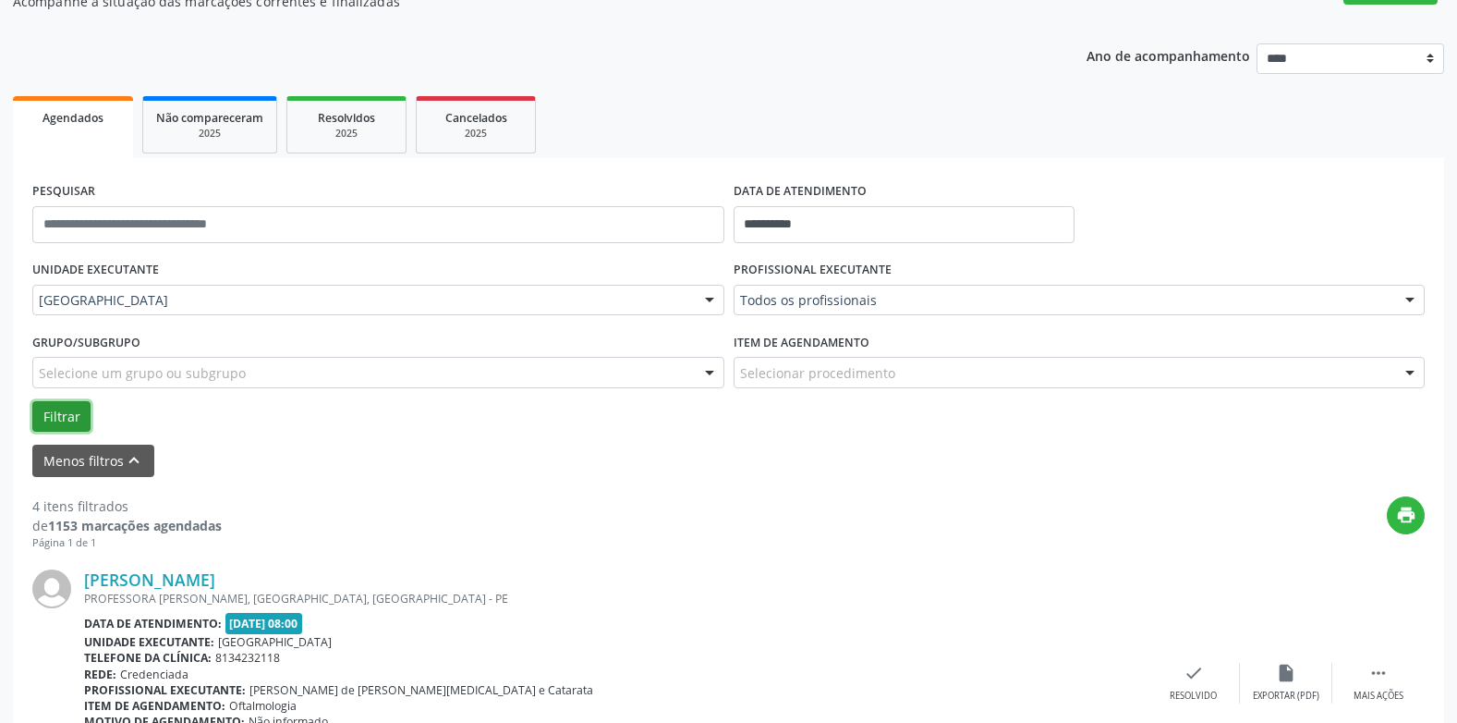
click at [46, 408] on button "Filtrar" at bounding box center [61, 416] width 58 height 31
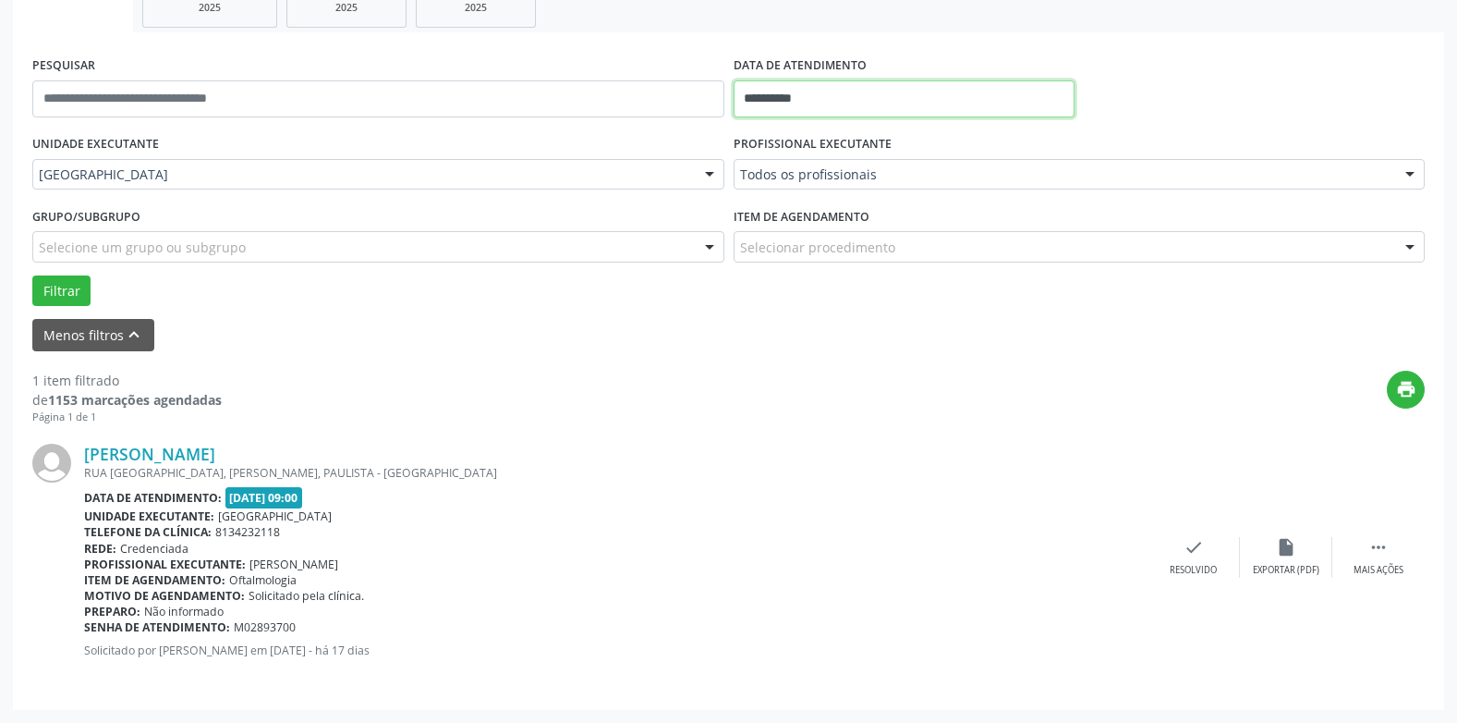
click at [796, 105] on input "**********" at bounding box center [904, 98] width 341 height 37
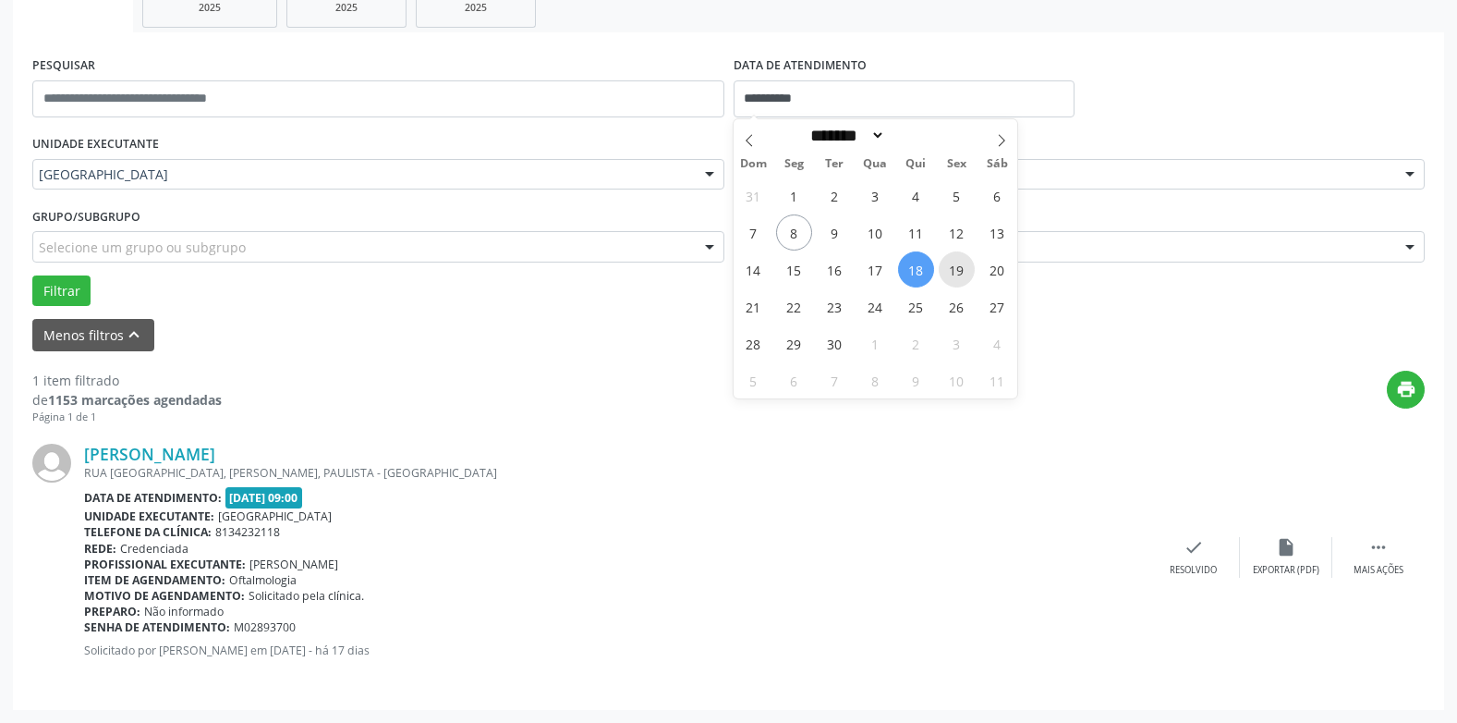
click at [954, 265] on span "19" at bounding box center [957, 269] width 36 height 36
type input "**********"
click at [954, 265] on span "19" at bounding box center [957, 269] width 36 height 36
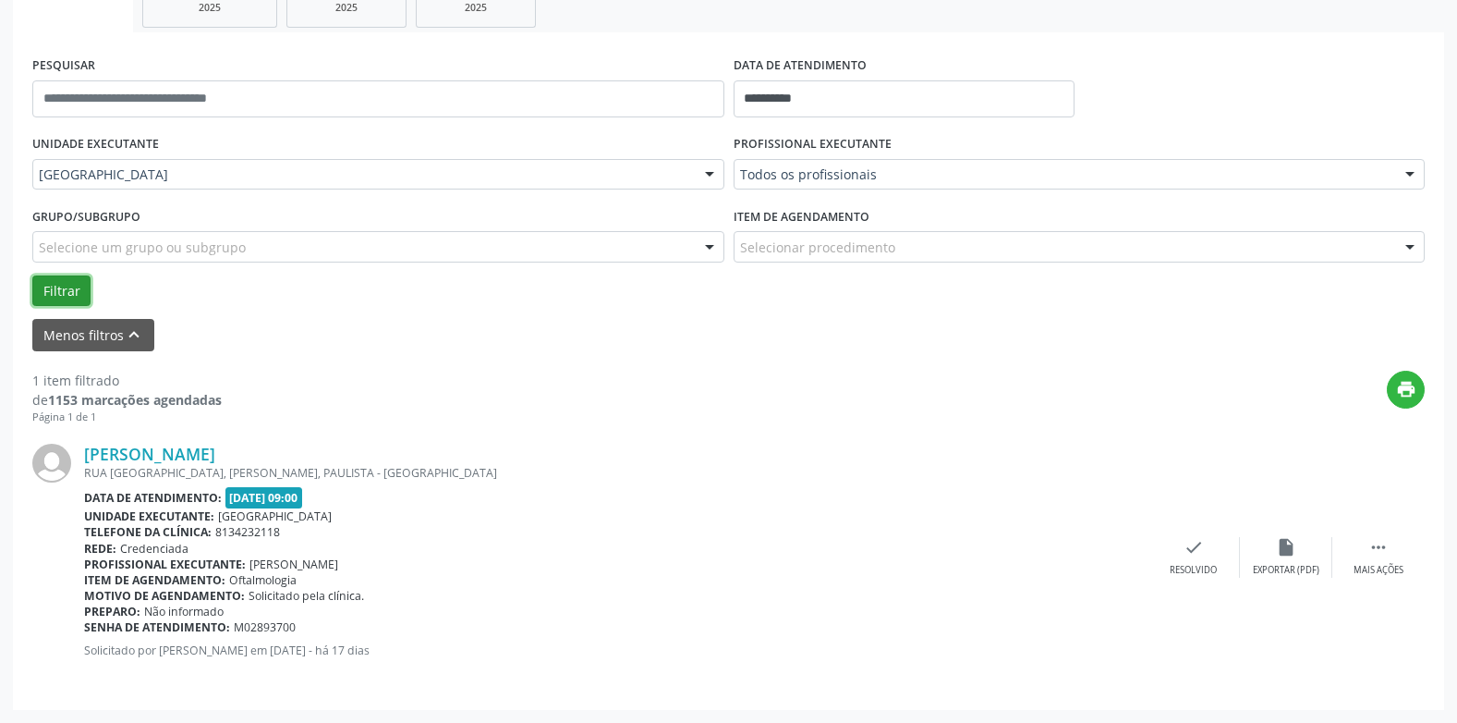
click at [73, 281] on button "Filtrar" at bounding box center [61, 290] width 58 height 31
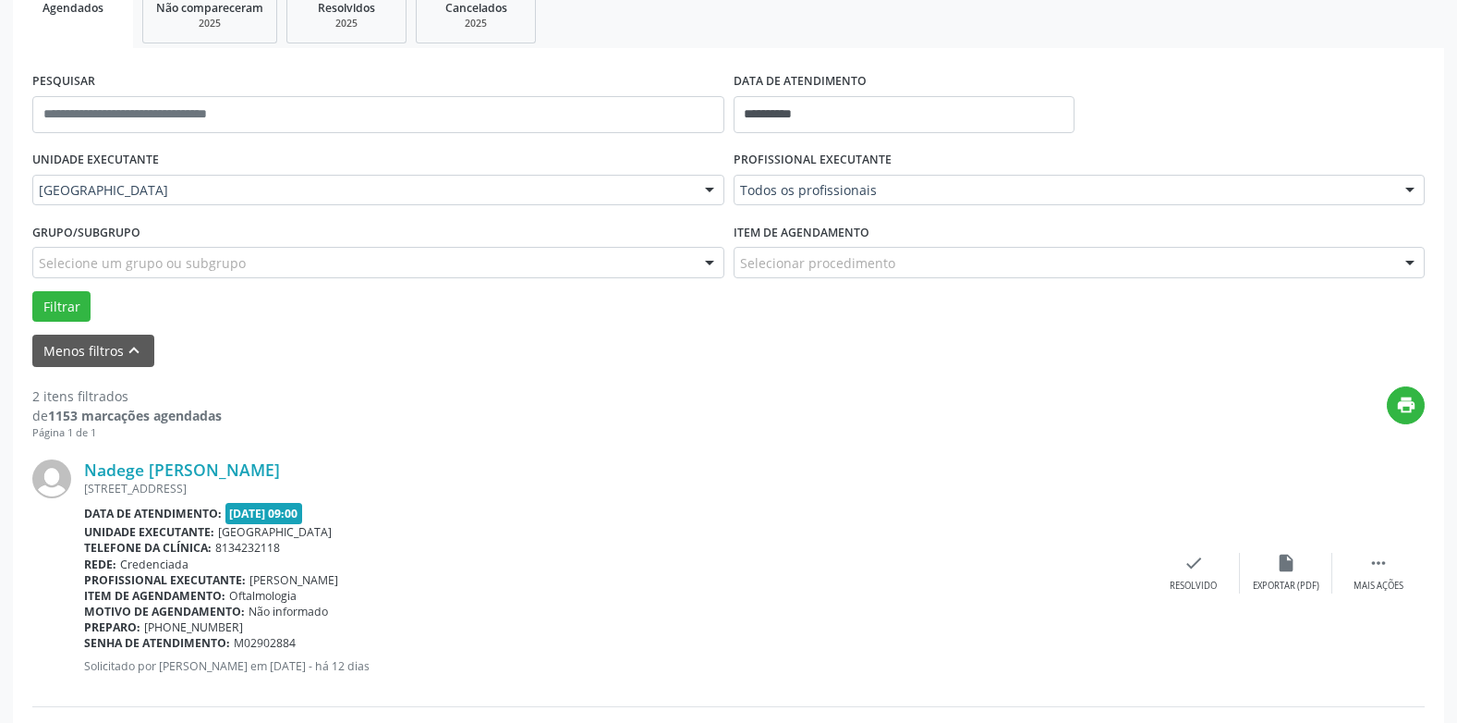
scroll to position [202, 0]
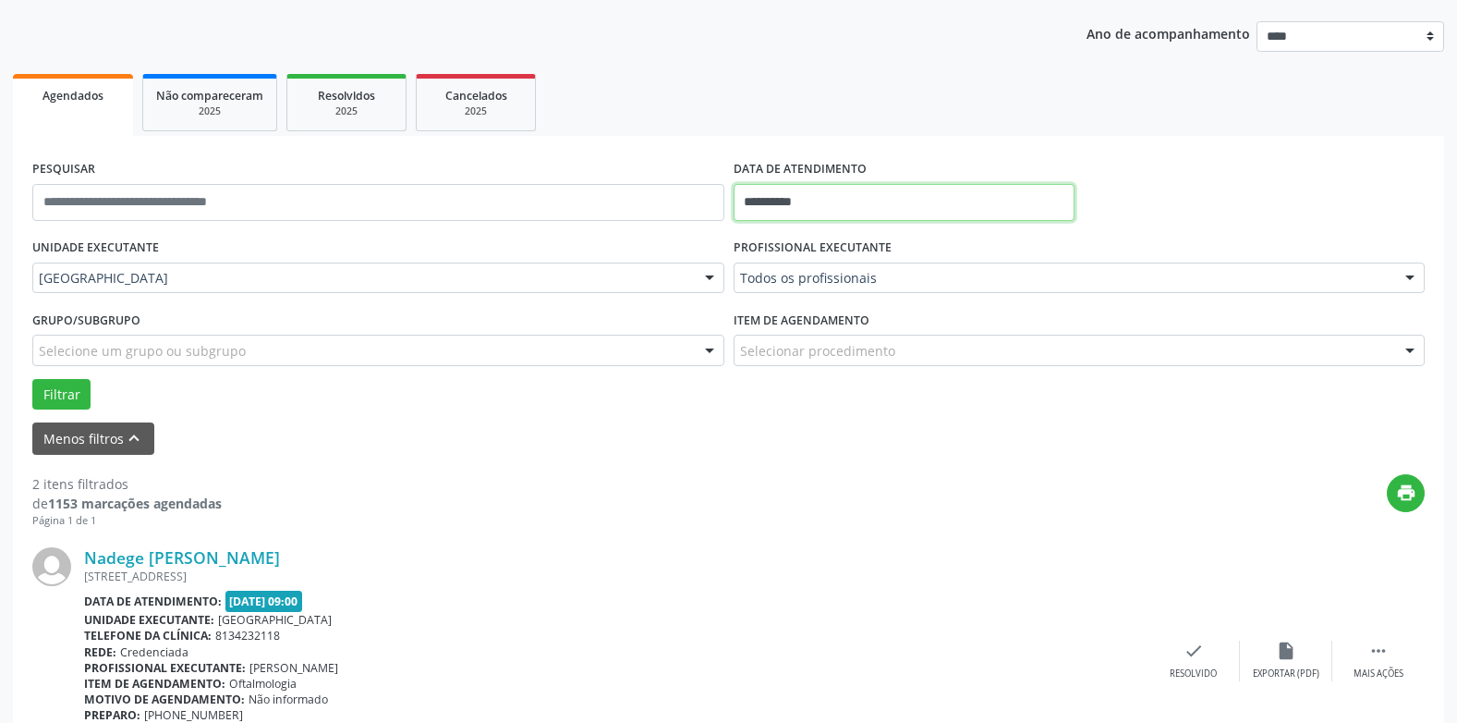
click at [762, 196] on input "**********" at bounding box center [904, 202] width 341 height 37
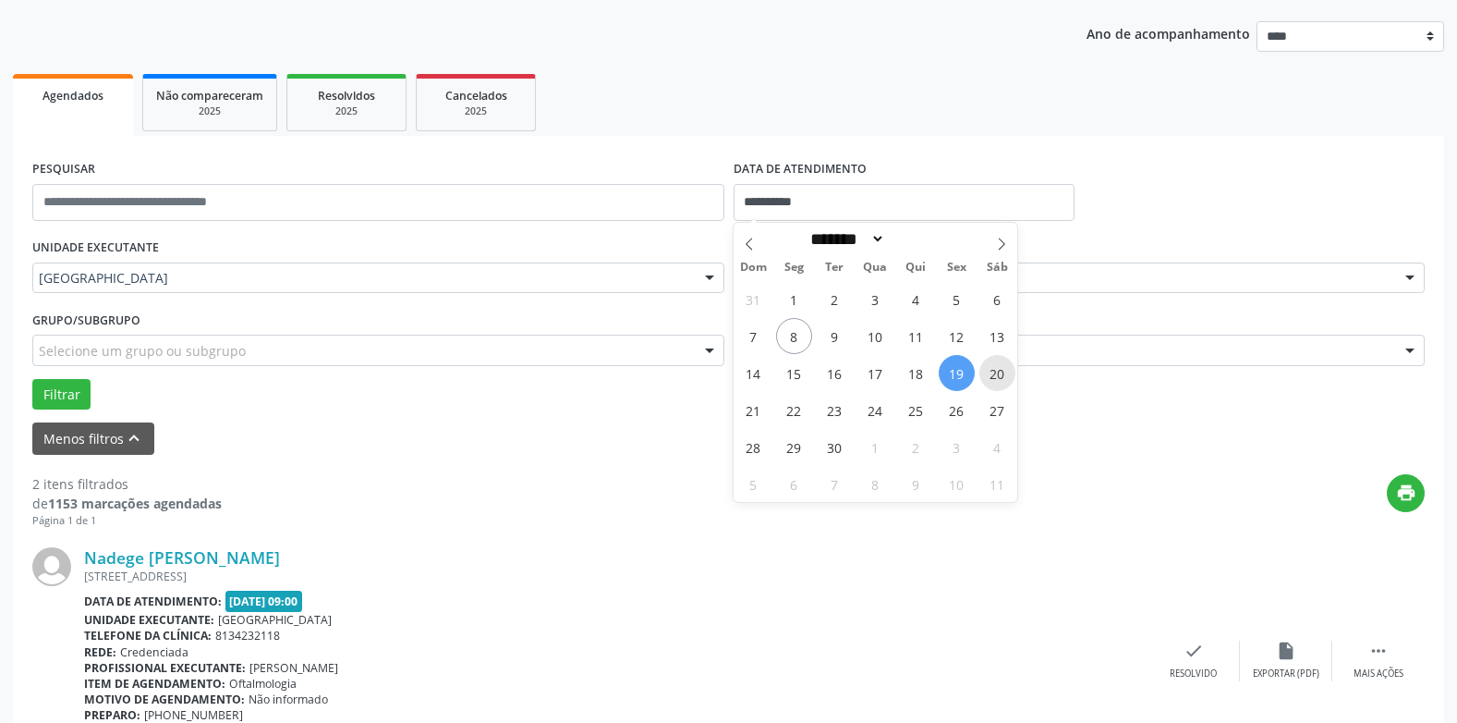
click at [998, 371] on span "20" at bounding box center [997, 373] width 36 height 36
type input "**********"
click at [998, 371] on span "20" at bounding box center [997, 373] width 36 height 36
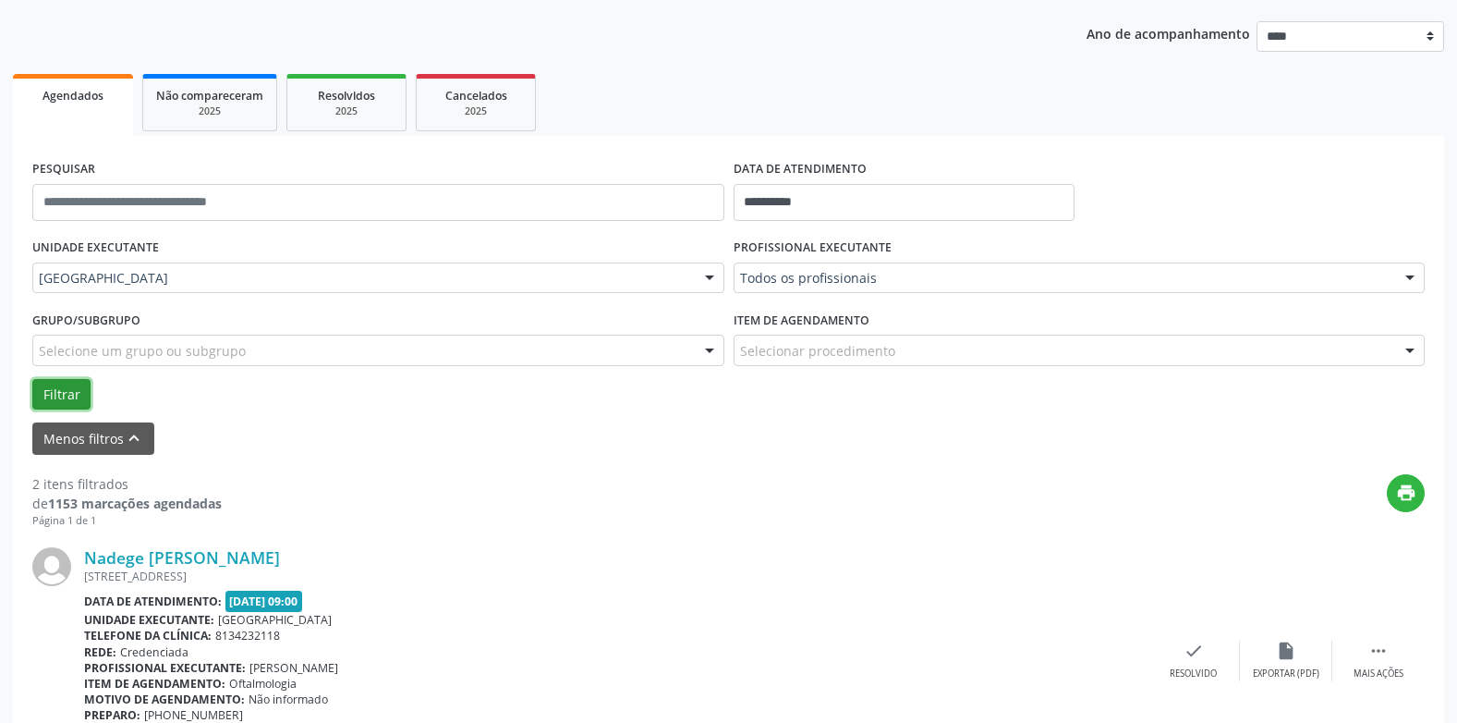
click at [69, 396] on button "Filtrar" at bounding box center [61, 394] width 58 height 31
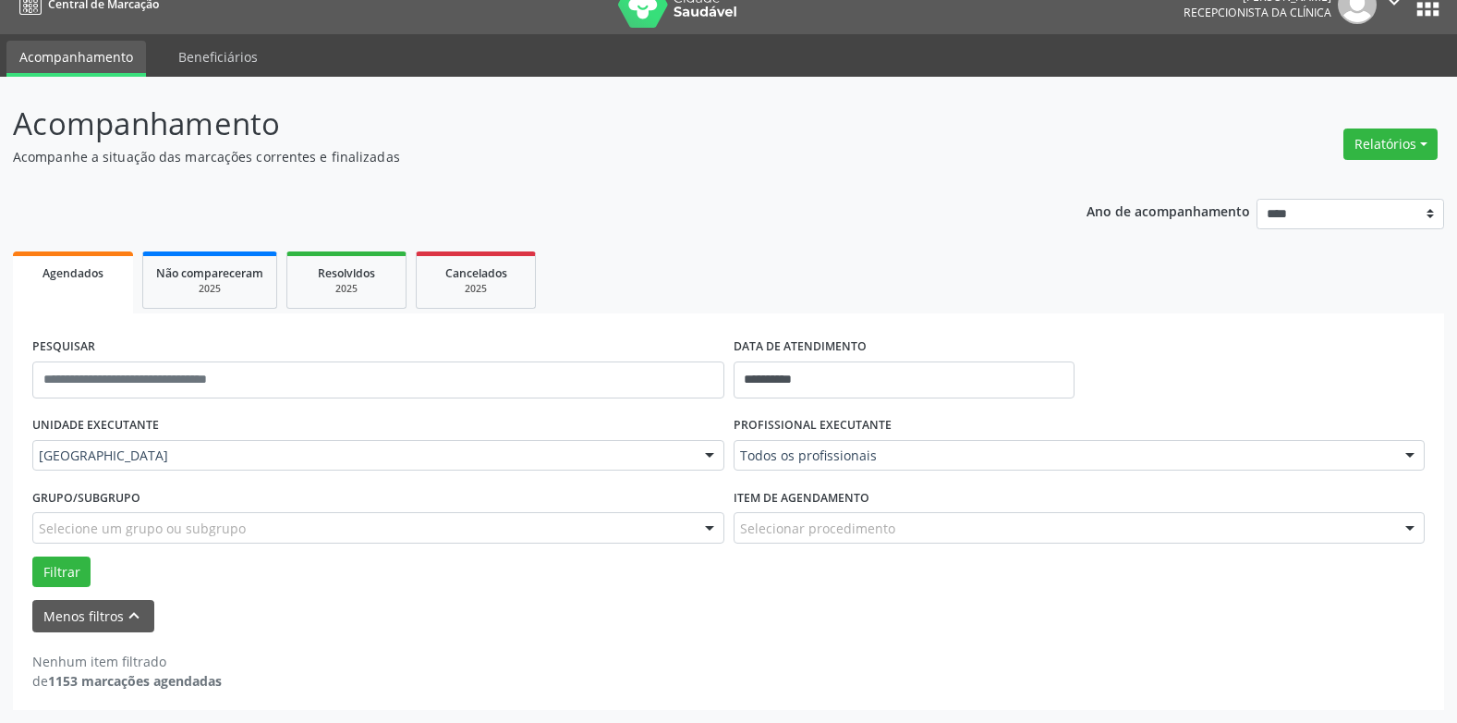
scroll to position [25, 0]
click at [746, 358] on label "DATA DE ATENDIMENTO" at bounding box center [800, 347] width 133 height 29
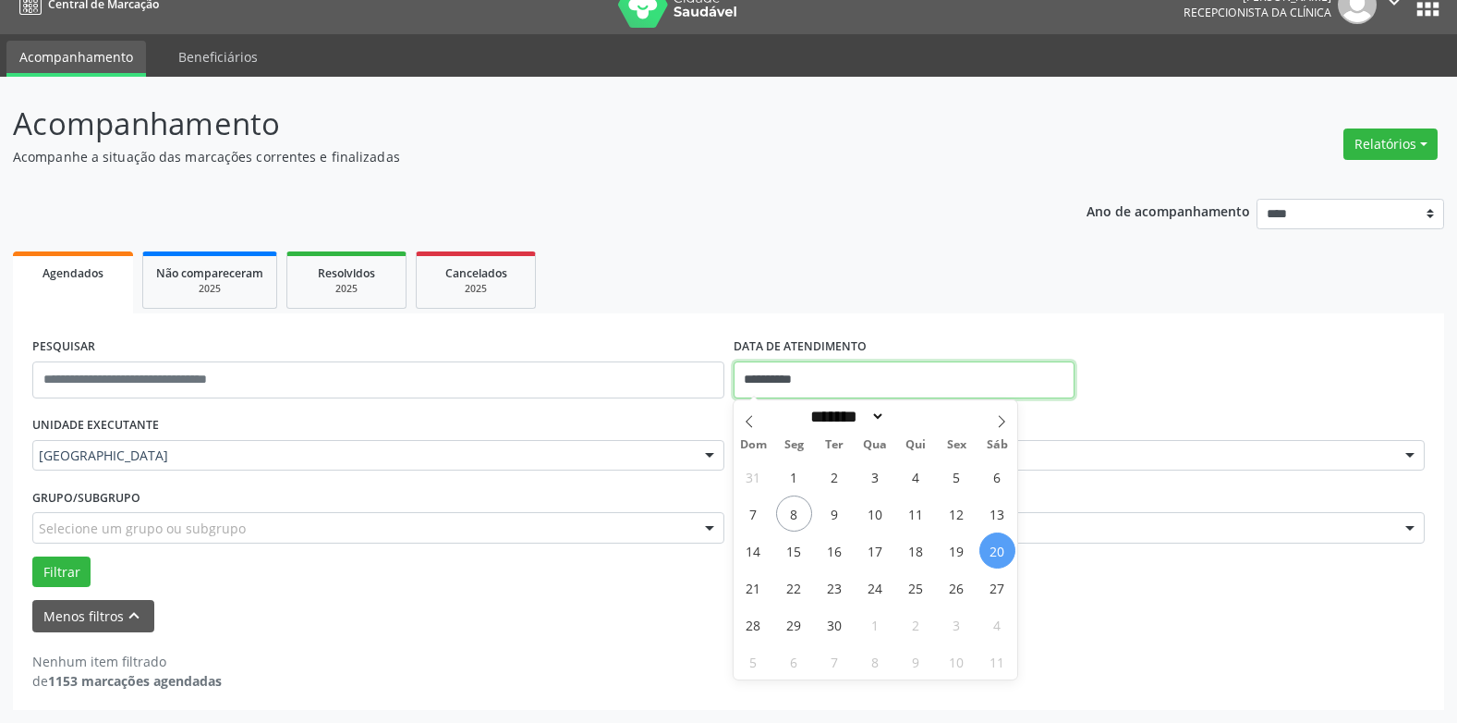
click at [750, 371] on input "**********" at bounding box center [904, 379] width 341 height 37
click at [793, 588] on span "22" at bounding box center [794, 587] width 36 height 36
type input "**********"
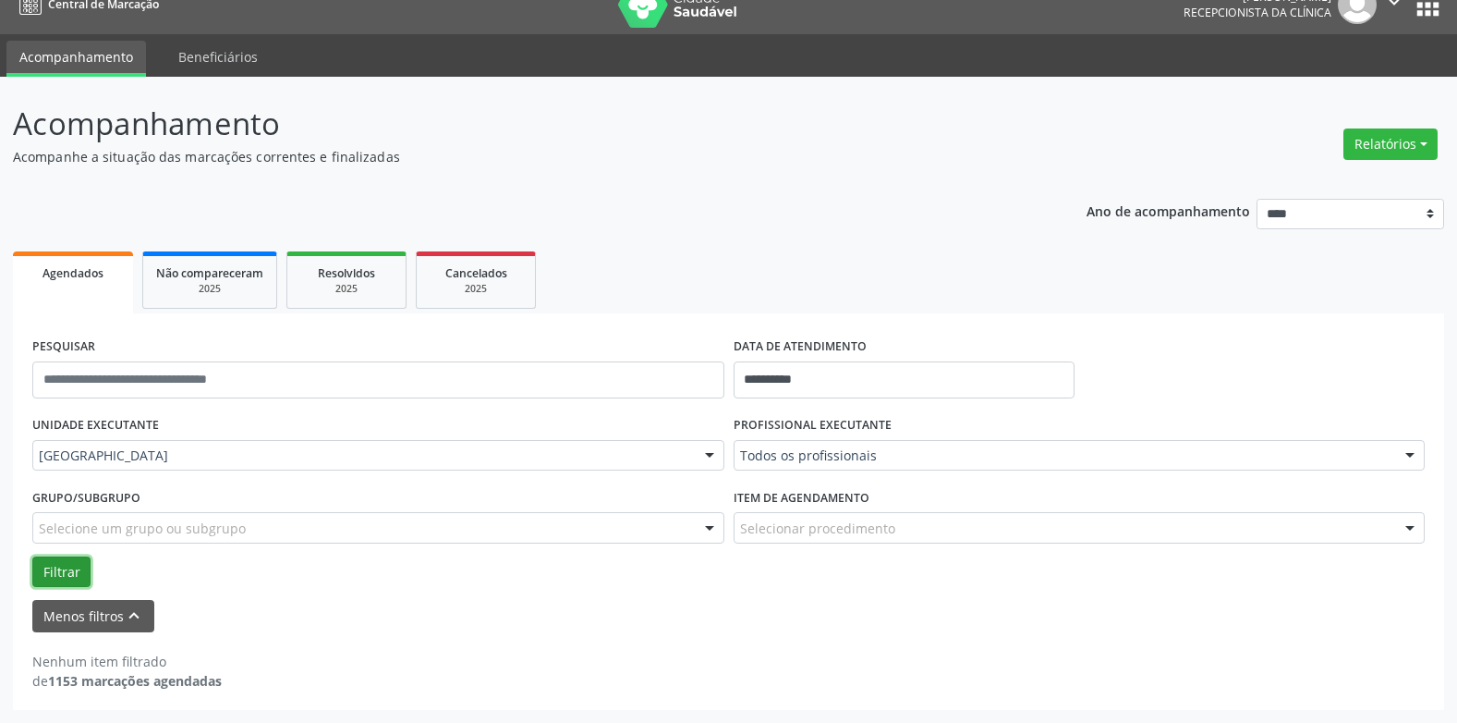
click at [76, 571] on button "Filtrar" at bounding box center [61, 571] width 58 height 31
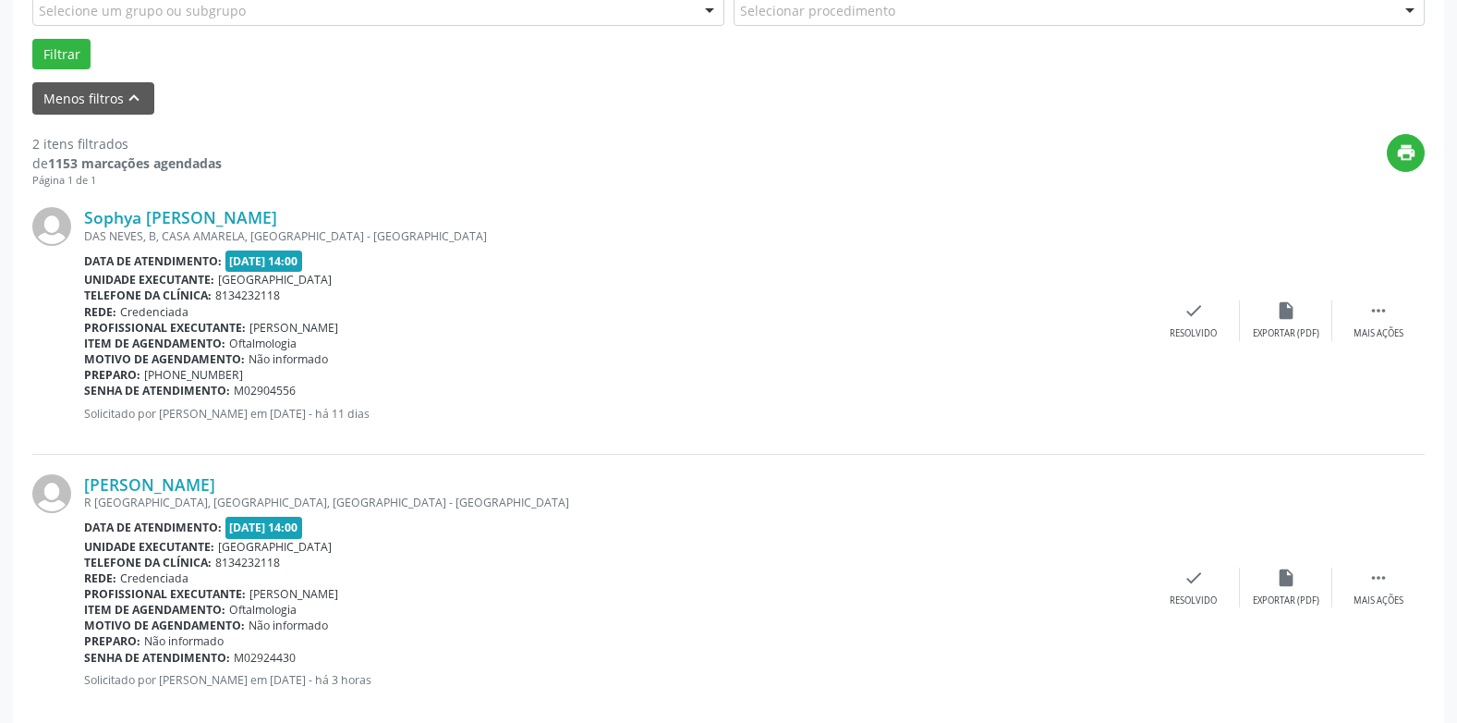
scroll to position [572, 0]
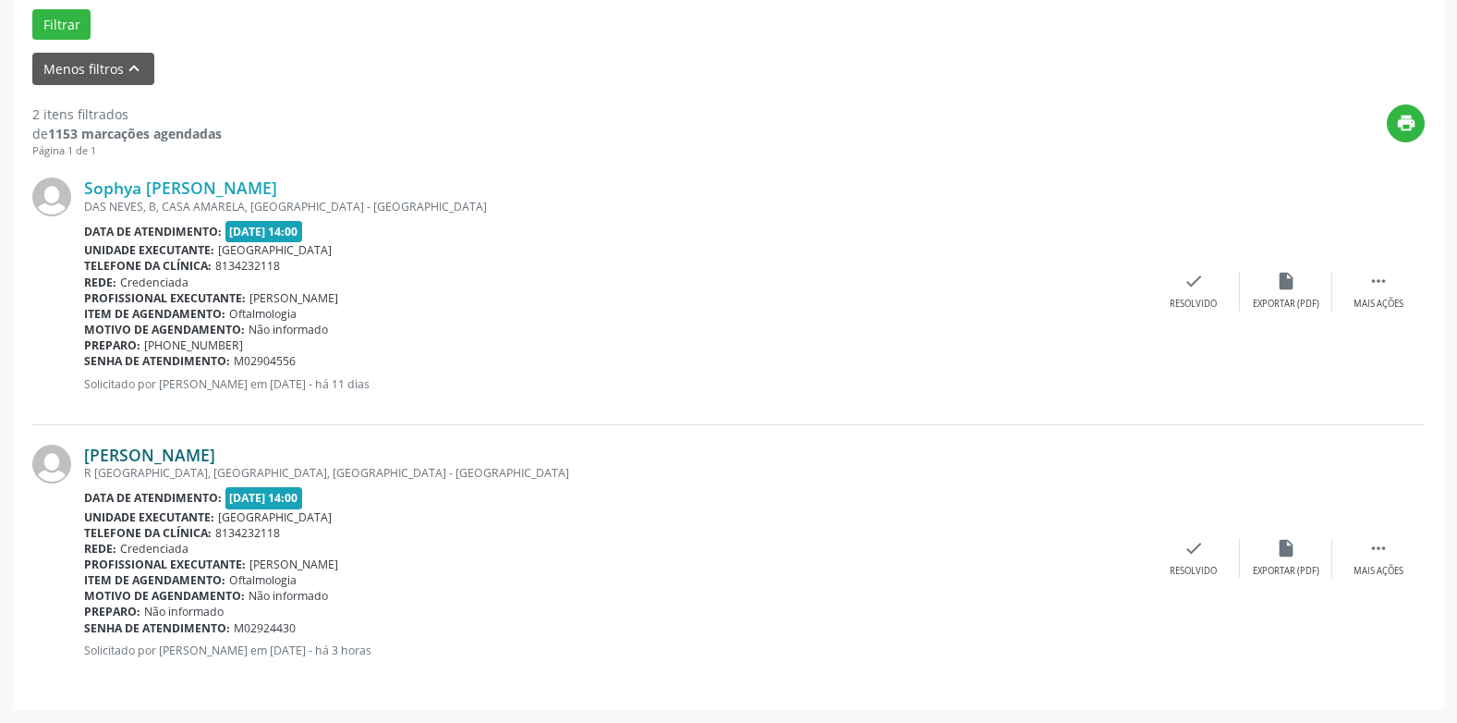
click at [144, 450] on link "[PERSON_NAME]" at bounding box center [149, 454] width 131 height 20
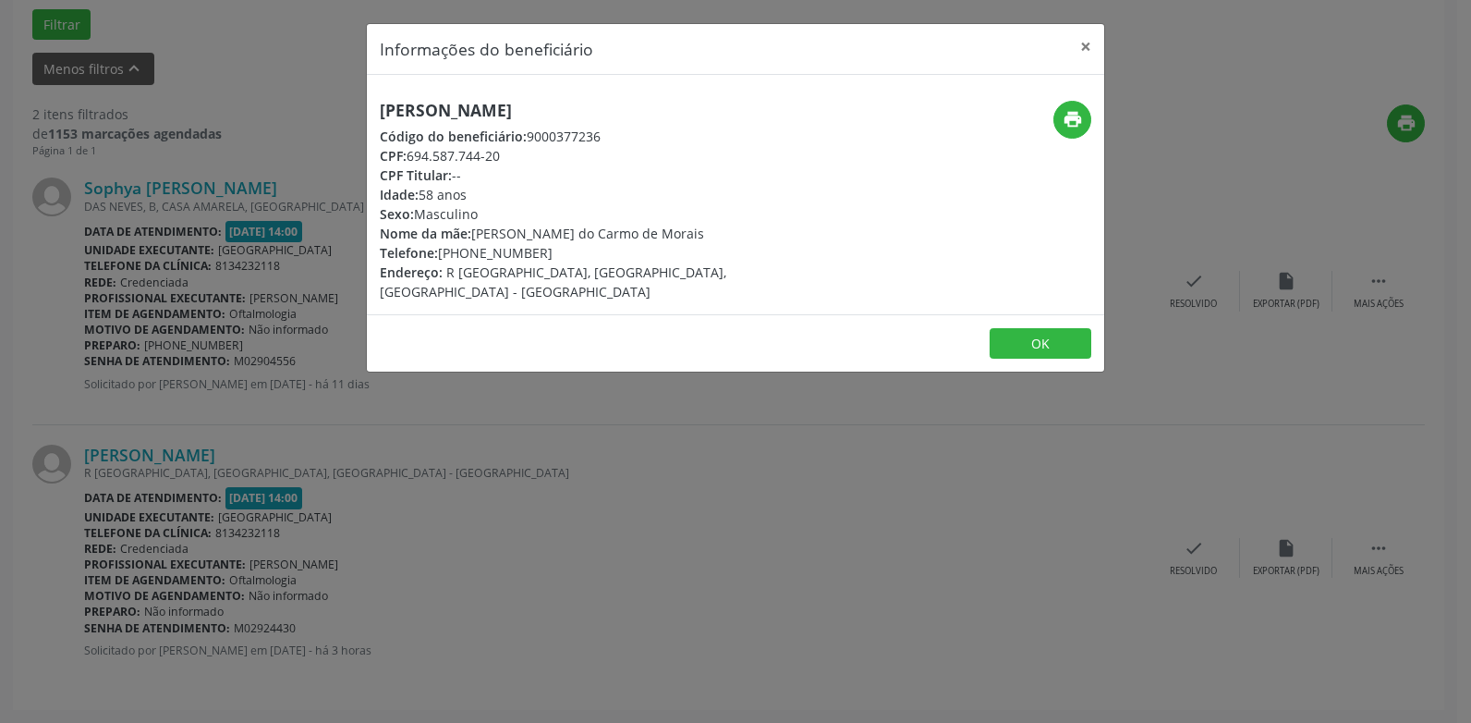
drag, startPoint x: 604, startPoint y: 118, endPoint x: 348, endPoint y: 108, distance: 256.2
click at [348, 108] on div "Informações do beneficiário × [PERSON_NAME] Código do beneficiário: 9000377236 …" at bounding box center [735, 361] width 1471 height 723
drag, startPoint x: 529, startPoint y: 249, endPoint x: 369, endPoint y: 257, distance: 160.1
click at [369, 257] on div "[PERSON_NAME] Código do beneficiário: 9000377236 CPF: 694.587.744-20 CPF Titula…" at bounding box center [613, 201] width 492 height 201
drag, startPoint x: 638, startPoint y: 155, endPoint x: 733, endPoint y: 128, distance: 98.9
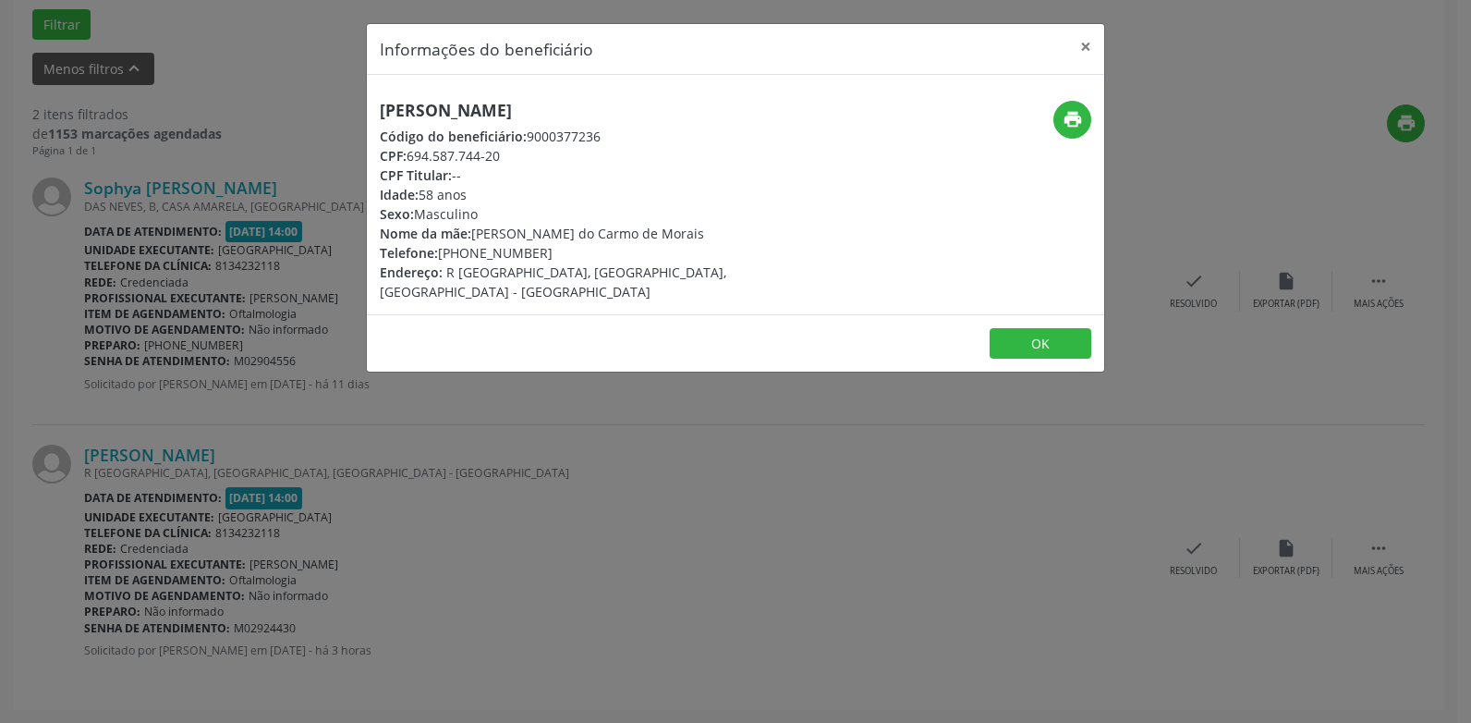
click at [640, 154] on div "CPF: 694.587.744-20" at bounding box center [613, 155] width 466 height 19
click at [1075, 108] on button "print" at bounding box center [1072, 120] width 38 height 38
click at [1087, 48] on button "×" at bounding box center [1085, 46] width 37 height 45
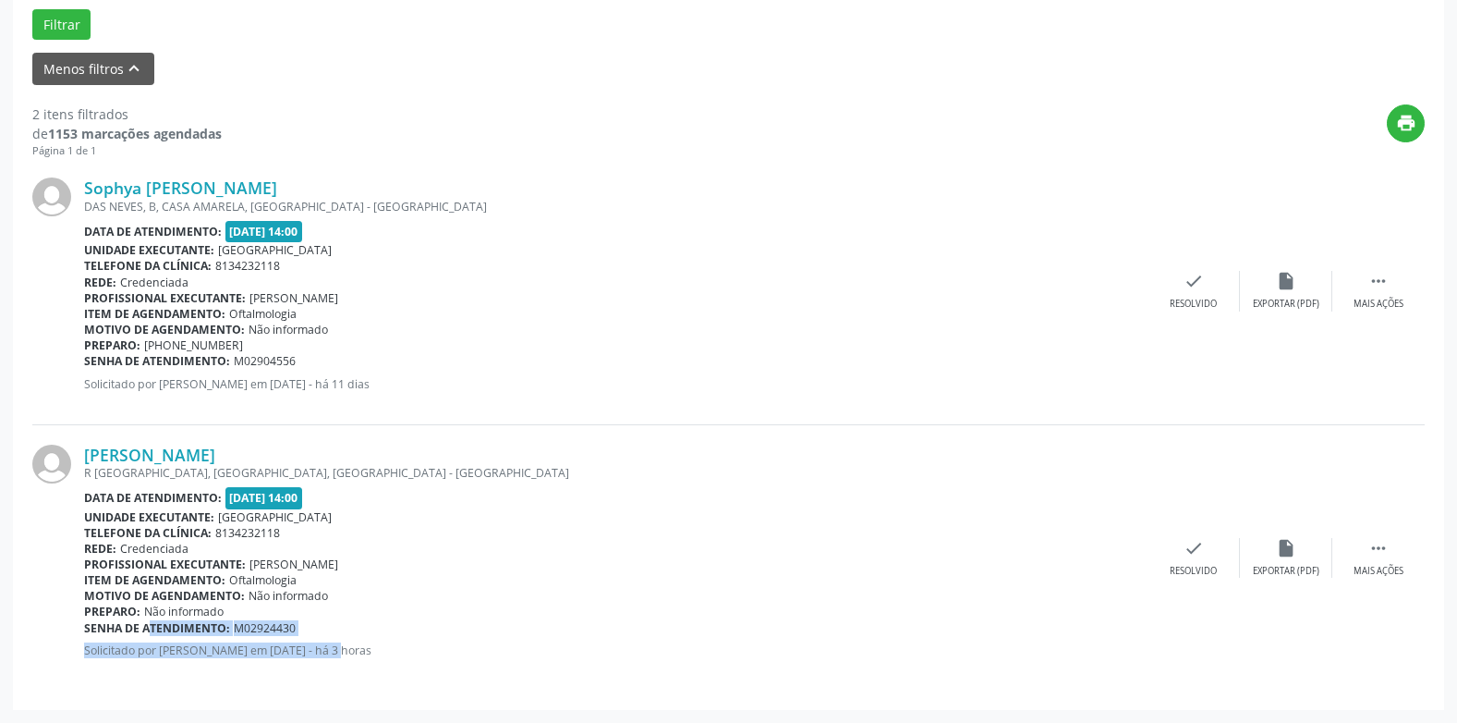
drag, startPoint x: 244, startPoint y: 626, endPoint x: 133, endPoint y: 635, distance: 111.3
click at [133, 635] on div "[PERSON_NAME] R [GEOGRAPHIC_DATA], [GEOGRAPHIC_DATA], [GEOGRAPHIC_DATA] - [GEOG…" at bounding box center [616, 557] width 1064 height 226
drag, startPoint x: 133, startPoint y: 635, endPoint x: 292, endPoint y: 648, distance: 159.5
click at [273, 661] on div "[PERSON_NAME] R [GEOGRAPHIC_DATA], [GEOGRAPHIC_DATA], [GEOGRAPHIC_DATA] - [GEOG…" at bounding box center [616, 557] width 1064 height 226
drag, startPoint x: 292, startPoint y: 628, endPoint x: 85, endPoint y: 631, distance: 207.0
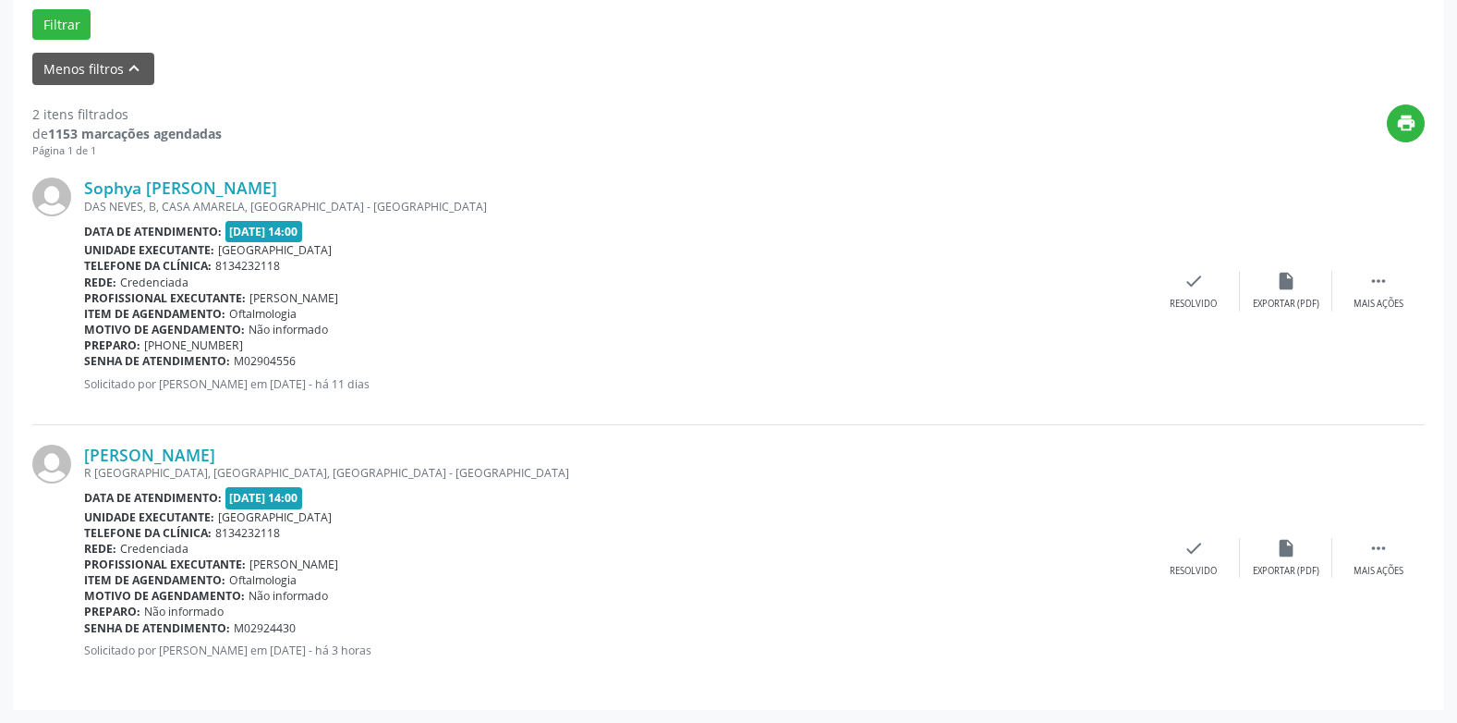
click at [85, 631] on div "Senha de atendimento: M02924430" at bounding box center [616, 628] width 1064 height 16
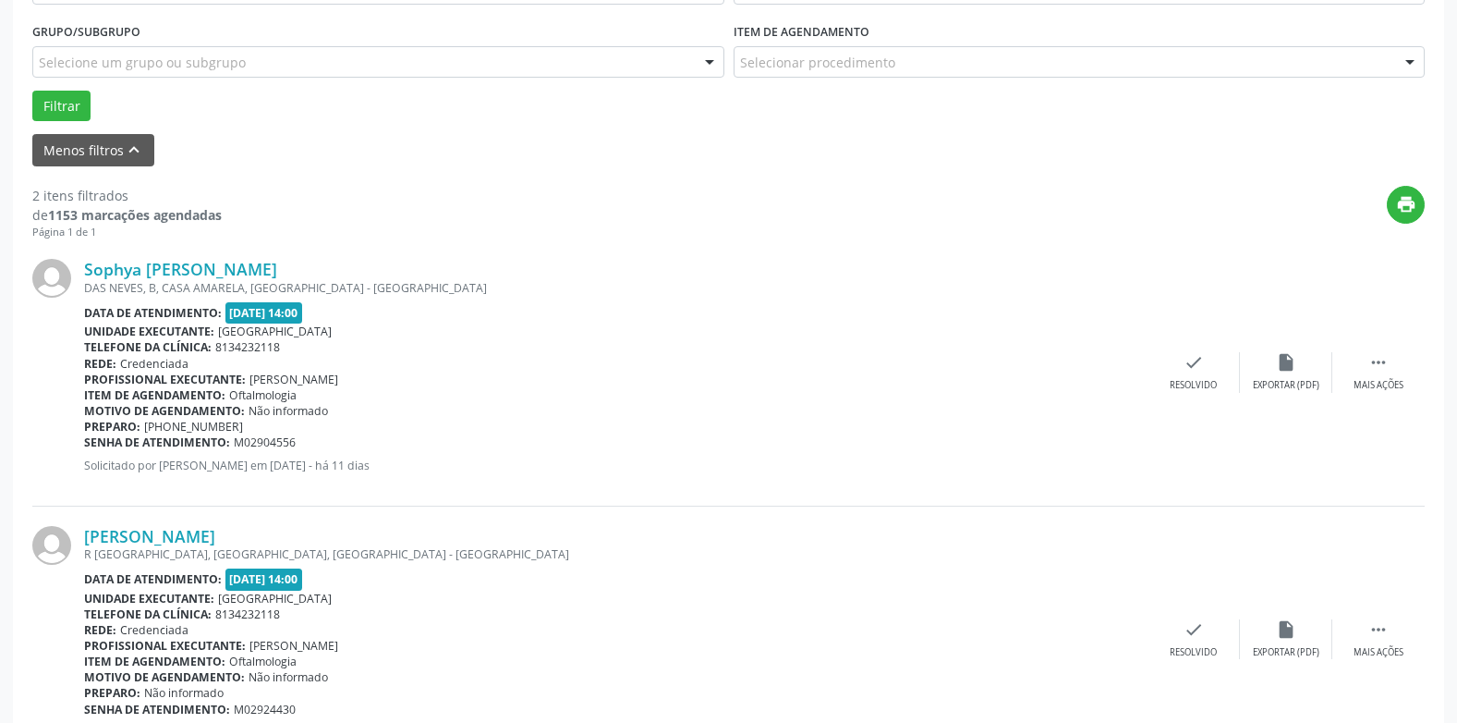
scroll to position [387, 0]
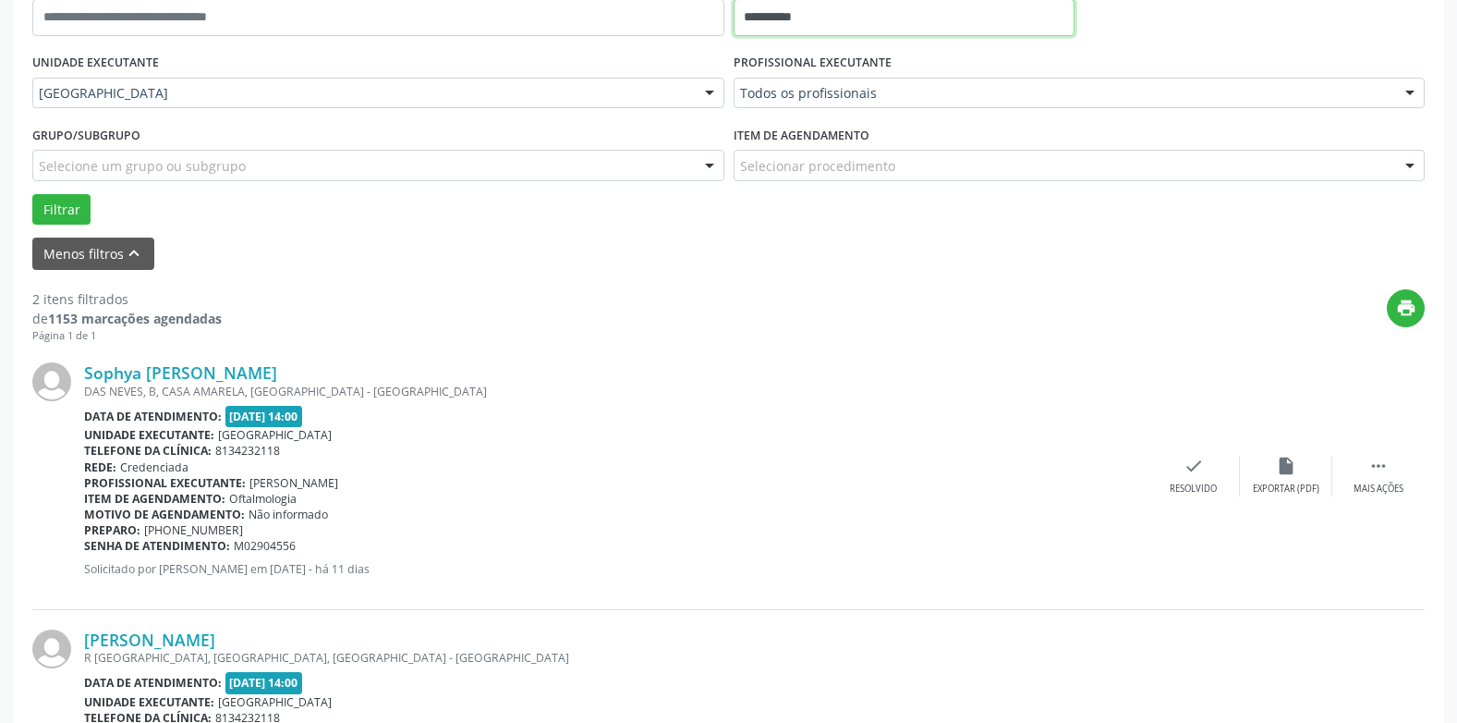
click at [783, 18] on input "**********" at bounding box center [904, 17] width 341 height 37
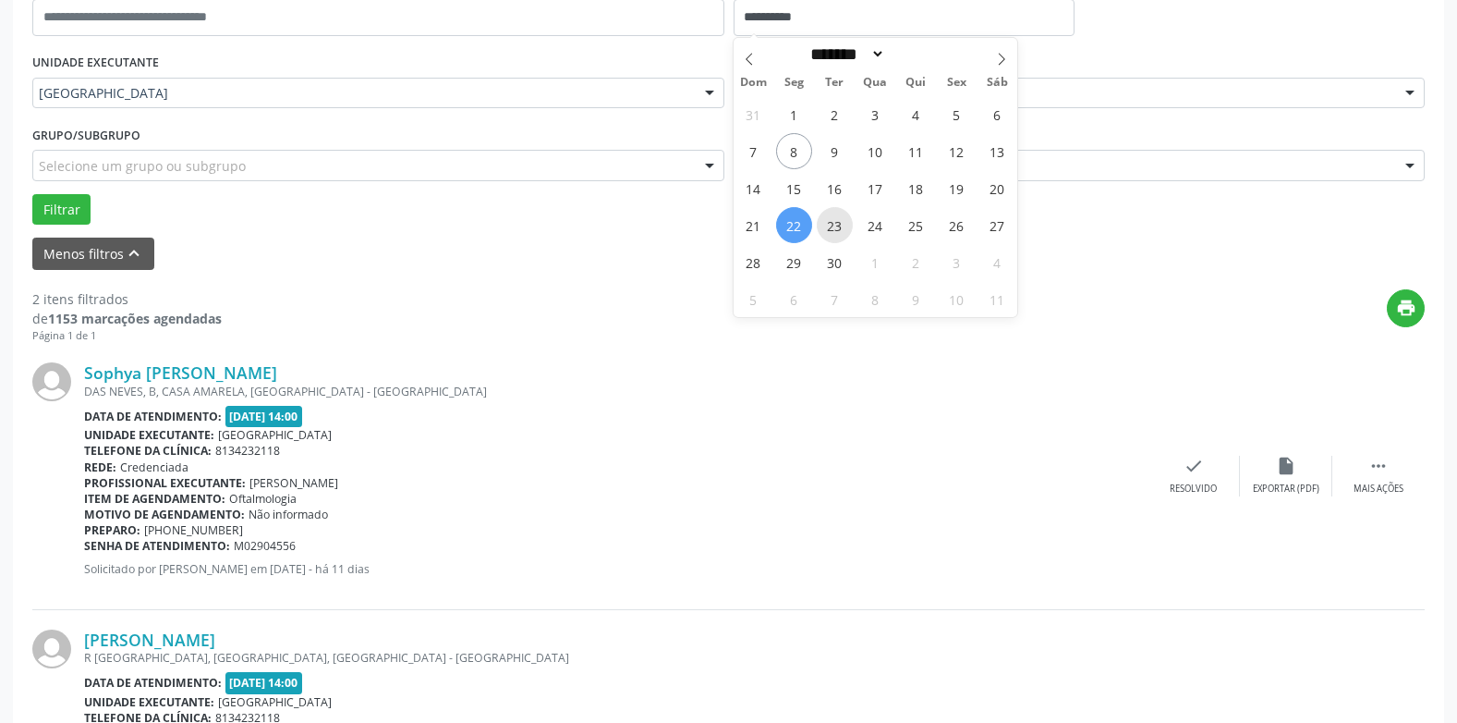
click at [837, 225] on span "23" at bounding box center [835, 225] width 36 height 36
type input "**********"
click at [837, 225] on span "23" at bounding box center [835, 225] width 36 height 36
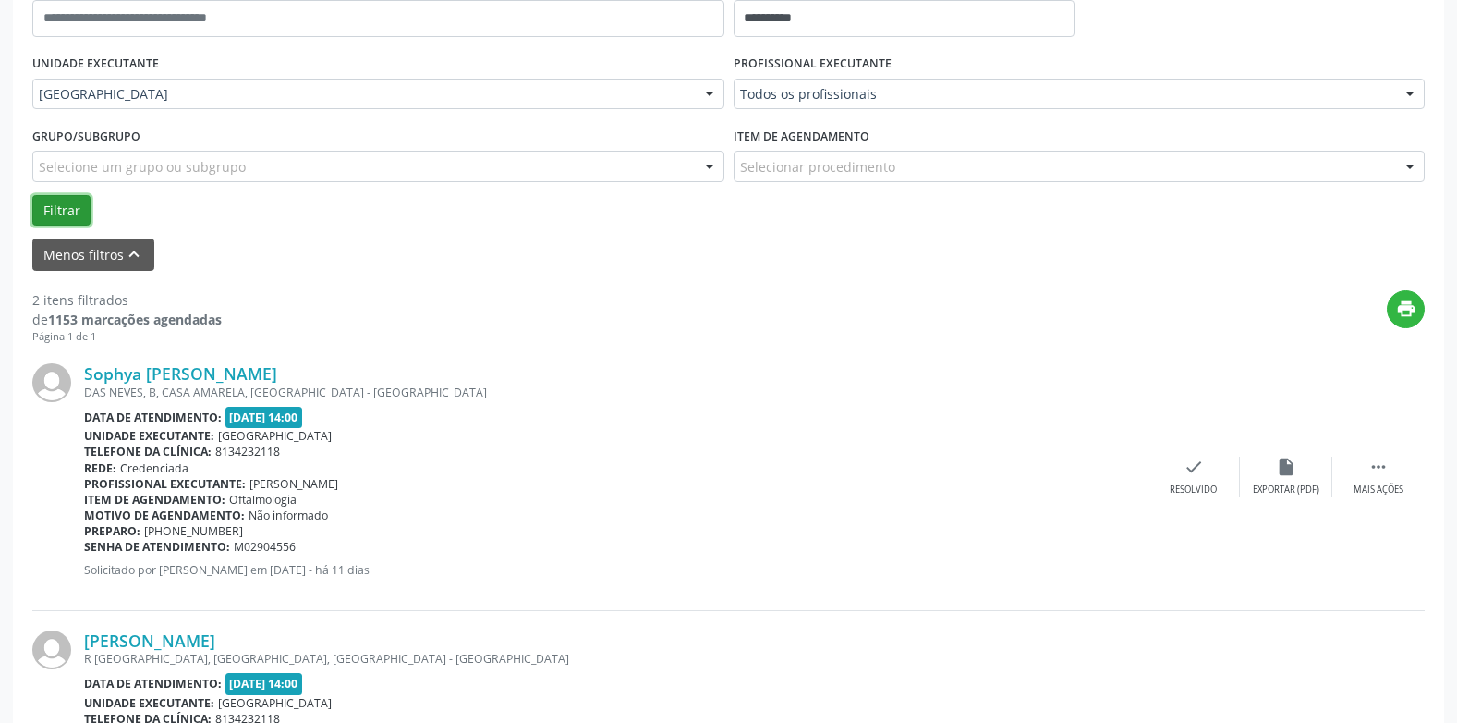
click at [64, 212] on button "Filtrar" at bounding box center [61, 210] width 58 height 31
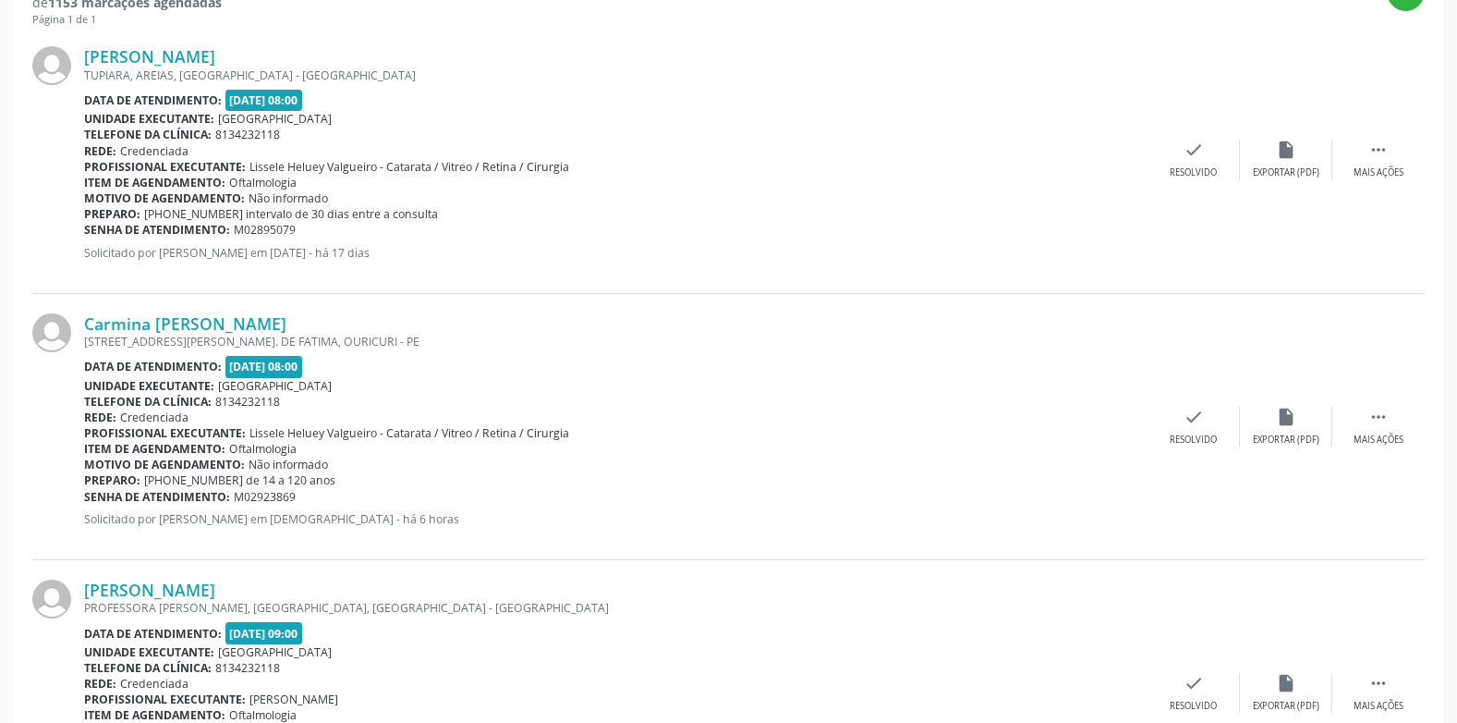
scroll to position [735, 0]
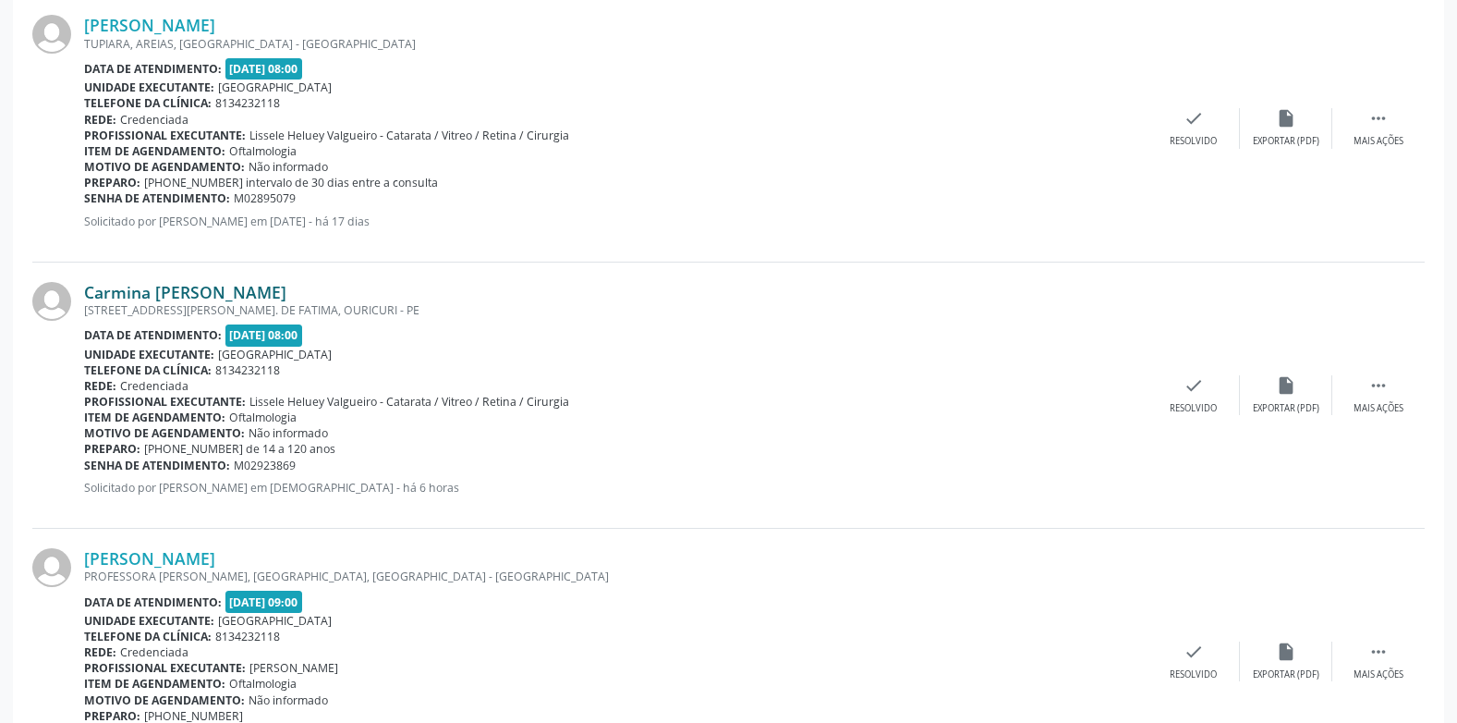
click at [158, 290] on link "Carmina [PERSON_NAME]" at bounding box center [185, 292] width 202 height 20
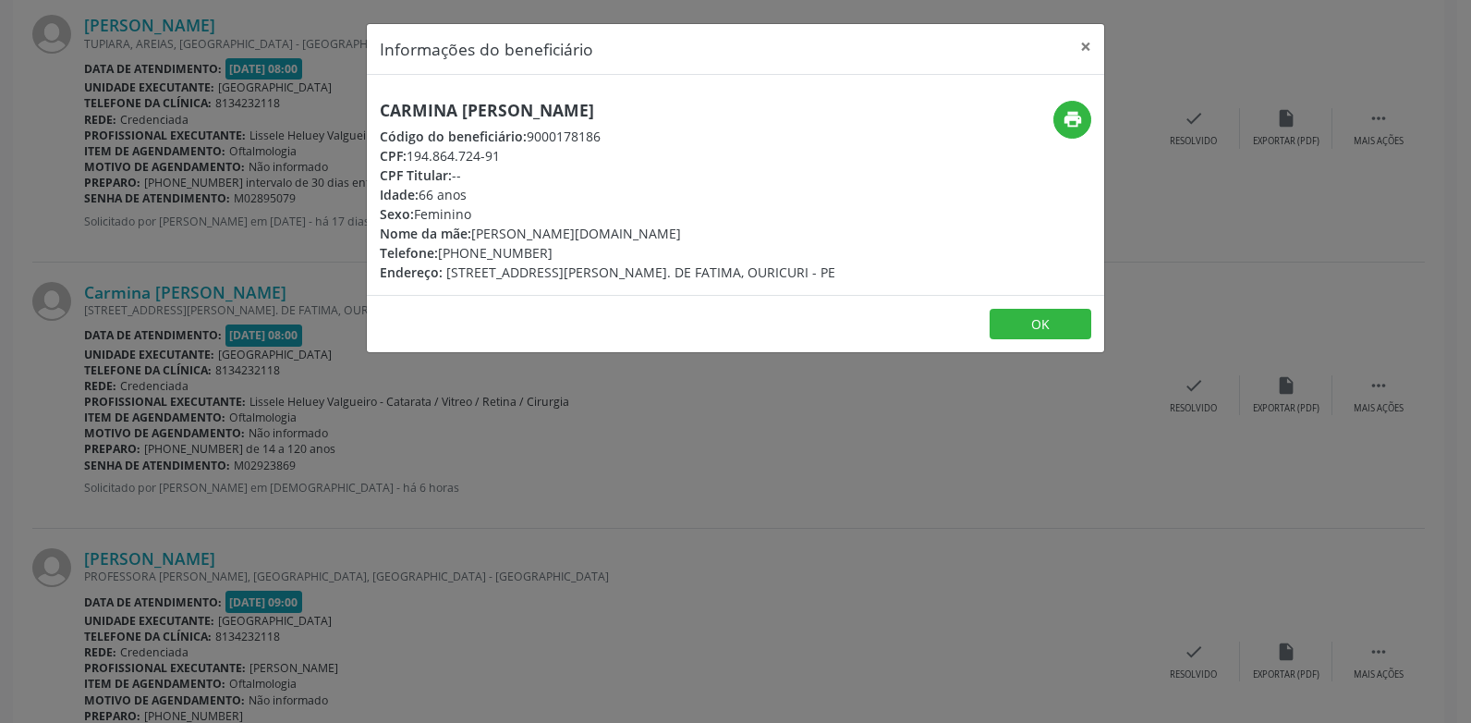
drag, startPoint x: 700, startPoint y: 106, endPoint x: 383, endPoint y: 112, distance: 316.1
click at [383, 112] on h5 "Carmina [PERSON_NAME]" at bounding box center [608, 110] width 456 height 19
drag, startPoint x: 552, startPoint y: 255, endPoint x: 375, endPoint y: 255, distance: 176.5
click at [375, 255] on div "Carmina [PERSON_NAME] Código do beneficiário: 9000178186 CPF: 194.864.724-91 CP…" at bounding box center [613, 191] width 492 height 181
drag, startPoint x: 594, startPoint y: 140, endPoint x: 712, endPoint y: 115, distance: 120.9
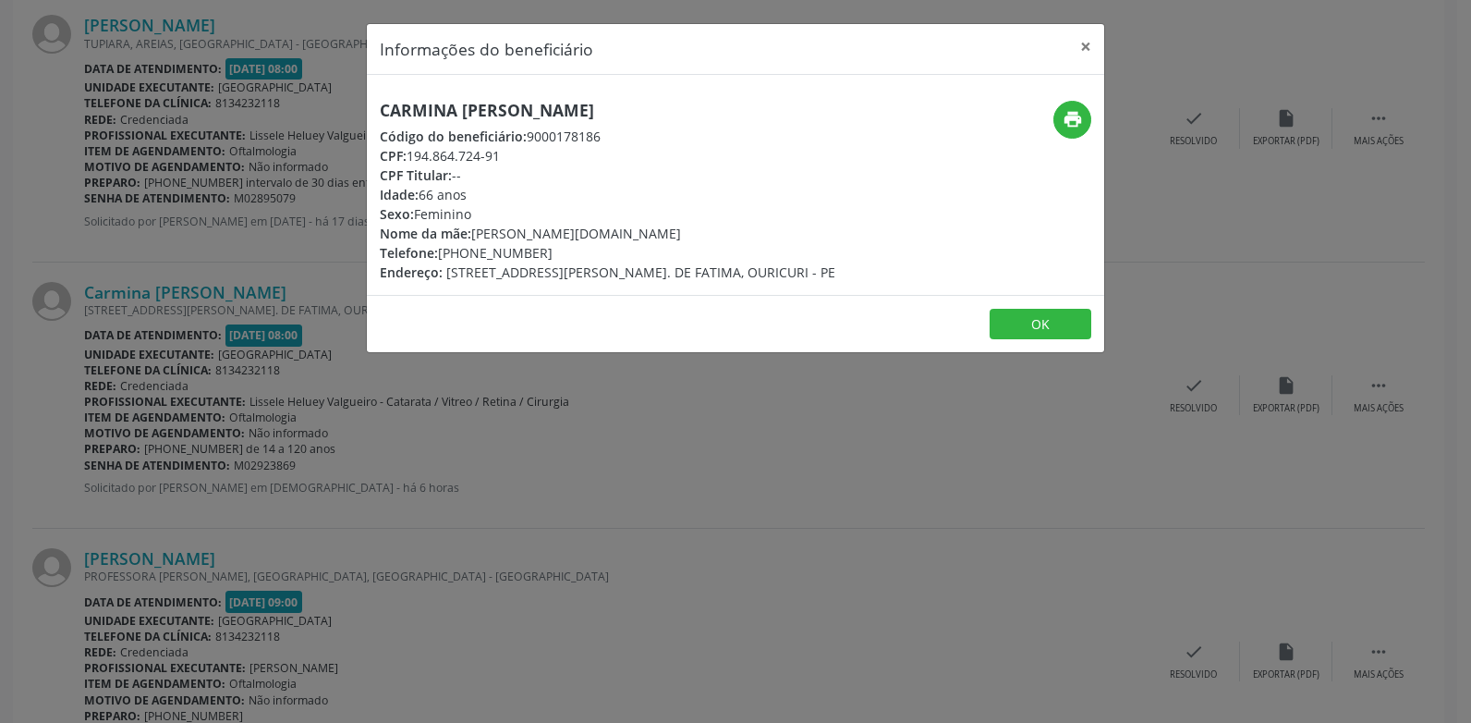
click at [594, 140] on div "Código do beneficiário: 9000178186" at bounding box center [608, 136] width 456 height 19
click at [1067, 123] on icon "print" at bounding box center [1073, 119] width 20 height 20
click at [1081, 43] on button "×" at bounding box center [1085, 46] width 37 height 45
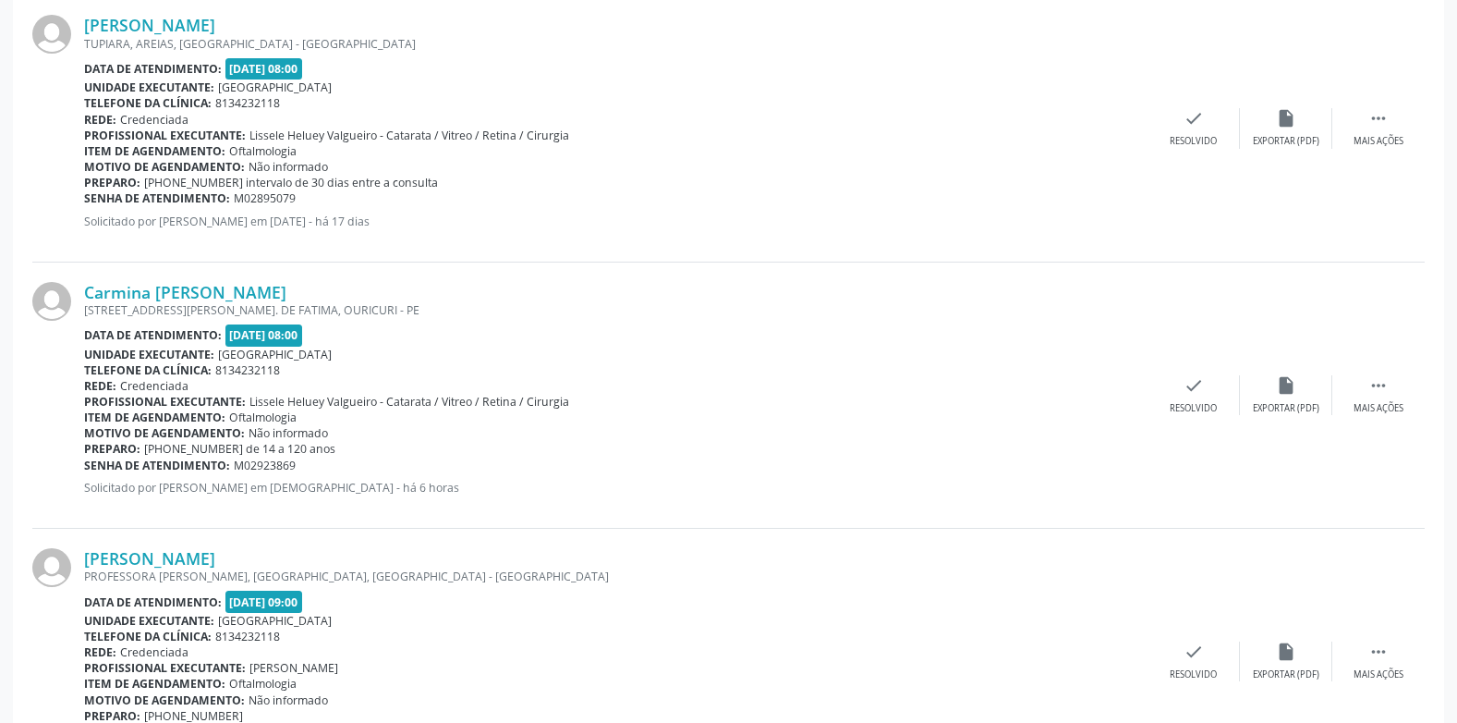
drag, startPoint x: 313, startPoint y: 469, endPoint x: 85, endPoint y: 466, distance: 228.3
click at [85, 466] on div "Senha de atendimento: M02923869" at bounding box center [616, 465] width 1064 height 16
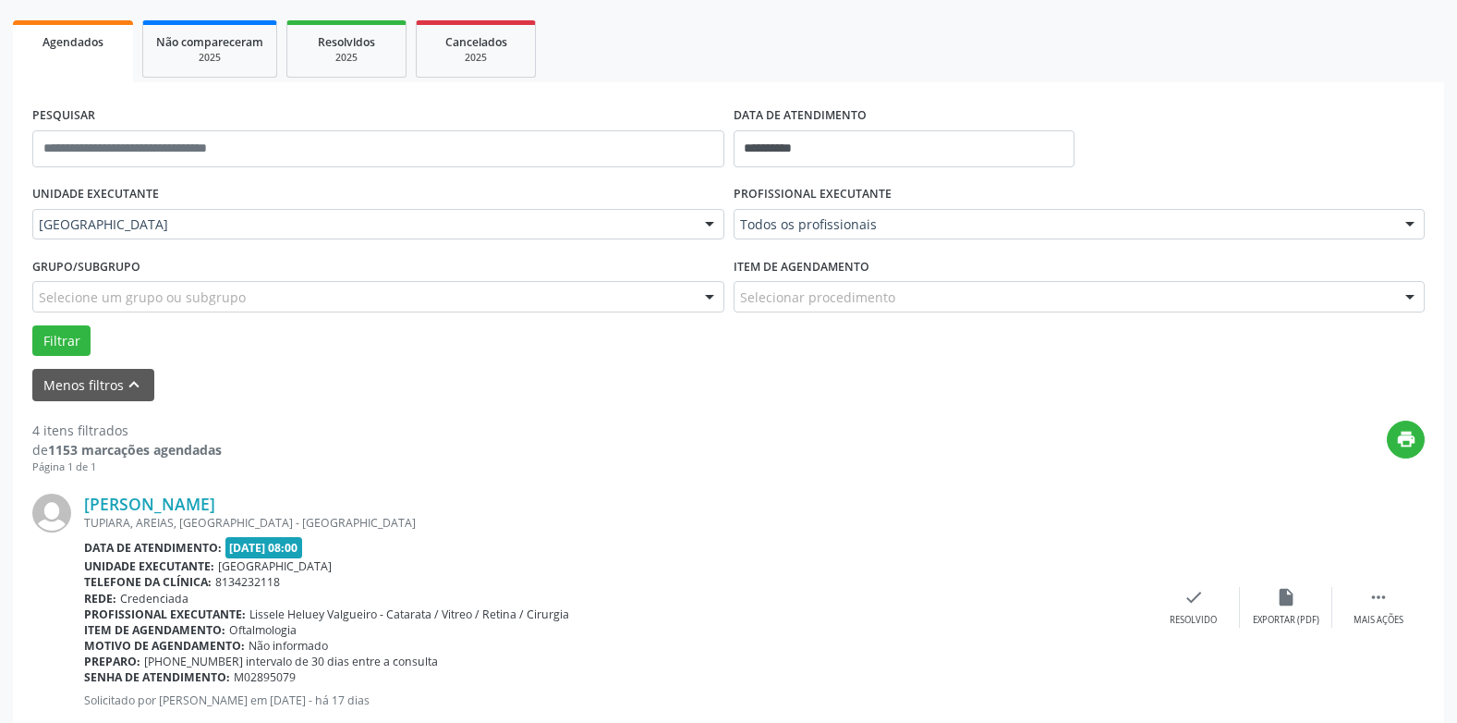
scroll to position [0, 0]
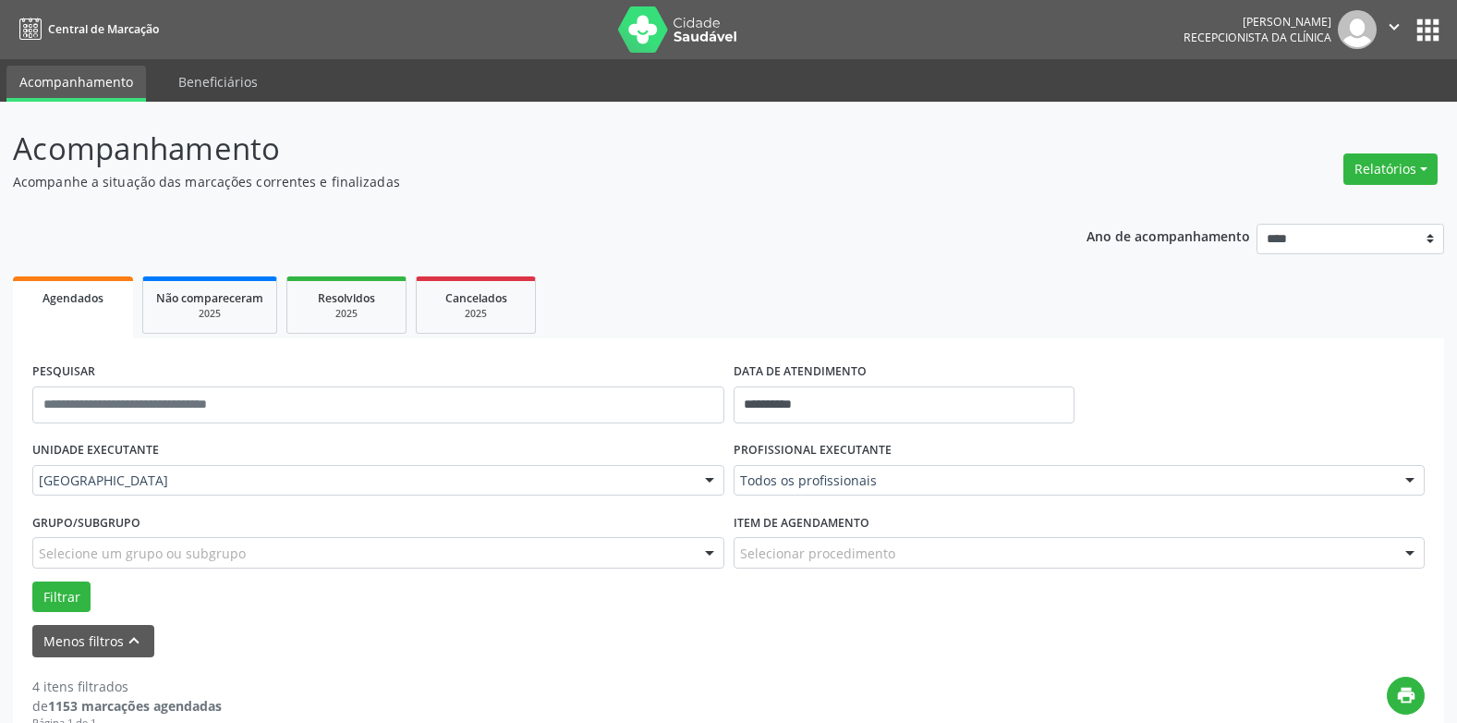
click at [807, 379] on label "DATA DE ATENDIMENTO" at bounding box center [800, 372] width 133 height 29
click at [823, 393] on input "**********" at bounding box center [904, 404] width 341 height 37
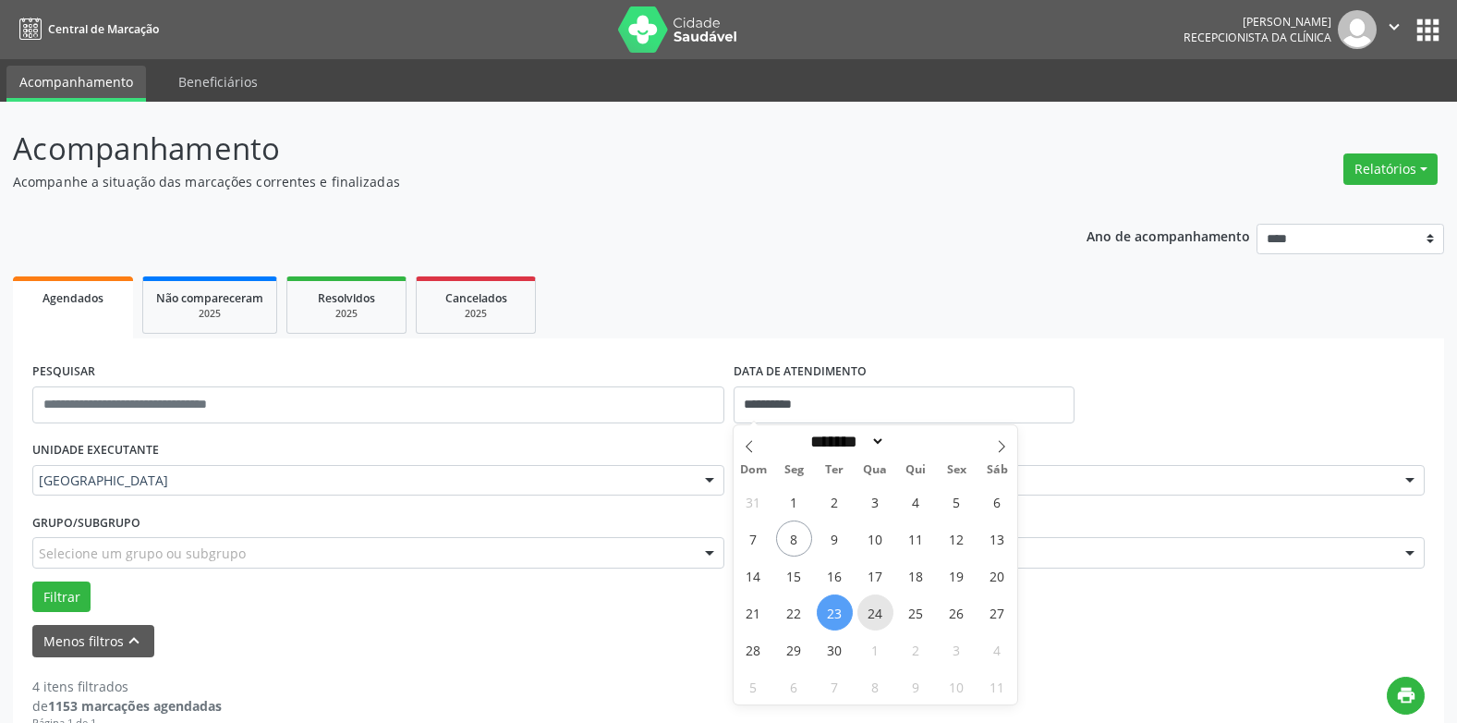
click at [877, 619] on span "24" at bounding box center [876, 612] width 36 height 36
type input "**********"
click at [877, 619] on span "24" at bounding box center [876, 612] width 36 height 36
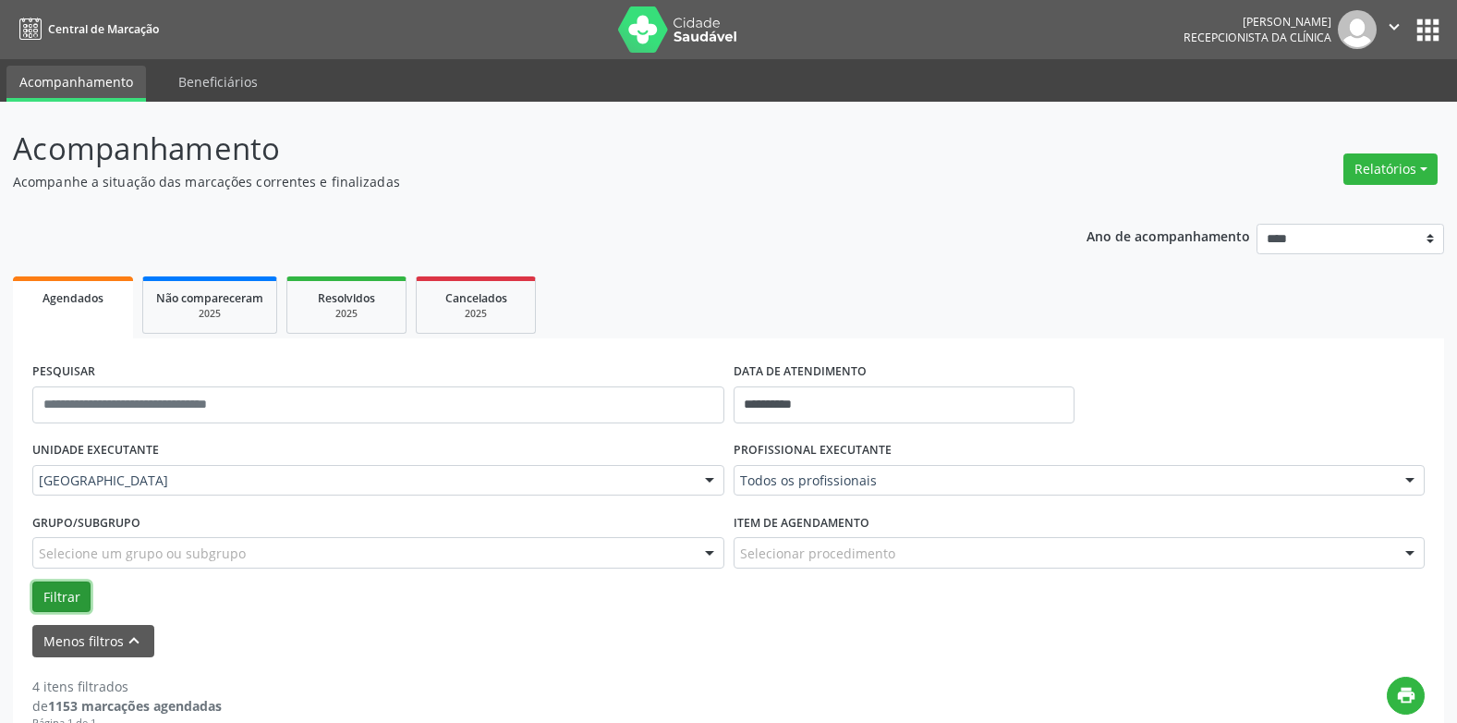
click at [67, 587] on button "Filtrar" at bounding box center [61, 596] width 58 height 31
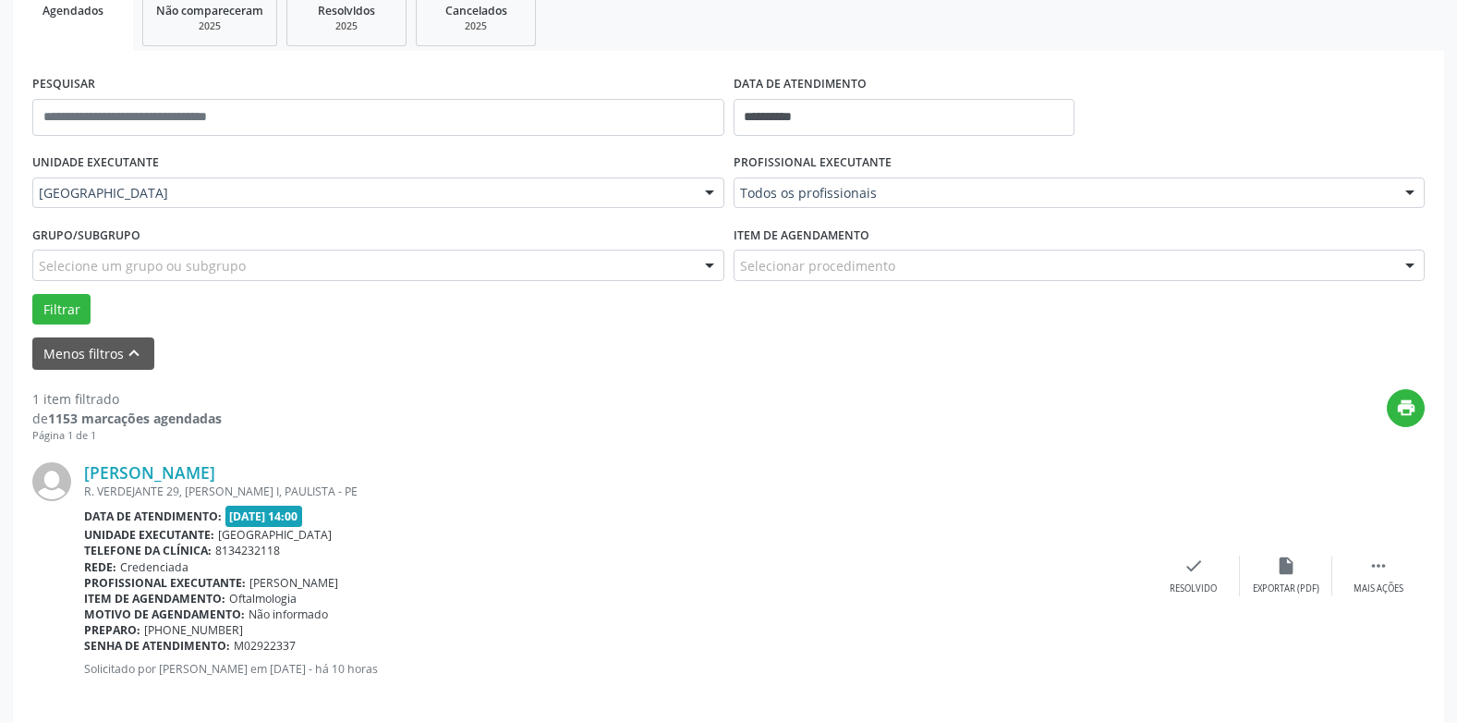
scroll to position [306, 0]
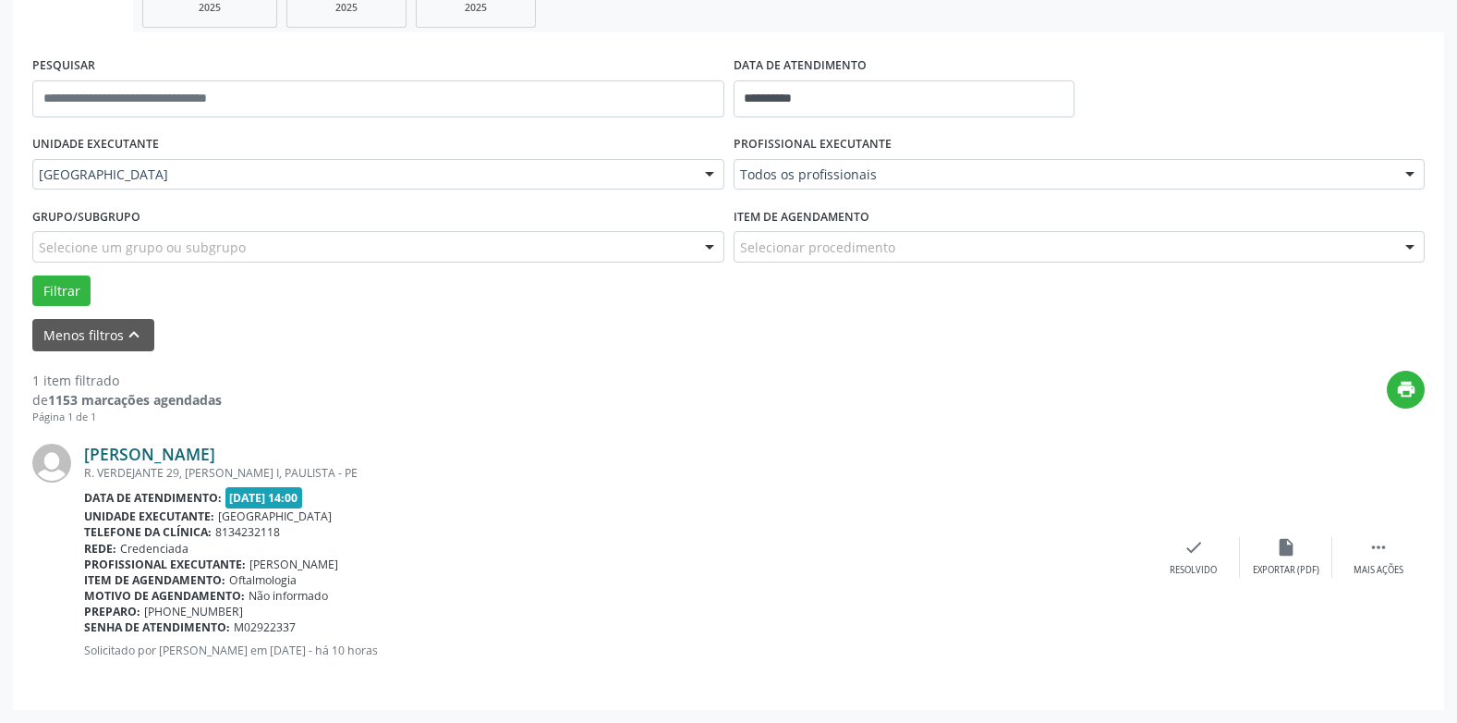
click at [215, 455] on link "[PERSON_NAME]" at bounding box center [149, 454] width 131 height 20
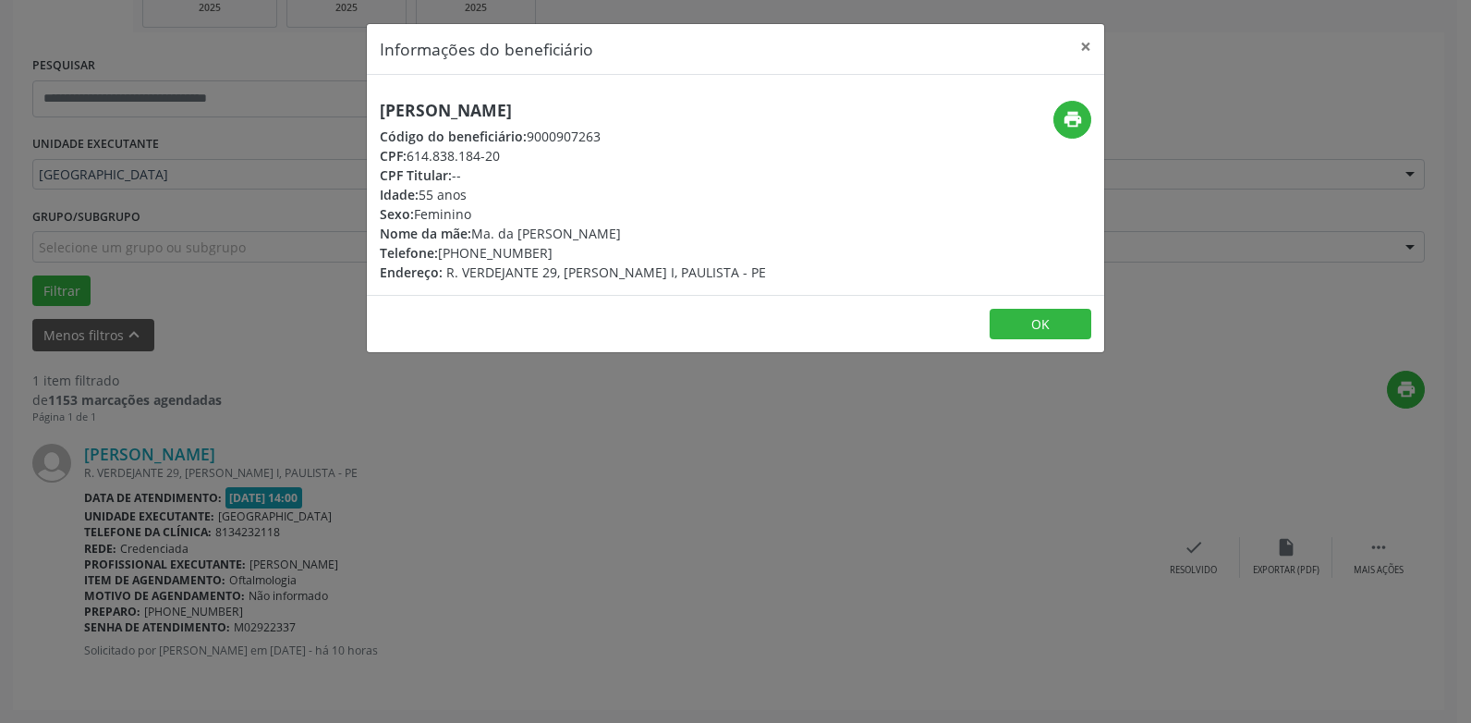
drag, startPoint x: 587, startPoint y: 108, endPoint x: 375, endPoint y: 109, distance: 211.6
click at [375, 109] on div "[PERSON_NAME] Código do beneficiário: 9000907263 CPF: 614.838.184-20 CPF Titula…" at bounding box center [613, 191] width 492 height 181
drag, startPoint x: 562, startPoint y: 253, endPoint x: 365, endPoint y: 251, distance: 196.8
click at [365, 251] on div "Informações do beneficiário × [PERSON_NAME] Código do beneficiário: 9000907263 …" at bounding box center [735, 361] width 1471 height 723
click at [646, 128] on div "Código do beneficiário: 9000907263" at bounding box center [573, 136] width 386 height 19
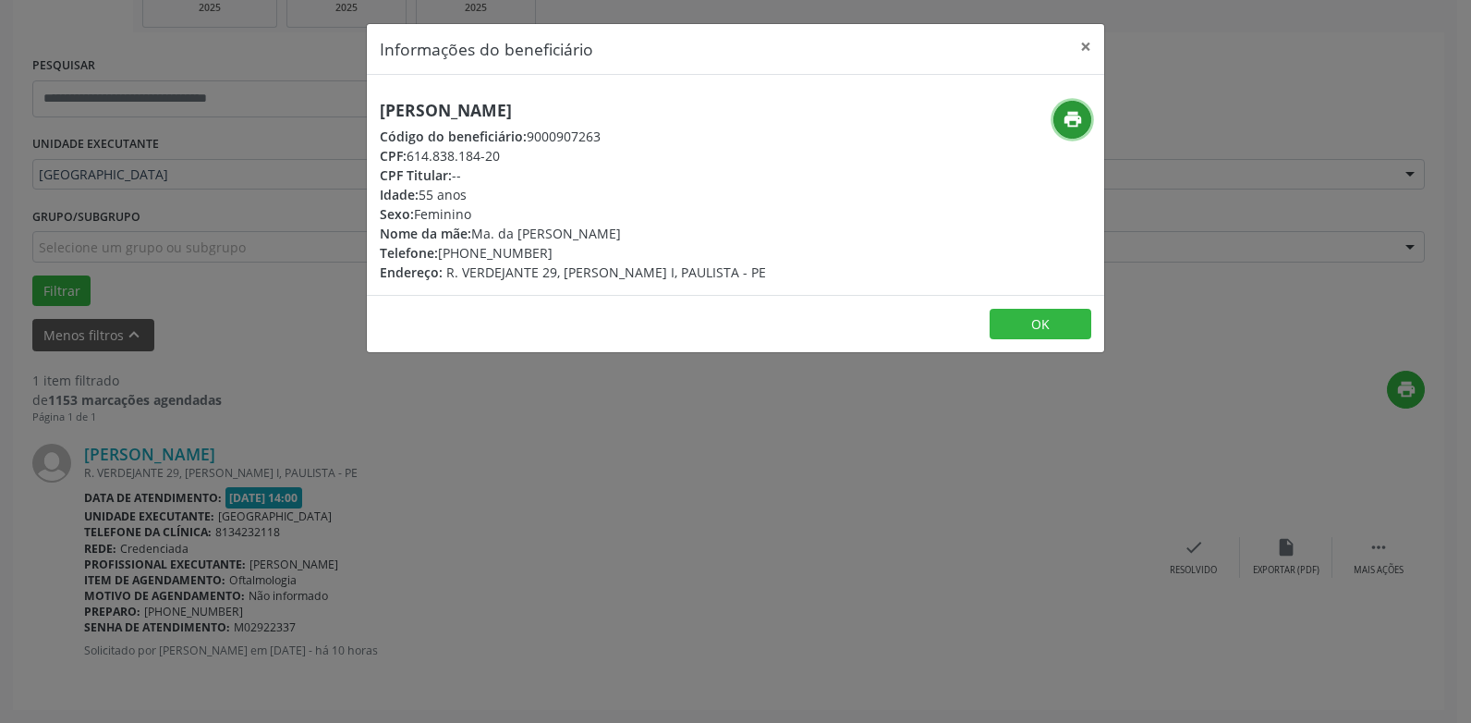
click at [1067, 120] on icon "print" at bounding box center [1073, 119] width 20 height 20
click at [1077, 42] on button "×" at bounding box center [1085, 46] width 37 height 45
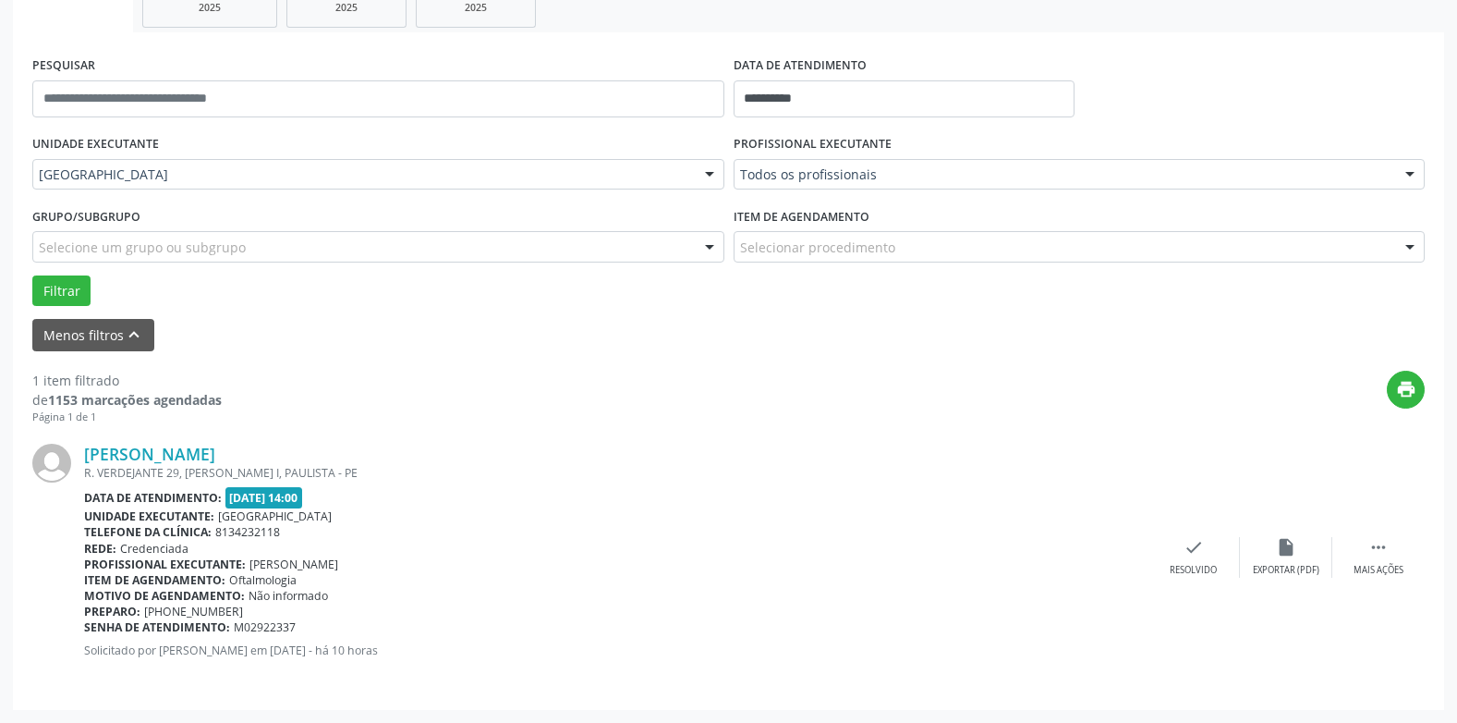
drag, startPoint x: 300, startPoint y: 627, endPoint x: 85, endPoint y: 625, distance: 215.3
click at [85, 625] on div "Senha de atendimento: M02922337" at bounding box center [616, 627] width 1064 height 16
click at [782, 100] on input "**********" at bounding box center [904, 98] width 341 height 37
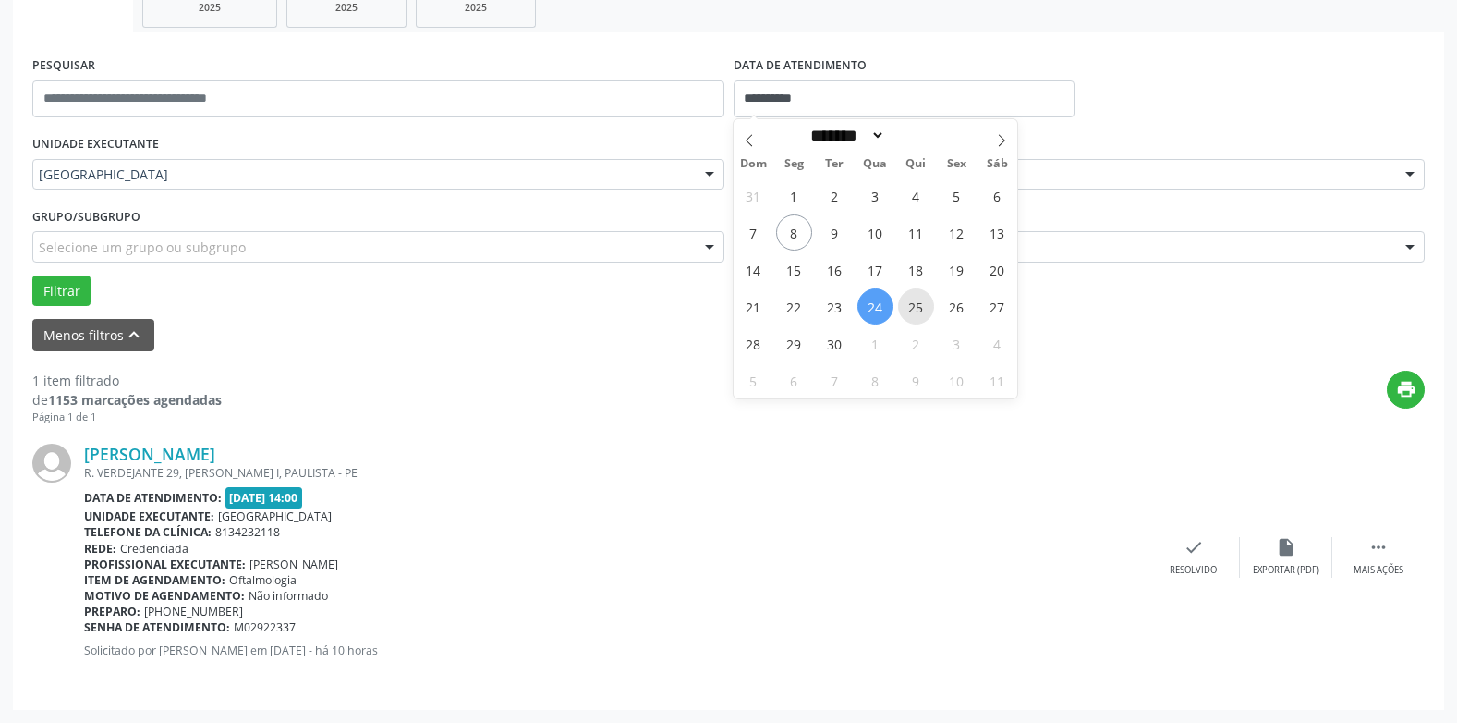
click at [906, 303] on span "25" at bounding box center [916, 306] width 36 height 36
type input "**********"
click at [906, 303] on span "25" at bounding box center [916, 306] width 36 height 36
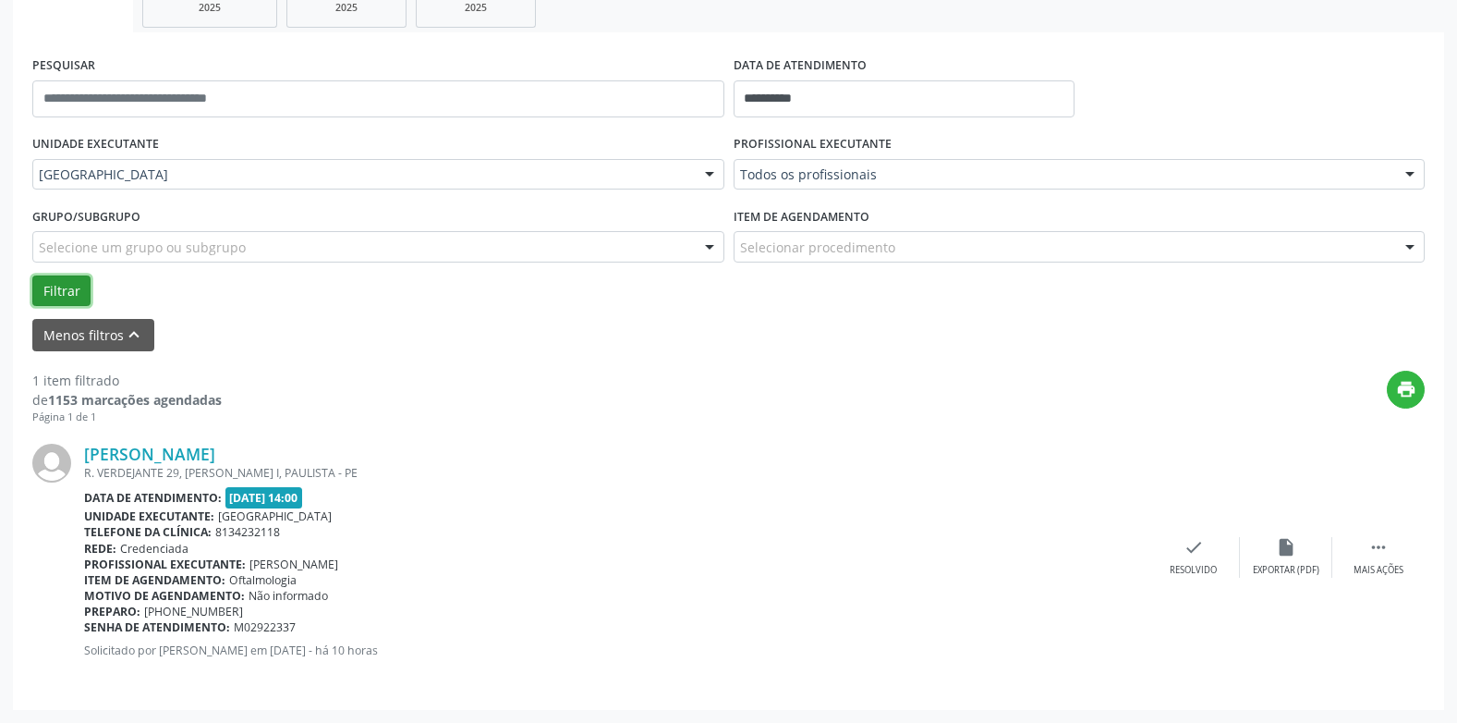
click at [73, 285] on button "Filtrar" at bounding box center [61, 290] width 58 height 31
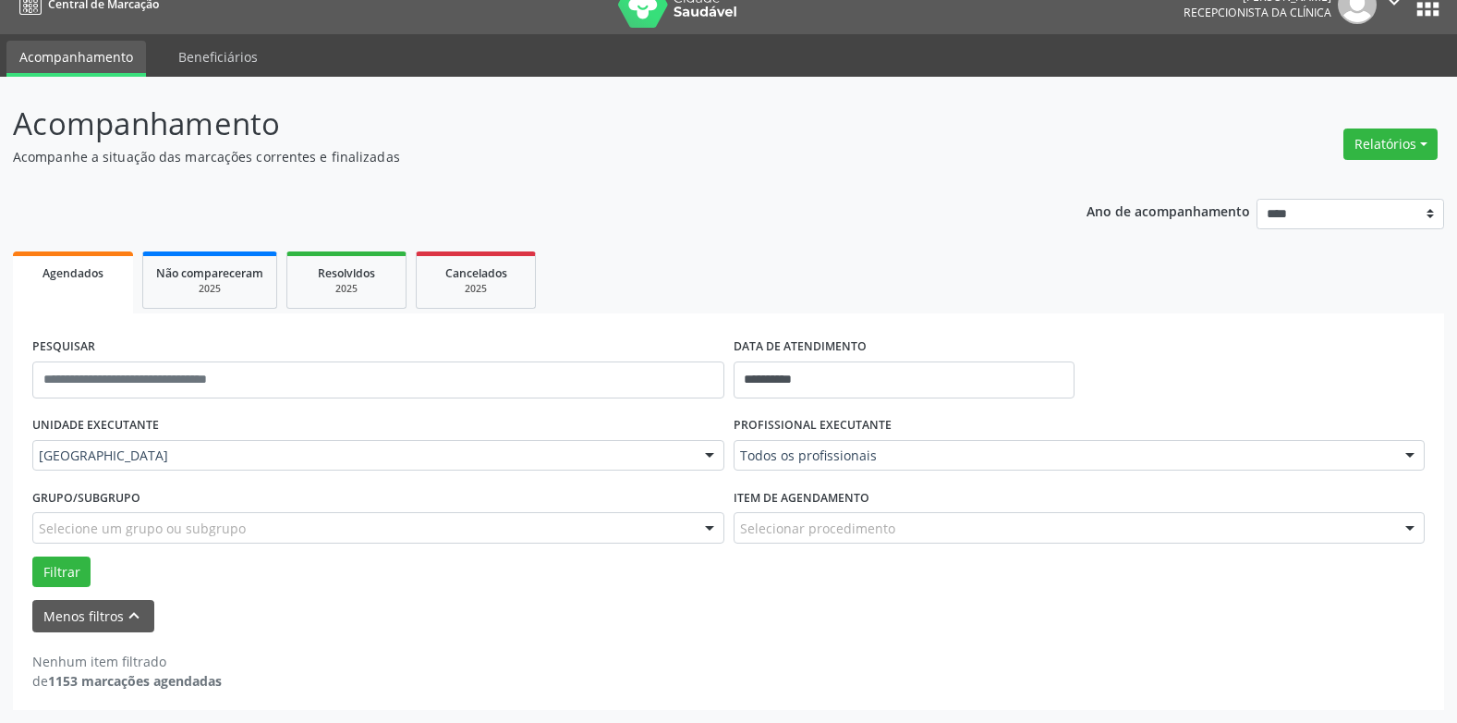
scroll to position [25, 0]
click at [786, 391] on body "**********" at bounding box center [728, 336] width 1457 height 723
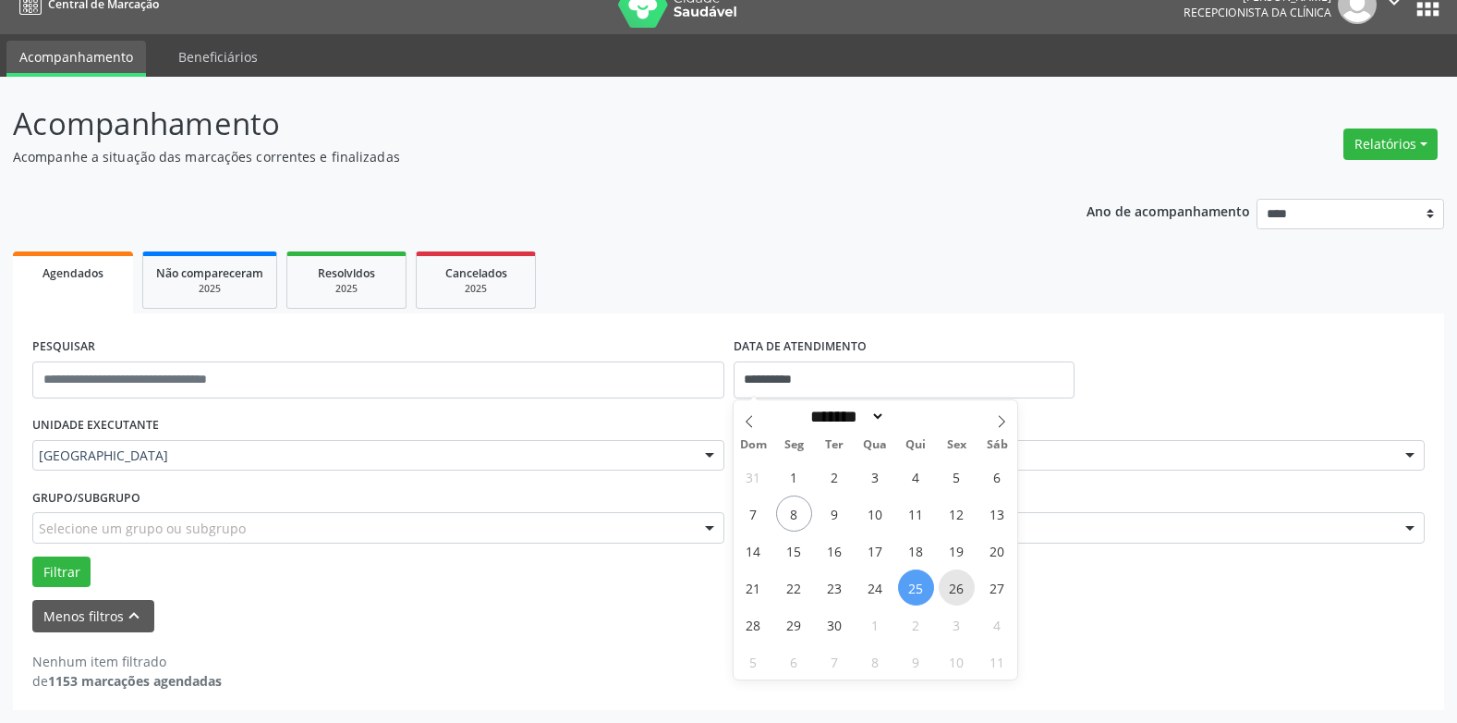
click at [956, 588] on span "26" at bounding box center [957, 587] width 36 height 36
type input "**********"
click at [956, 588] on span "26" at bounding box center [957, 587] width 36 height 36
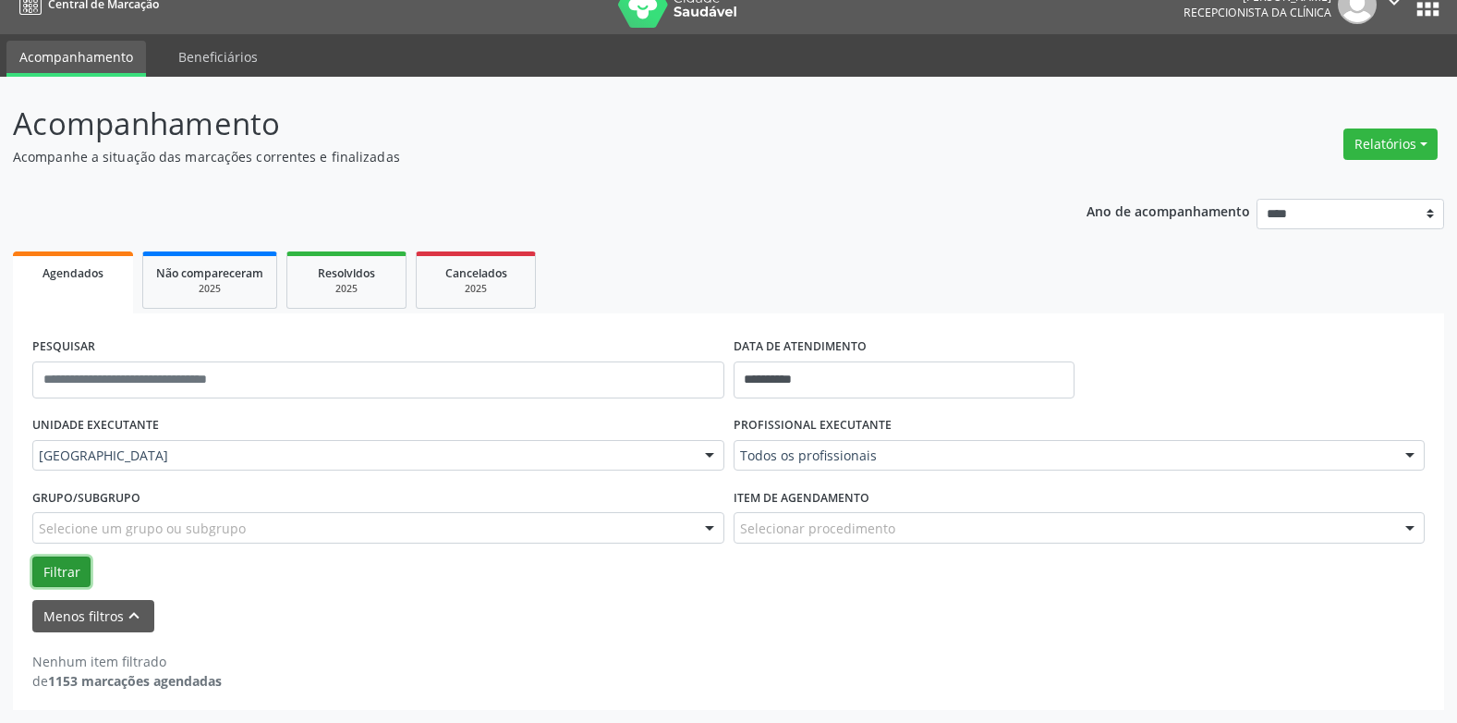
click at [75, 572] on button "Filtrar" at bounding box center [61, 571] width 58 height 31
click at [775, 382] on input "**********" at bounding box center [904, 379] width 341 height 37
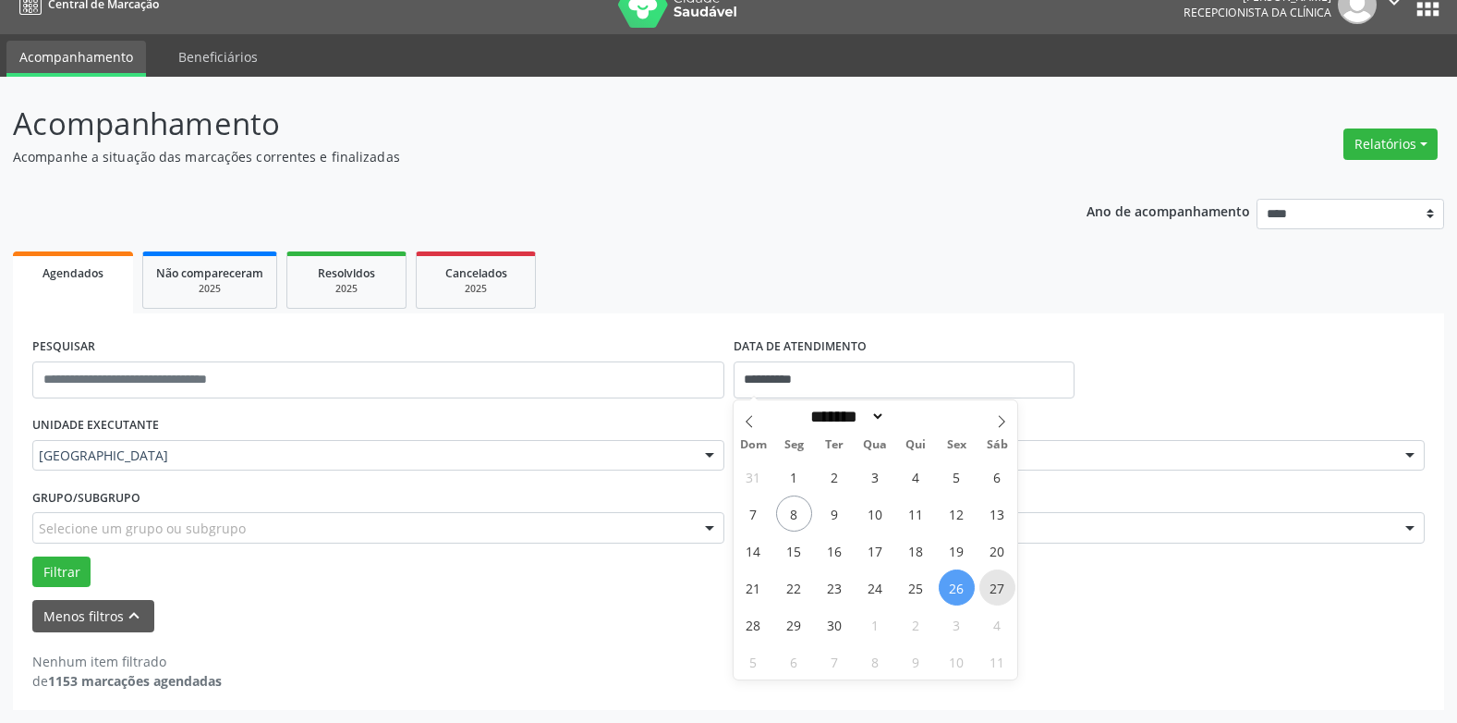
click at [1003, 582] on span "27" at bounding box center [997, 587] width 36 height 36
type input "**********"
click at [1003, 582] on span "27" at bounding box center [997, 587] width 36 height 36
select select "*"
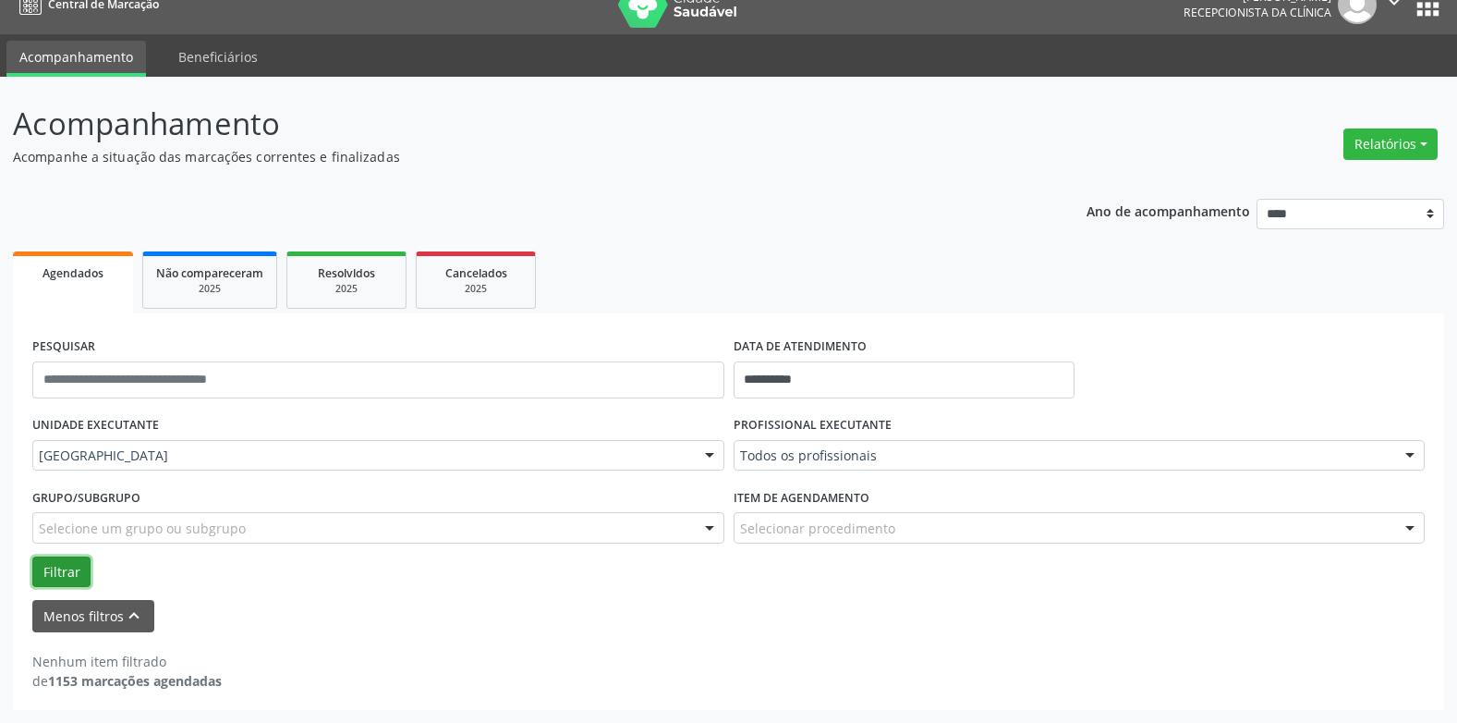
click at [73, 571] on button "Filtrar" at bounding box center [61, 571] width 58 height 31
click at [773, 371] on input "**********" at bounding box center [904, 379] width 341 height 37
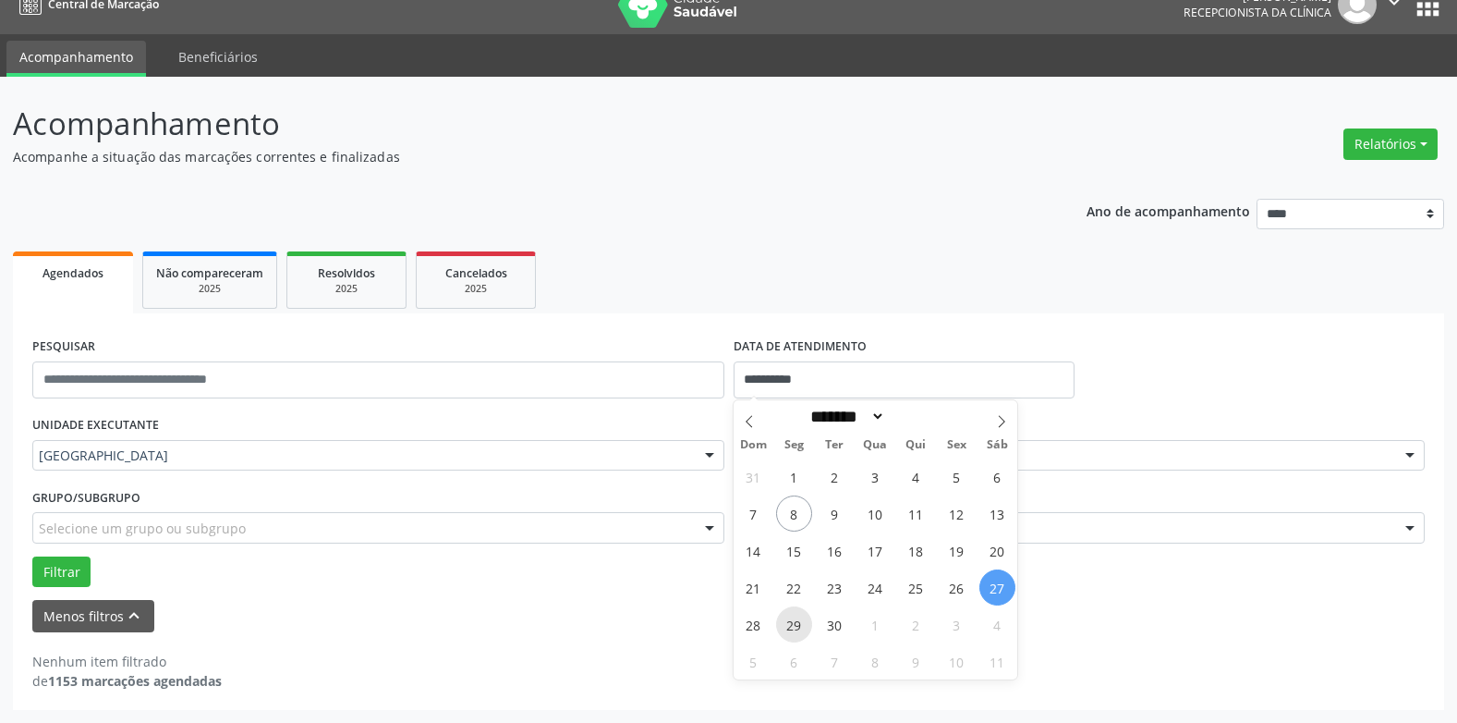
click at [793, 621] on span "29" at bounding box center [794, 624] width 36 height 36
type input "**********"
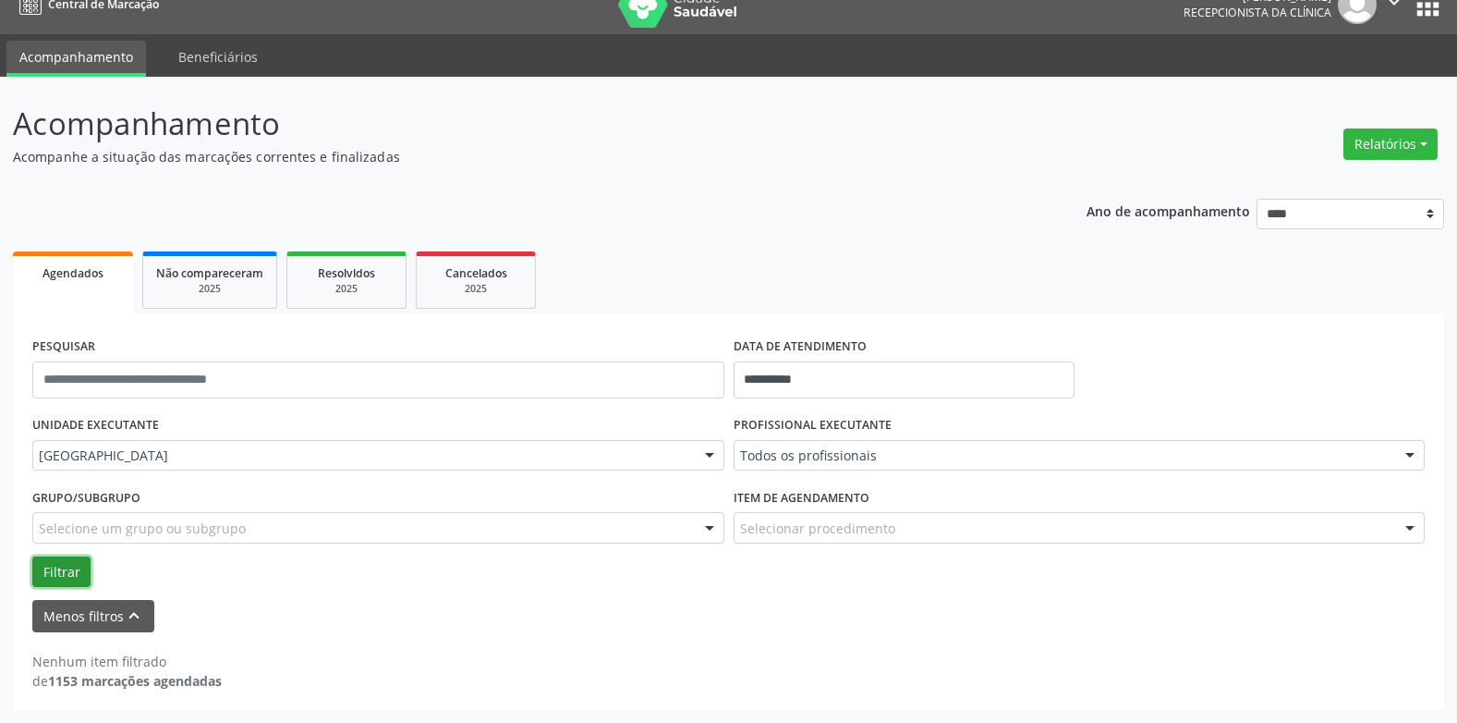
click at [49, 567] on button "Filtrar" at bounding box center [61, 571] width 58 height 31
click at [755, 374] on input "**********" at bounding box center [904, 379] width 341 height 37
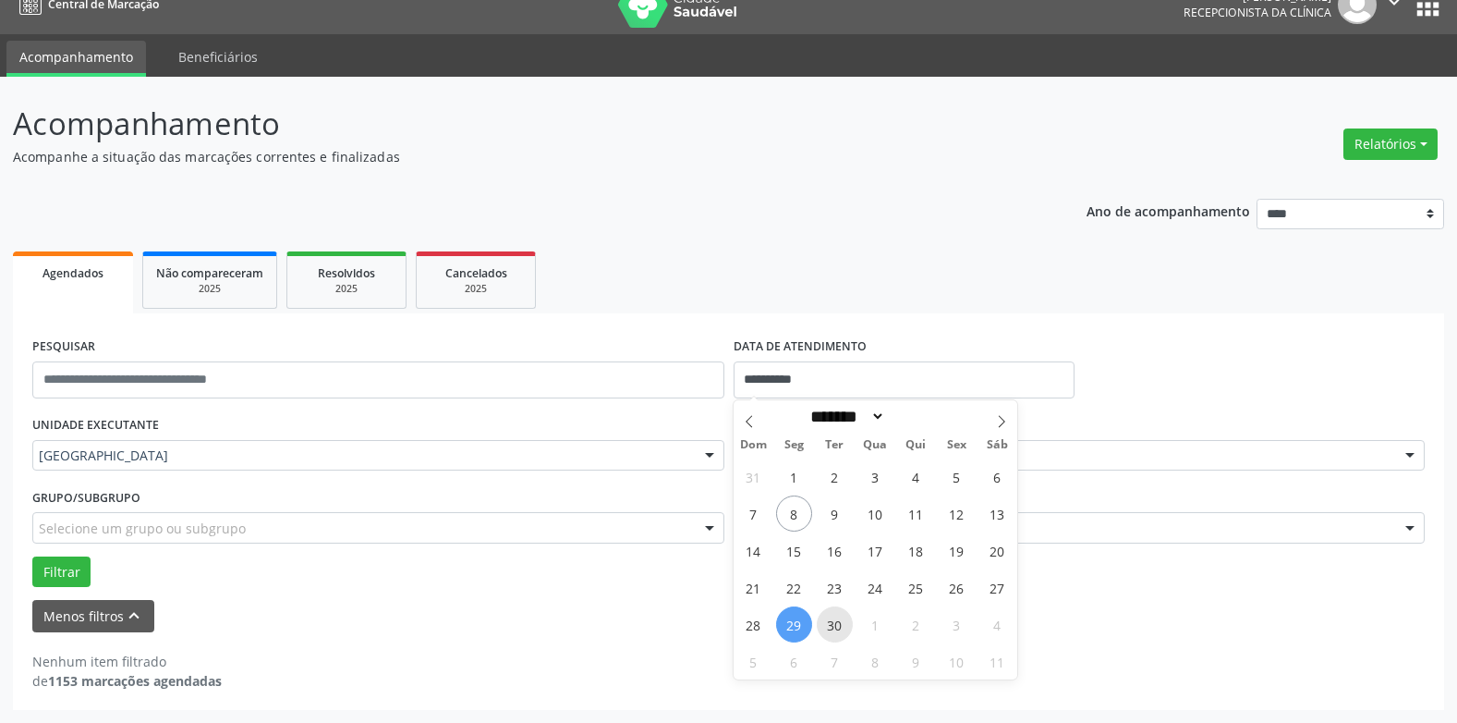
click at [828, 618] on span "30" at bounding box center [835, 624] width 36 height 36
type input "**********"
click at [828, 618] on span "30" at bounding box center [835, 624] width 36 height 36
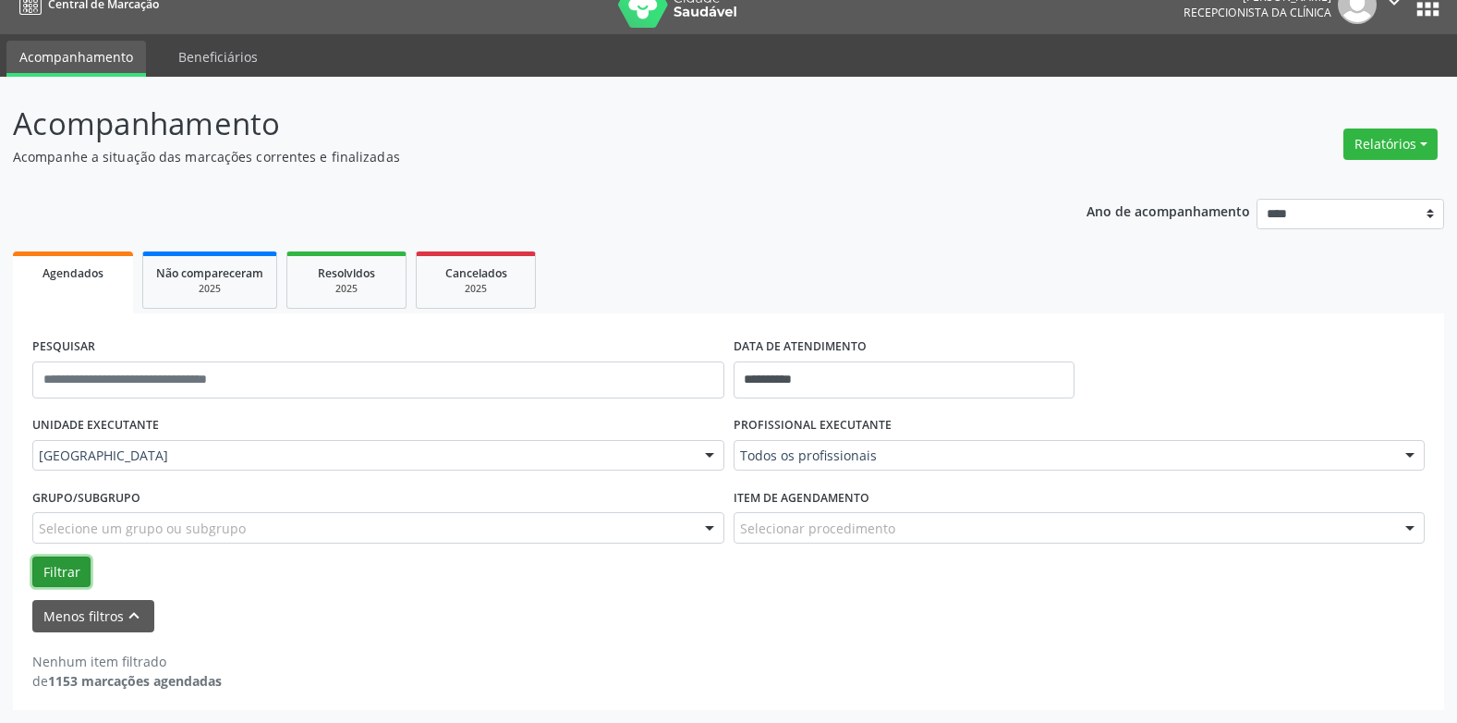
click at [67, 561] on button "Filtrar" at bounding box center [61, 571] width 58 height 31
click at [781, 377] on input "**********" at bounding box center [904, 379] width 341 height 37
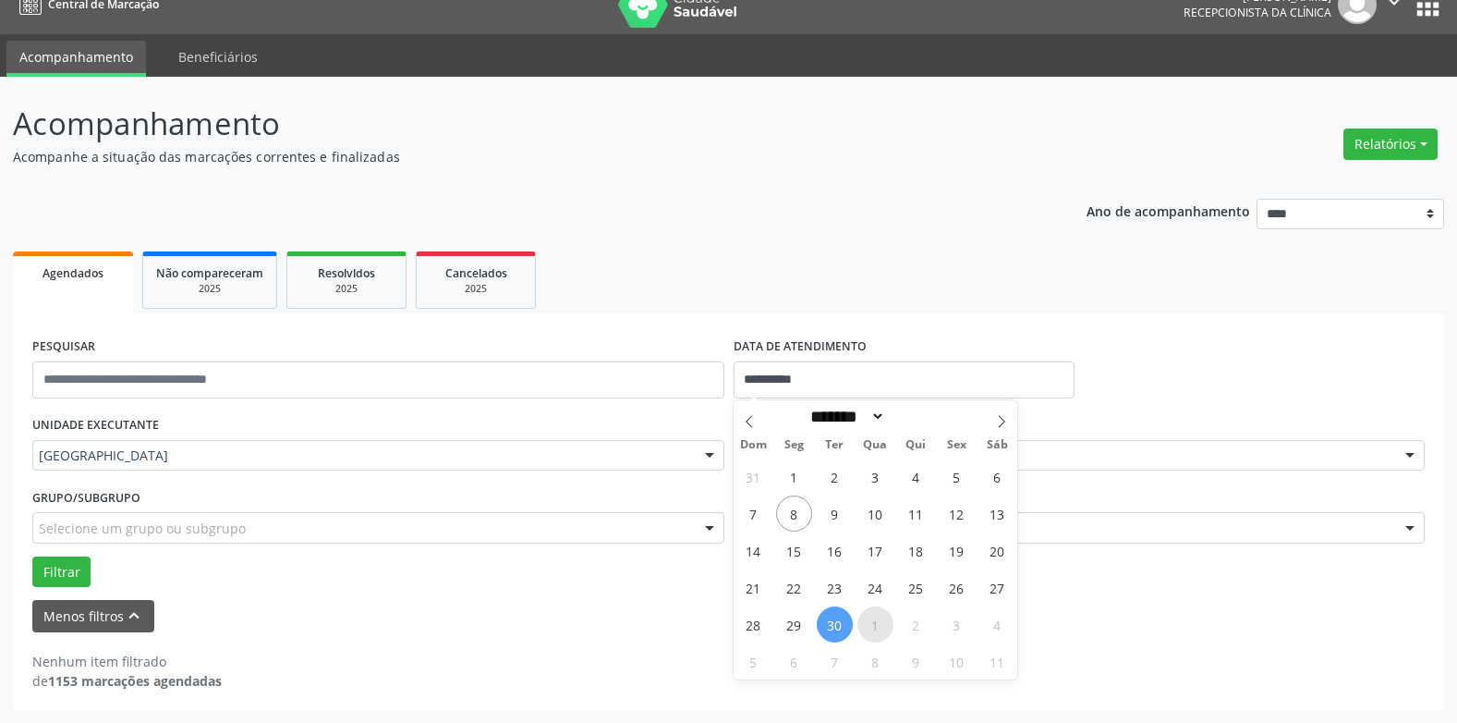
click at [877, 615] on span "1" at bounding box center [876, 624] width 36 height 36
type input "**********"
click at [877, 615] on span "1" at bounding box center [876, 624] width 36 height 36
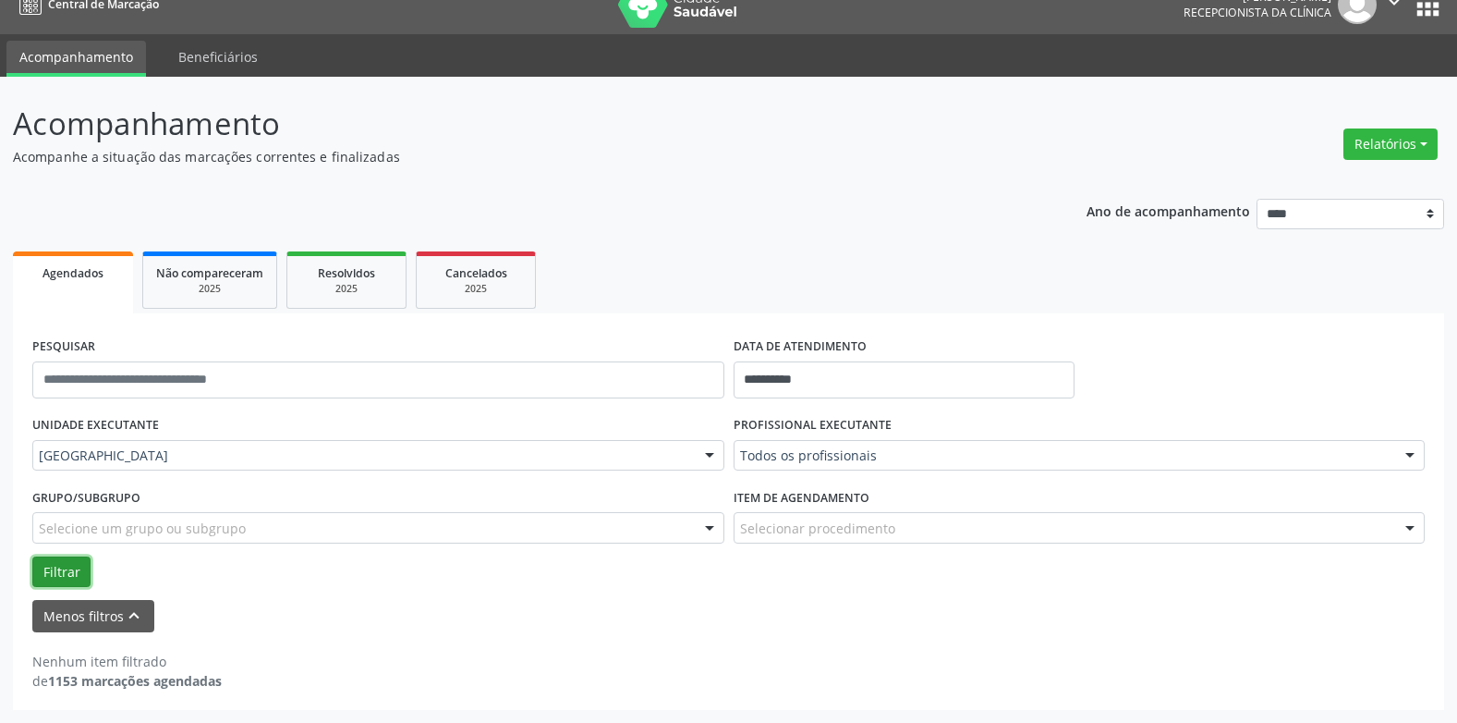
click at [49, 563] on button "Filtrar" at bounding box center [61, 571] width 58 height 31
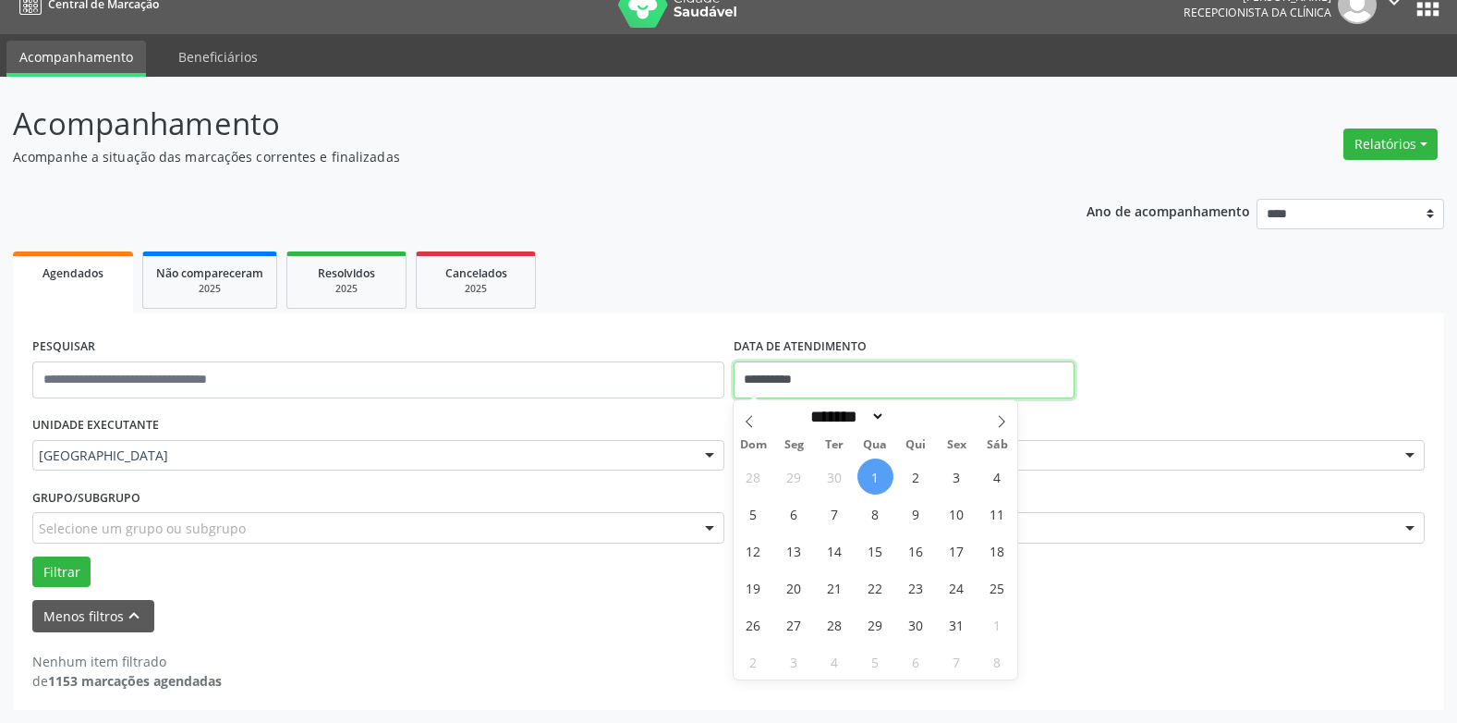
click at [784, 382] on input "**********" at bounding box center [904, 379] width 341 height 37
click at [917, 475] on span "2" at bounding box center [916, 476] width 36 height 36
type input "**********"
click at [917, 475] on span "2" at bounding box center [916, 476] width 36 height 36
select select "*"
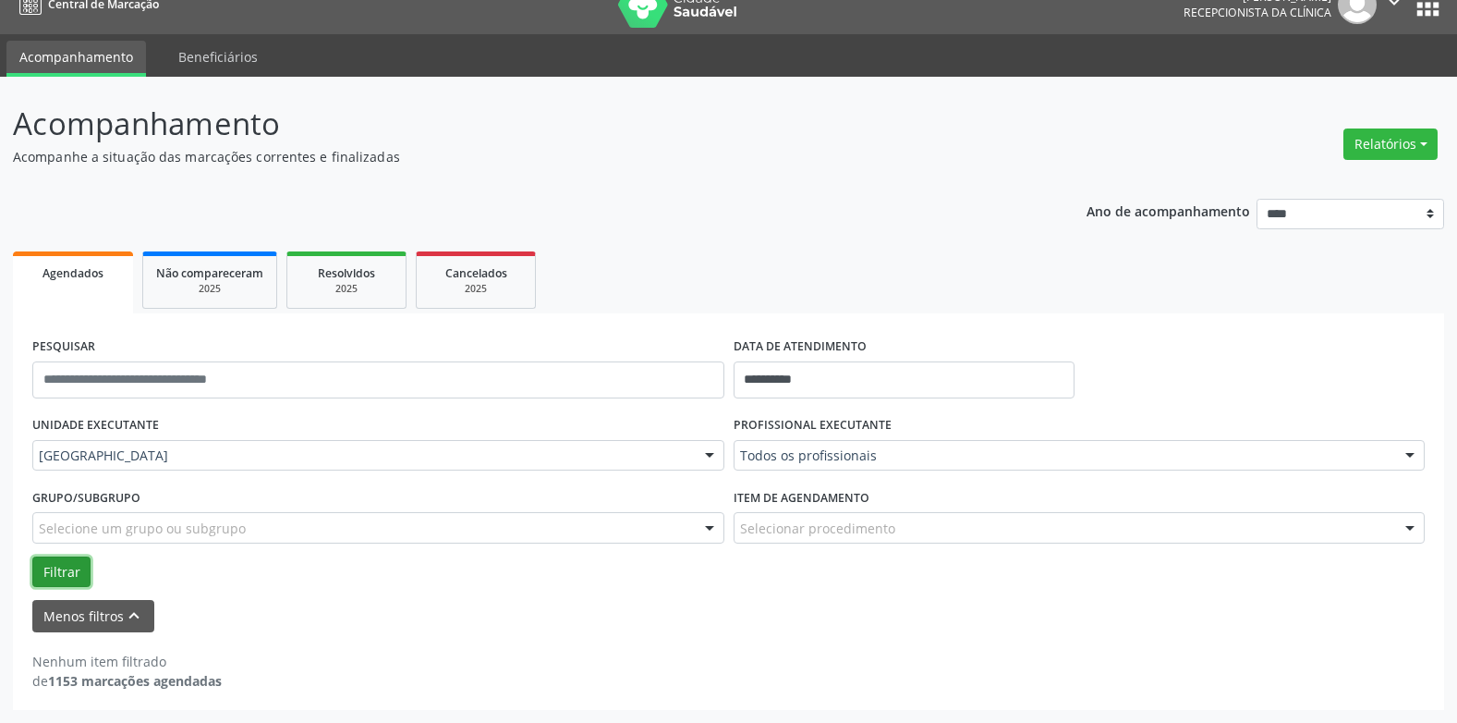
click at [32, 572] on button "Filtrar" at bounding box center [61, 571] width 58 height 31
click at [49, 563] on button "Filtrar" at bounding box center [61, 571] width 58 height 31
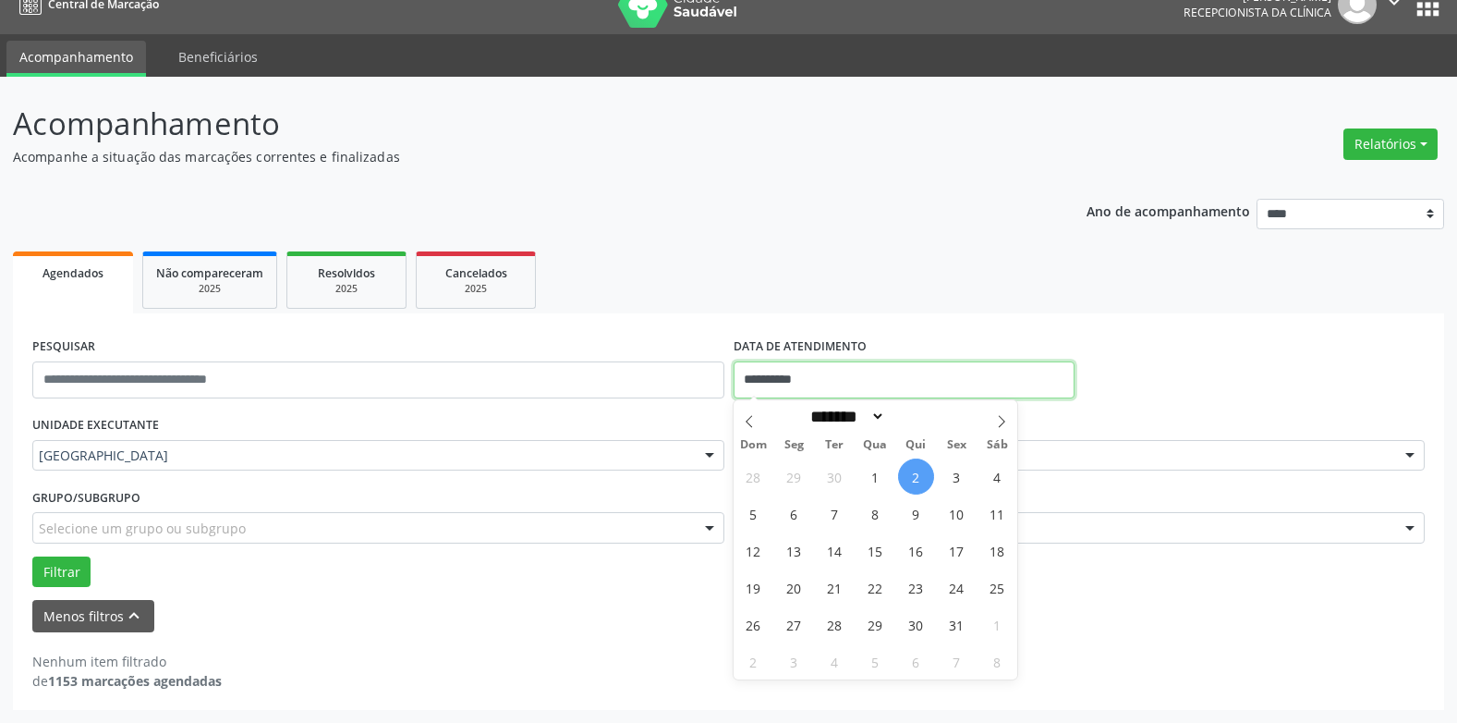
click at [843, 369] on input "**********" at bounding box center [904, 379] width 341 height 37
click at [951, 474] on span "3" at bounding box center [957, 476] width 36 height 36
type input "**********"
click at [951, 474] on span "3" at bounding box center [957, 476] width 36 height 36
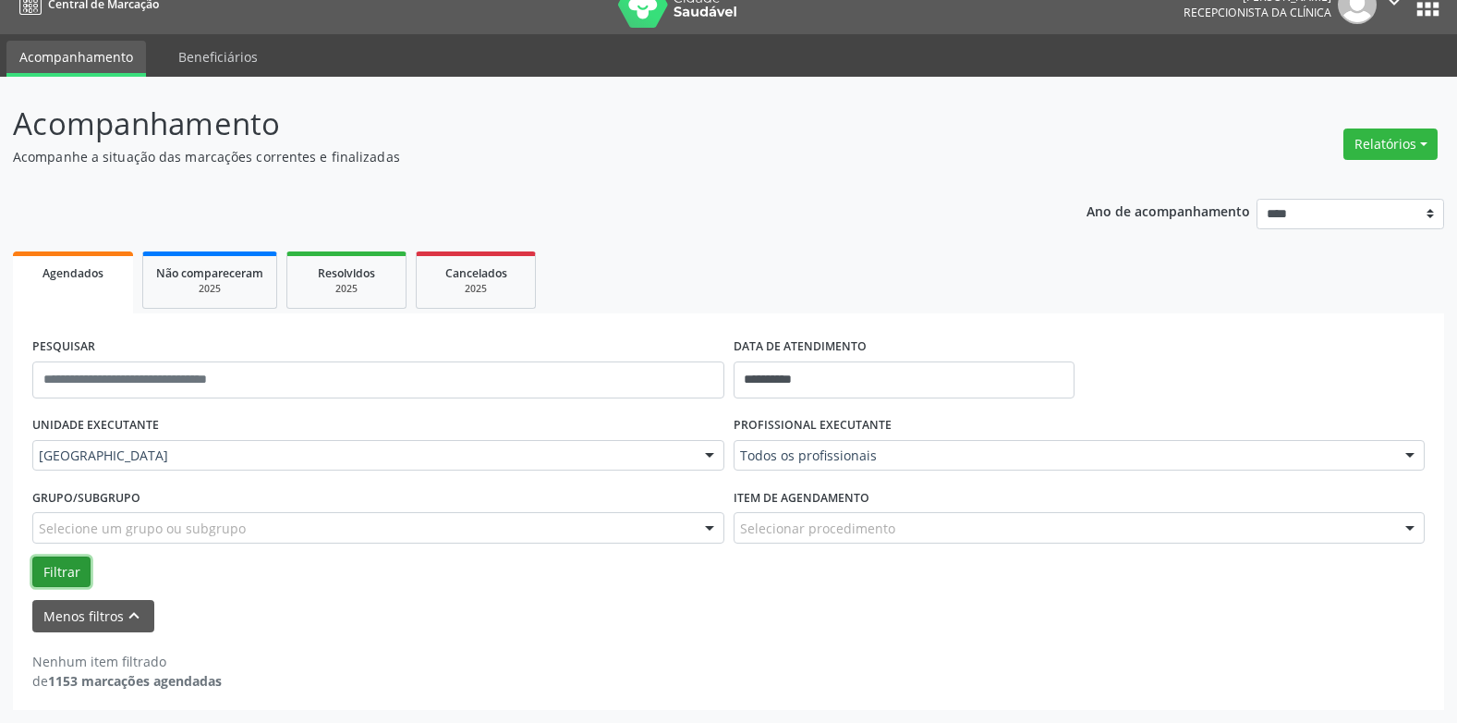
click at [59, 571] on button "Filtrar" at bounding box center [61, 571] width 58 height 31
click at [774, 371] on input "**********" at bounding box center [904, 379] width 341 height 37
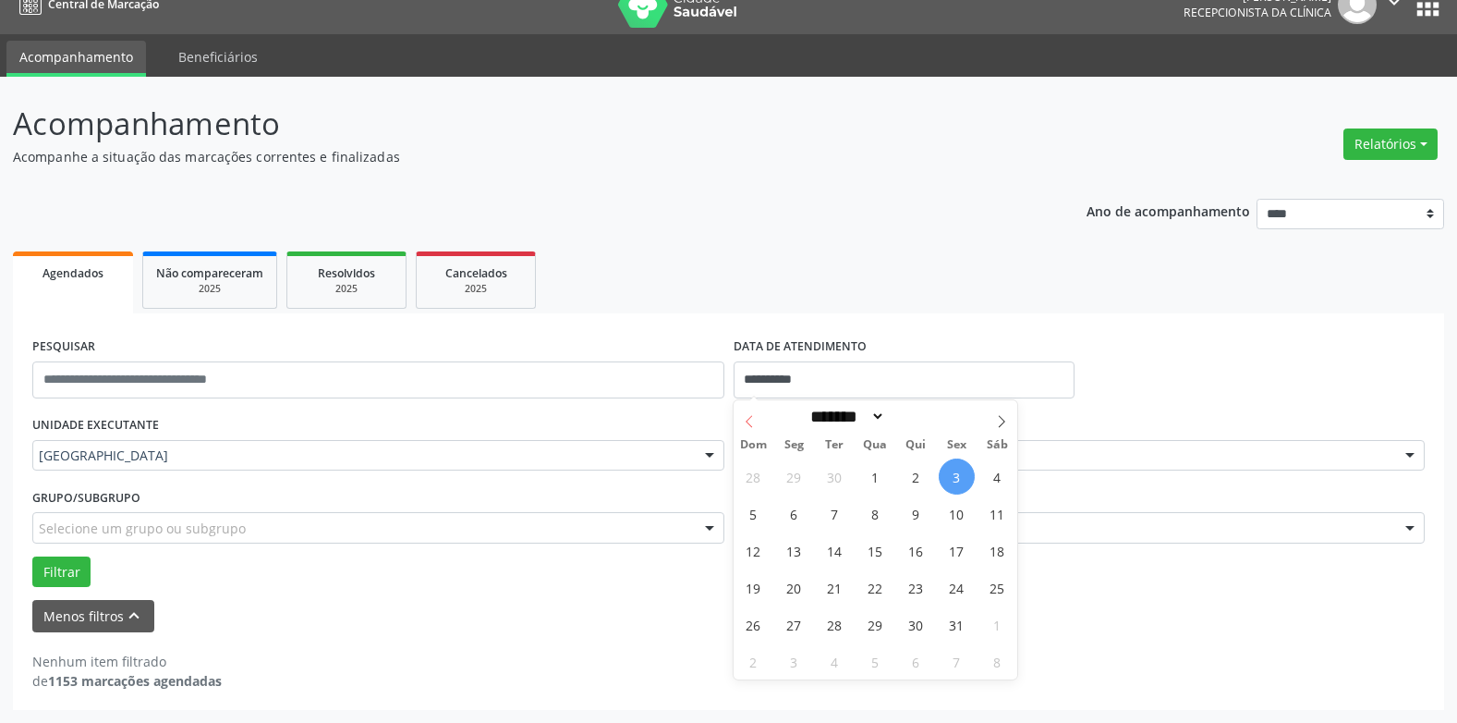
click at [748, 416] on icon at bounding box center [749, 421] width 13 height 13
select select "*"
click at [836, 514] on span "9" at bounding box center [835, 513] width 36 height 36
type input "**********"
click at [836, 514] on span "9" at bounding box center [835, 513] width 36 height 36
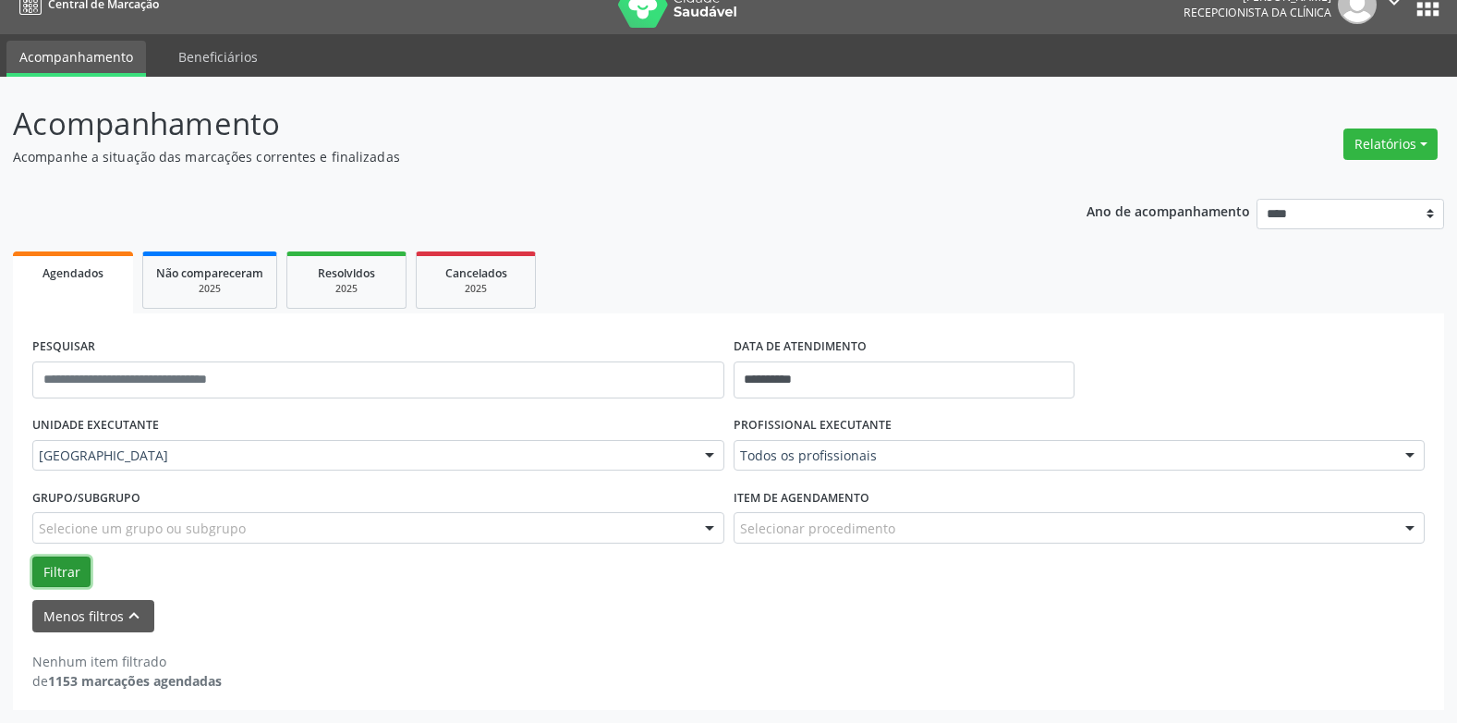
click at [80, 556] on button "Filtrar" at bounding box center [61, 571] width 58 height 31
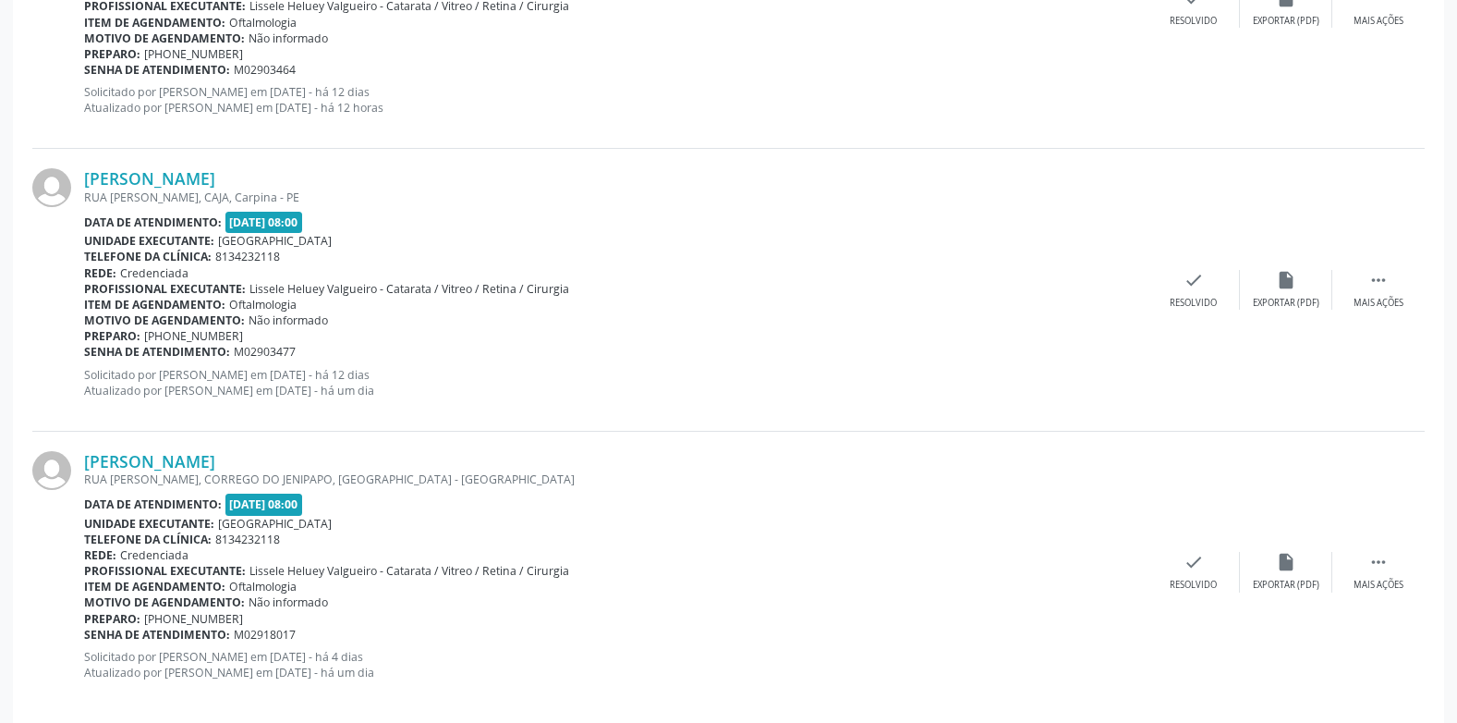
scroll to position [2014, 0]
